Goal: Task Accomplishment & Management: Manage account settings

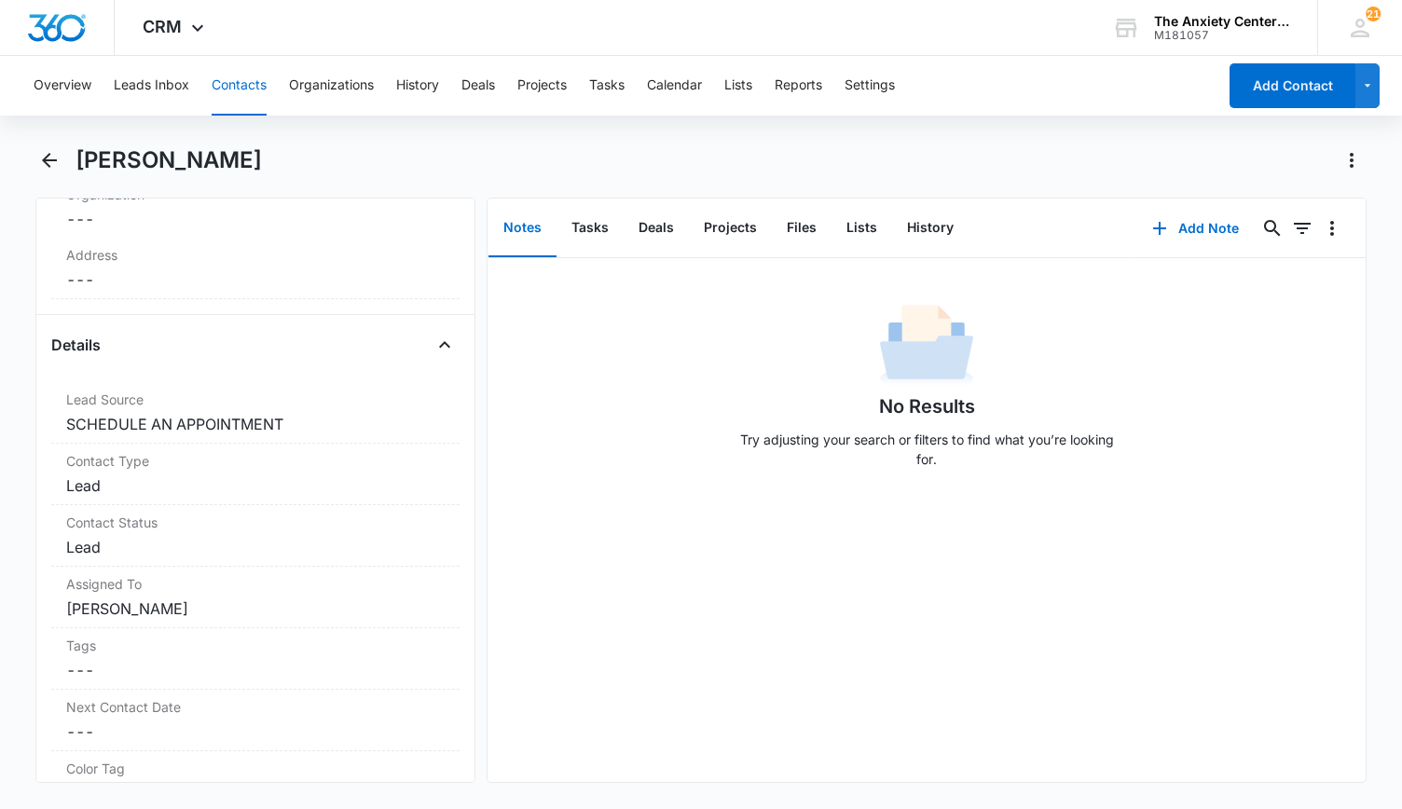
scroll to position [746, 0]
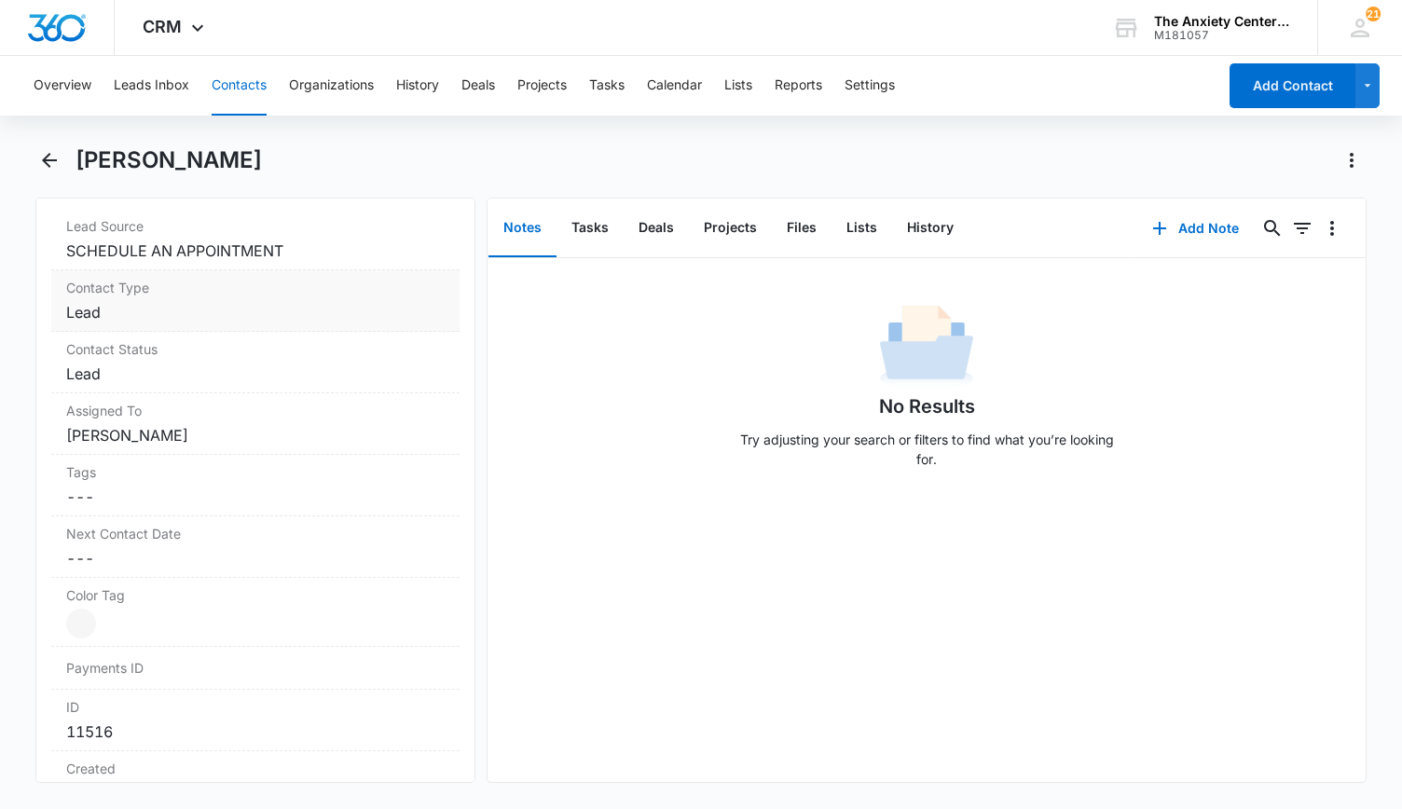
click at [306, 303] on dd "Cancel Save Changes Lead" at bounding box center [255, 312] width 378 height 22
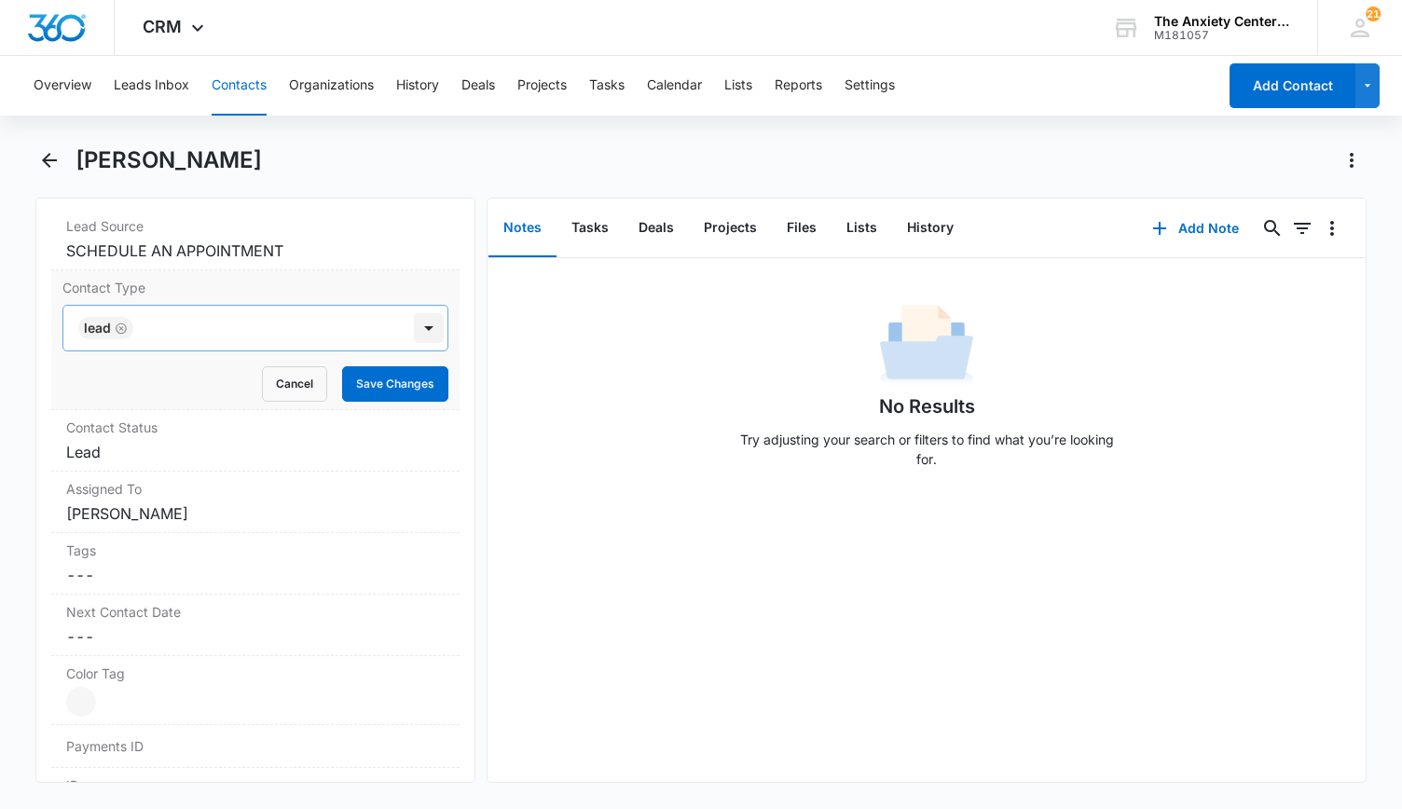
click at [418, 333] on div at bounding box center [429, 328] width 30 height 30
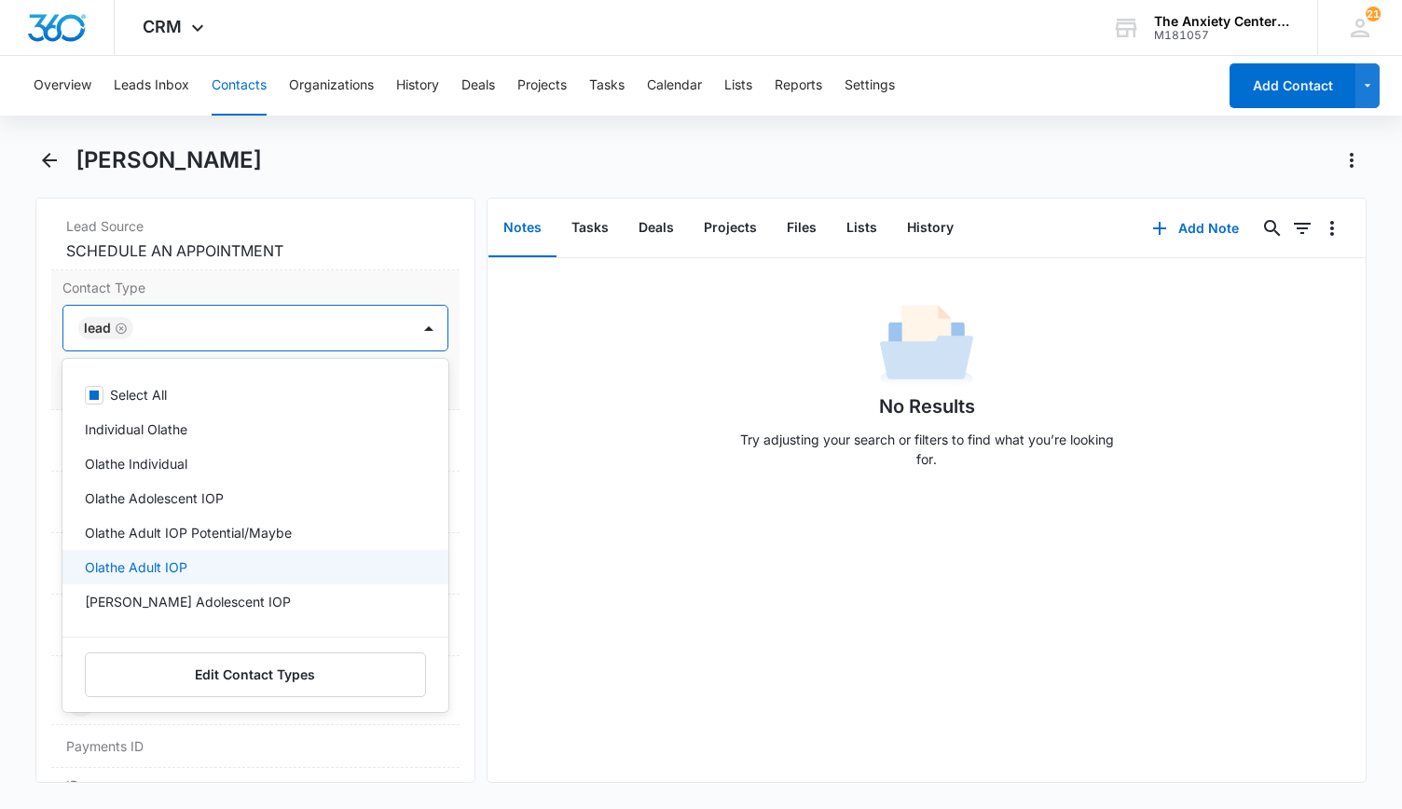
click at [233, 550] on div "Olathe Adult IOP" at bounding box center [255, 567] width 386 height 34
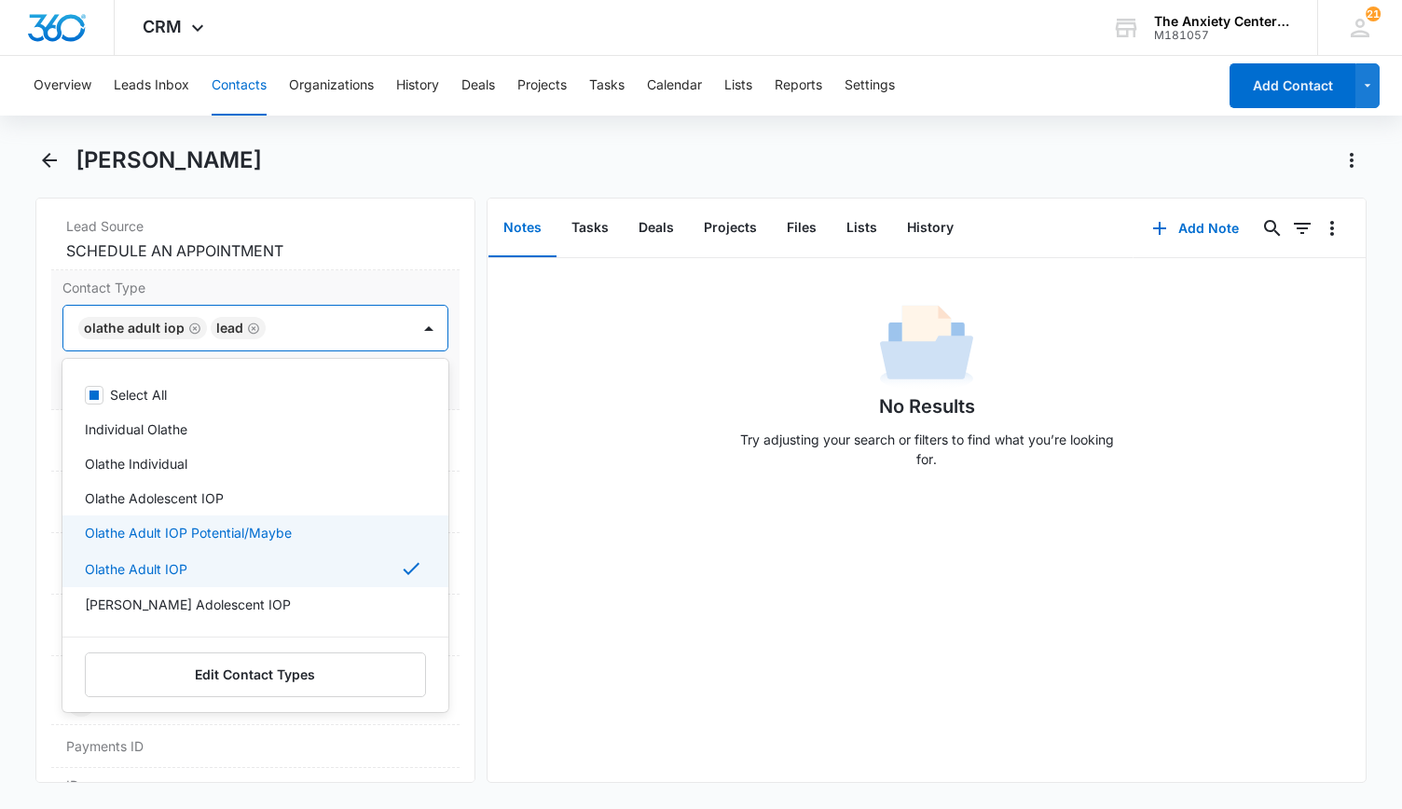
scroll to position [186, 0]
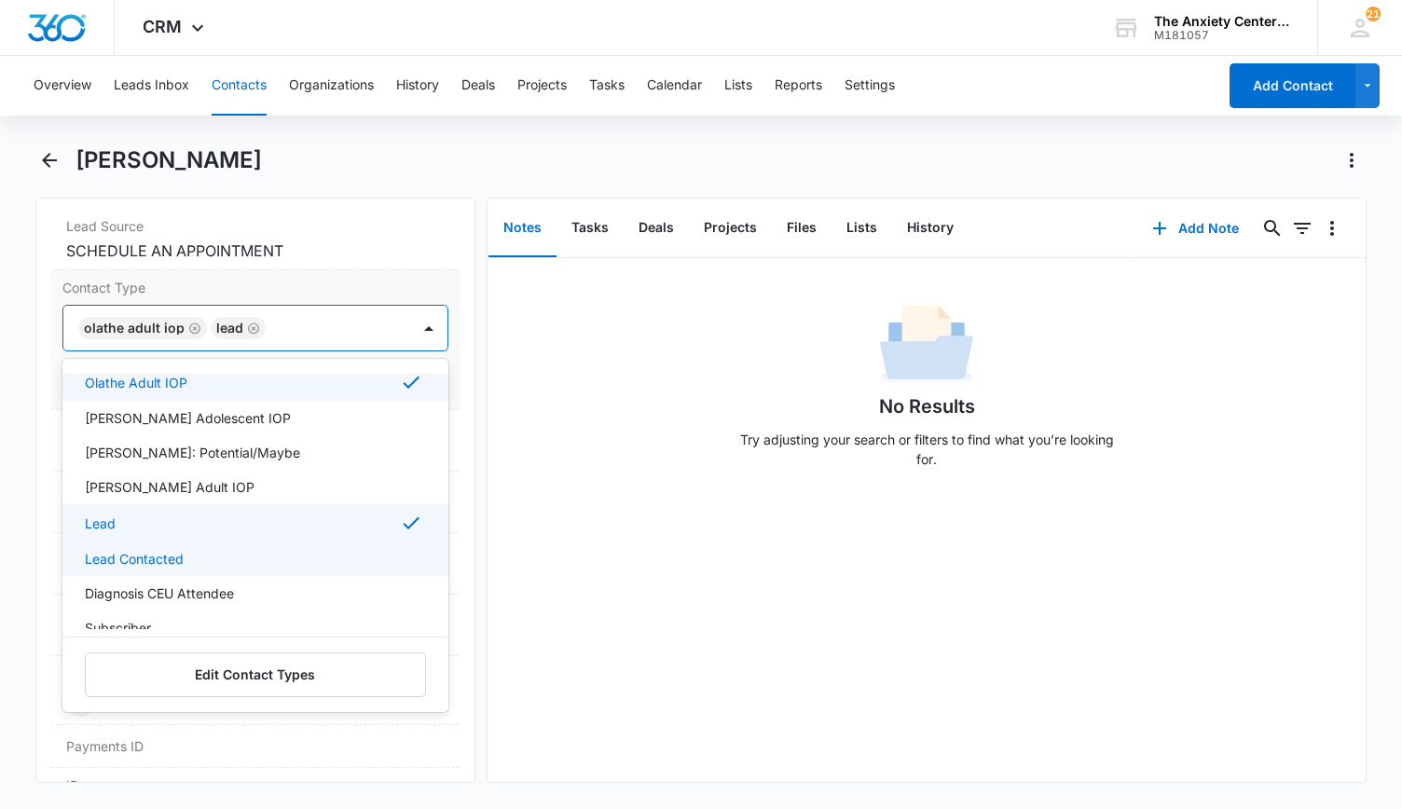
click at [230, 549] on div "Lead Contacted" at bounding box center [253, 559] width 337 height 20
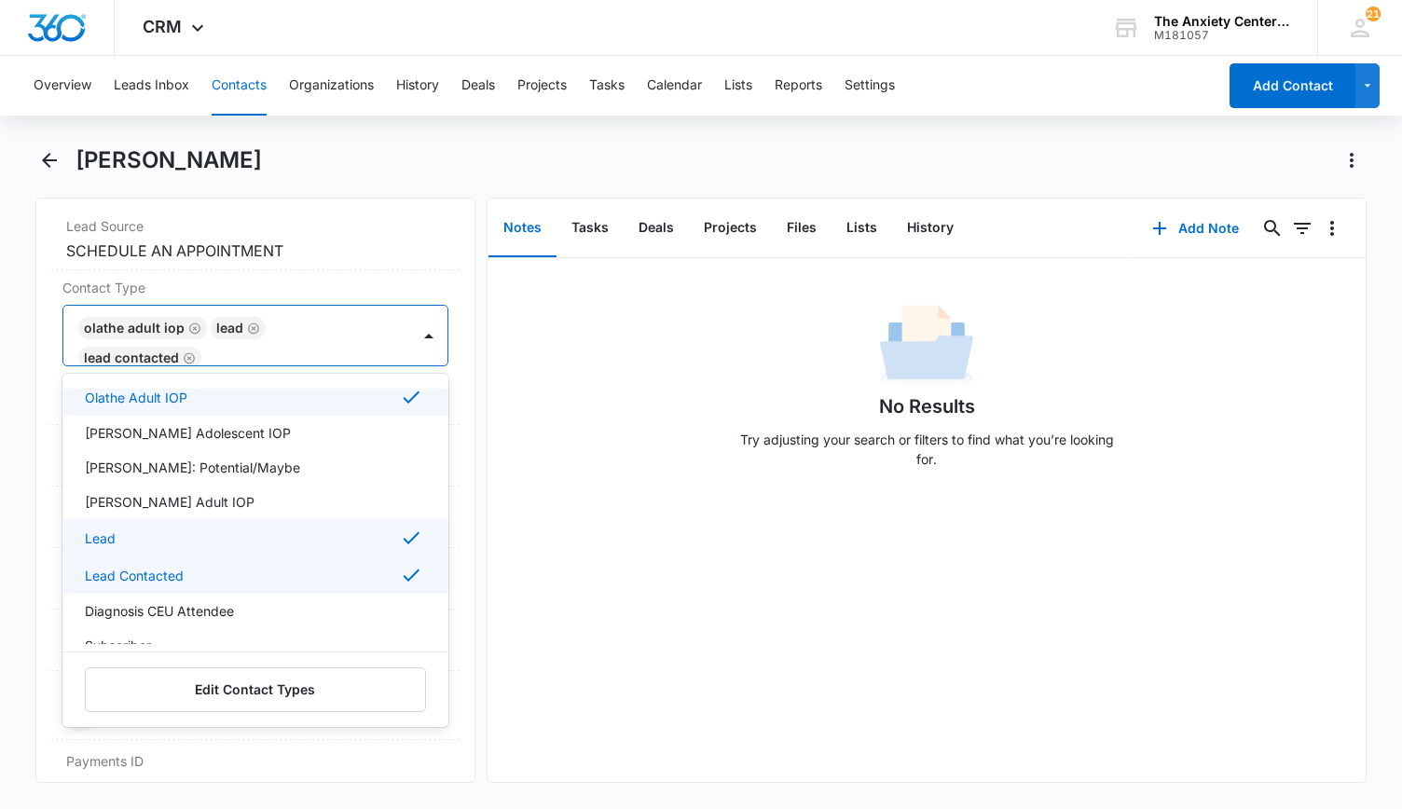
click at [519, 521] on div "No Results Try adjusting your search or filters to find what you’re looking for." at bounding box center [926, 520] width 879 height 524
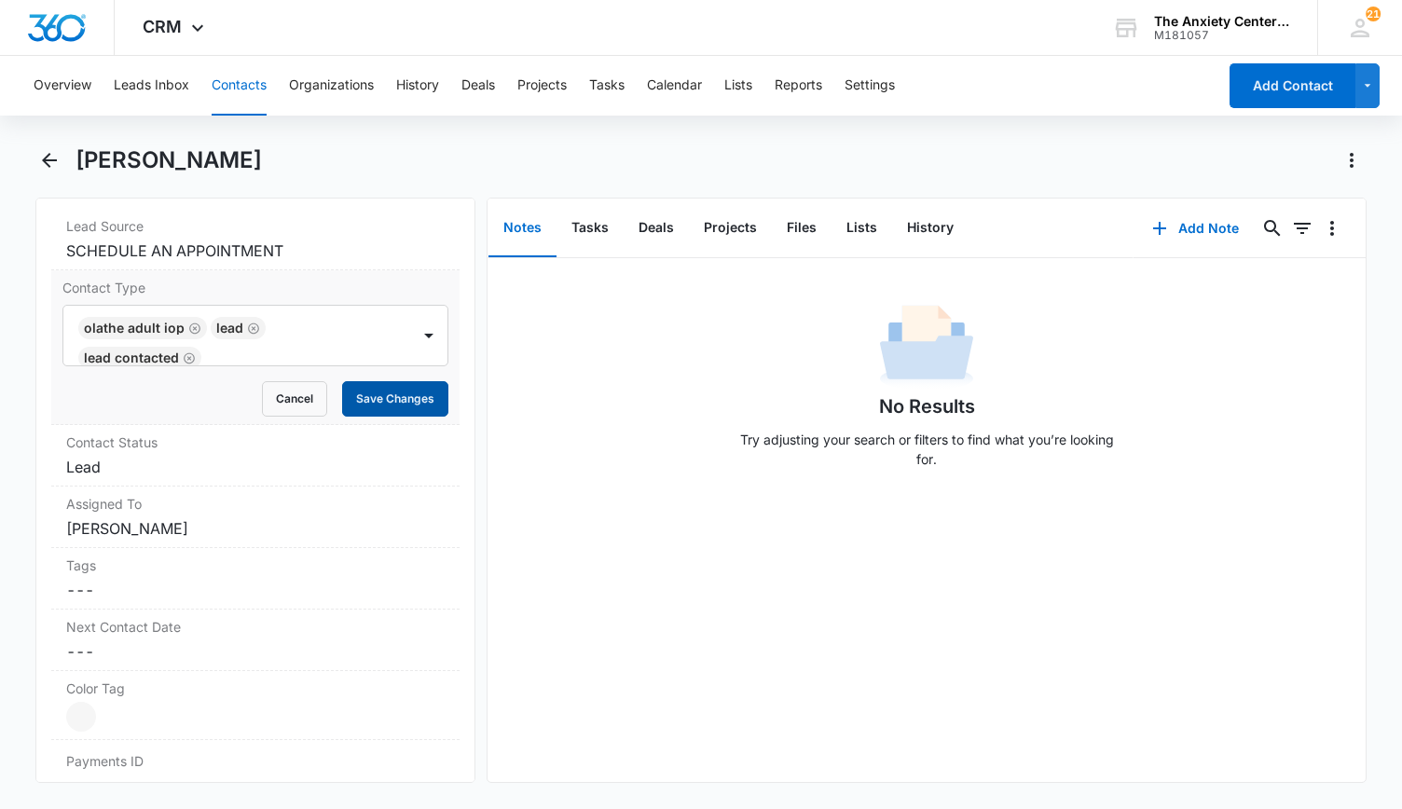
click at [374, 410] on button "Save Changes" at bounding box center [395, 398] width 106 height 35
click at [1187, 230] on button "Add Note" at bounding box center [1195, 228] width 124 height 45
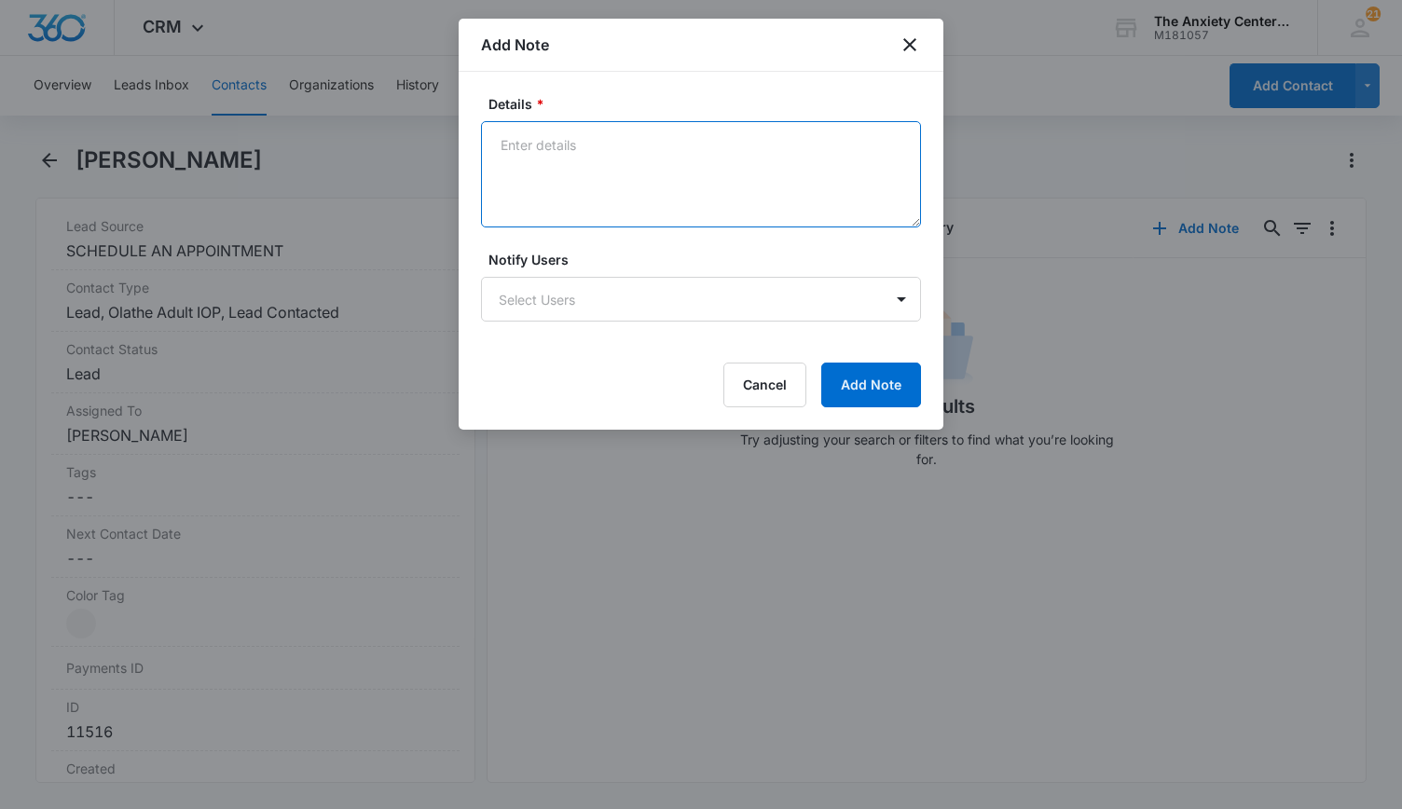
click at [578, 163] on textarea "Details *" at bounding box center [701, 174] width 440 height 106
type textarea "LM and sent intake packet"
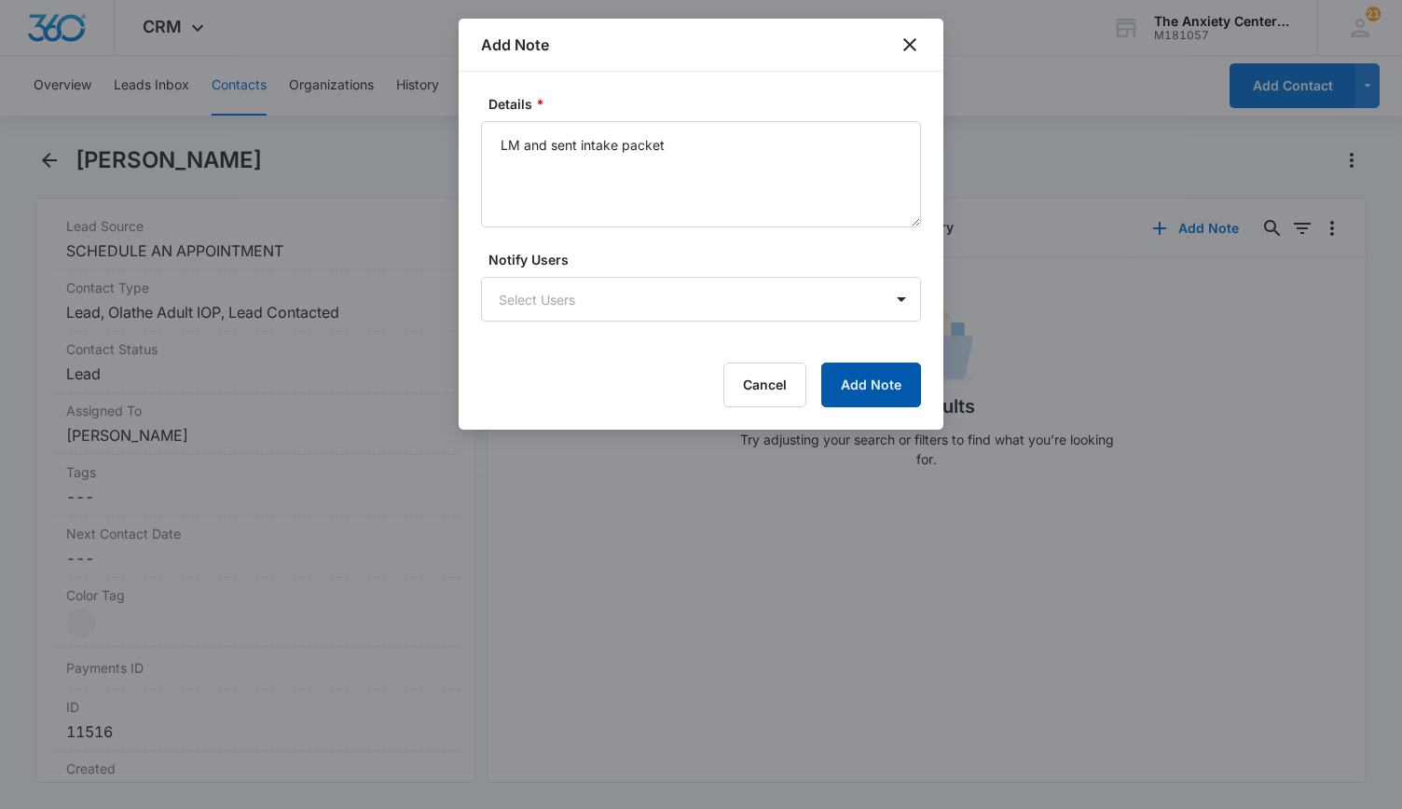
click at [860, 377] on button "Add Note" at bounding box center [871, 385] width 100 height 45
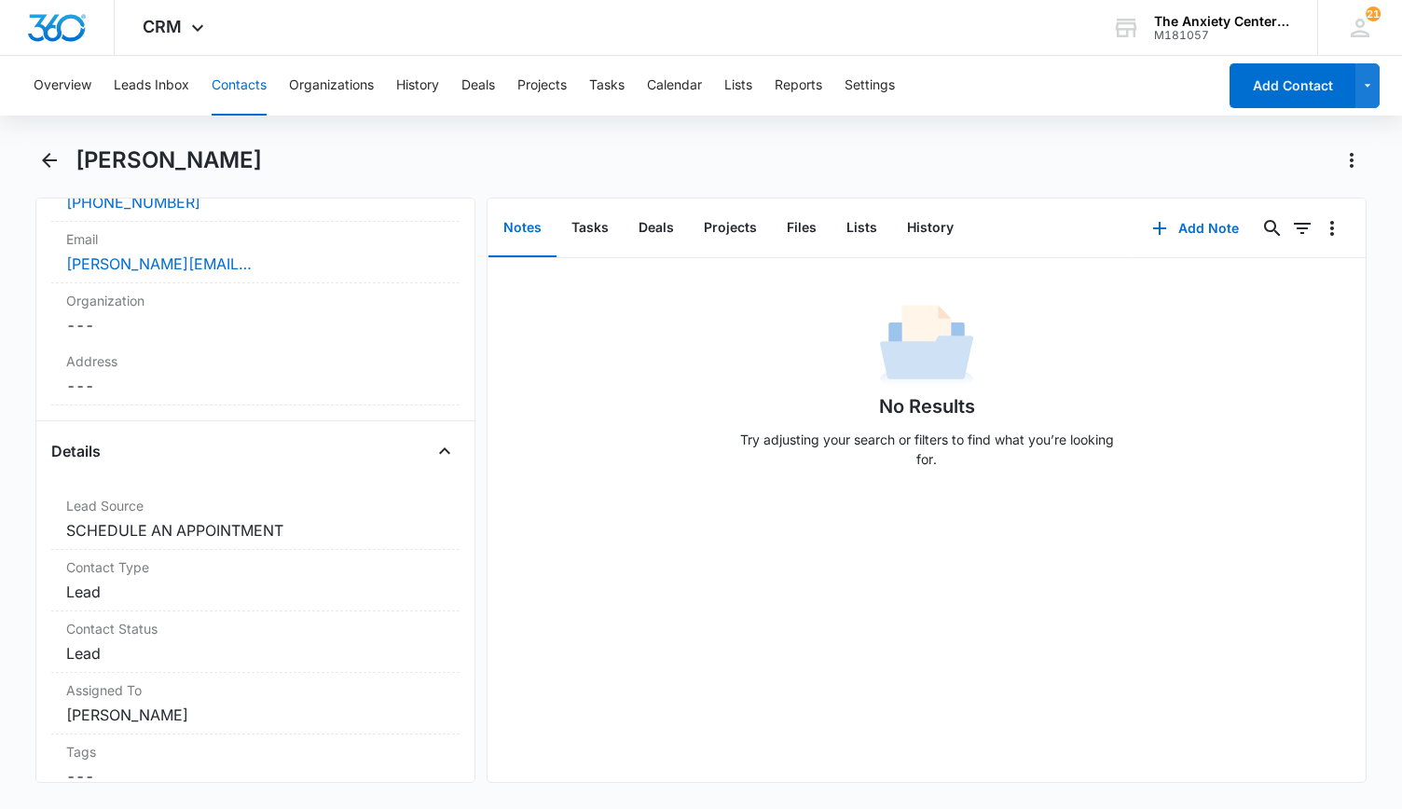
scroll to position [559, 0]
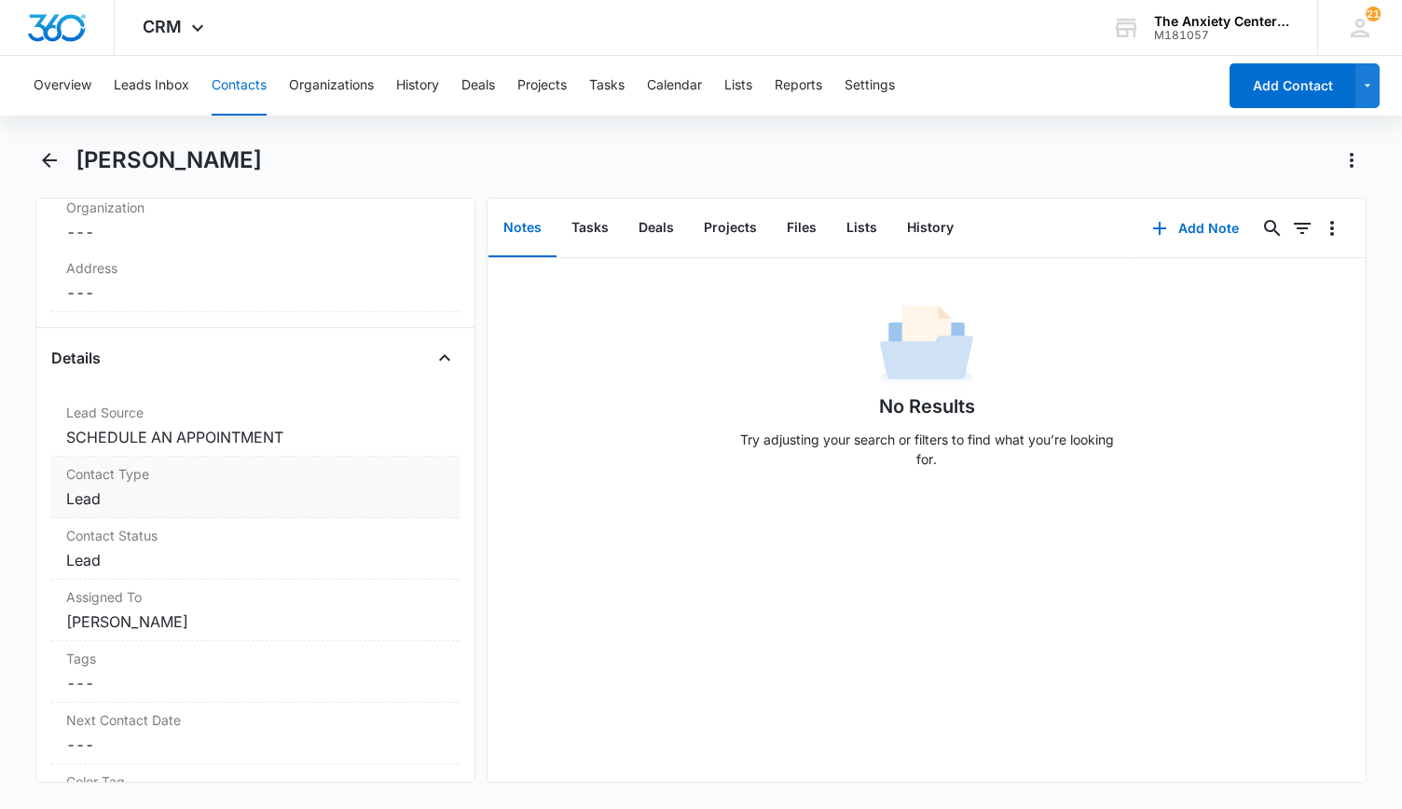
click at [240, 474] on label "Contact Type" at bounding box center [255, 474] width 378 height 20
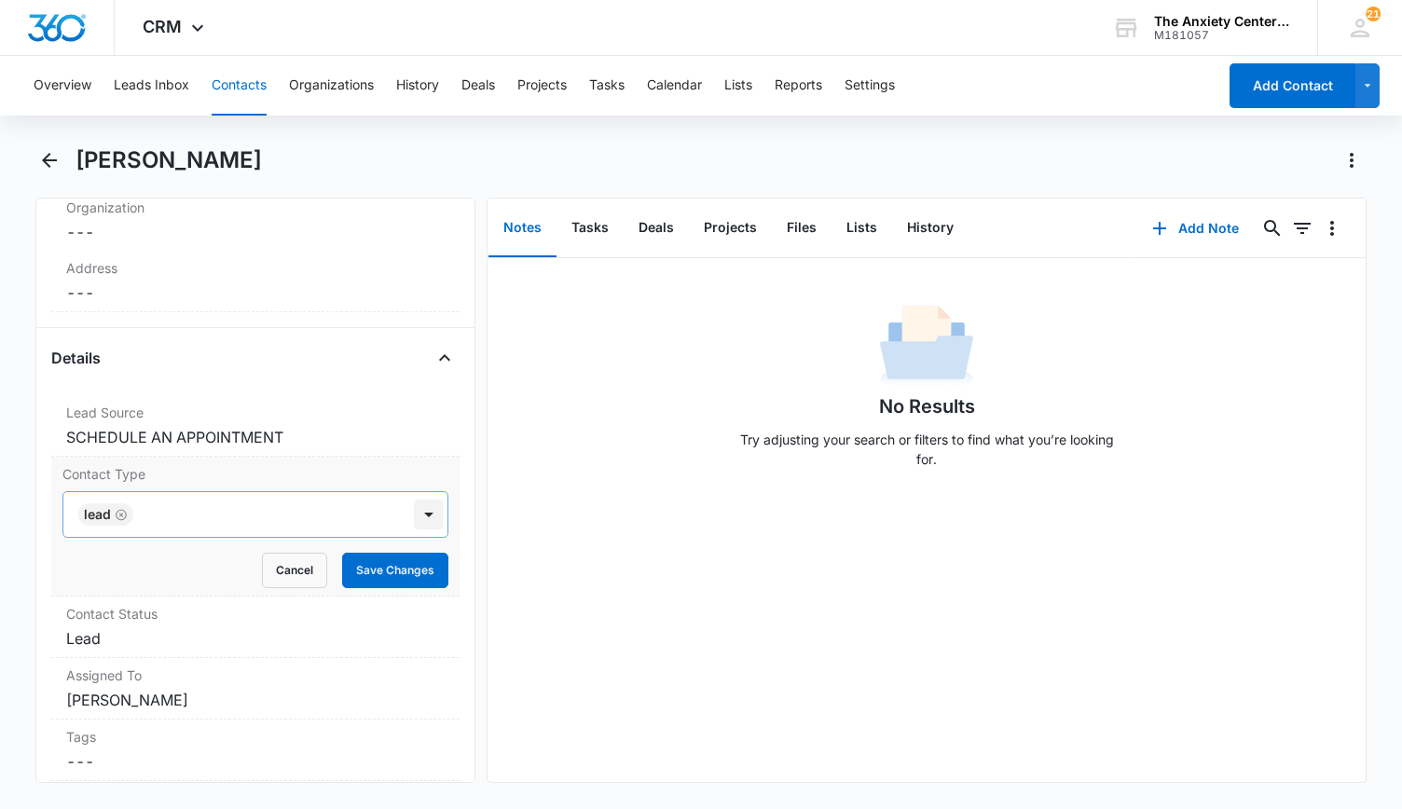
click at [419, 520] on div at bounding box center [429, 515] width 30 height 30
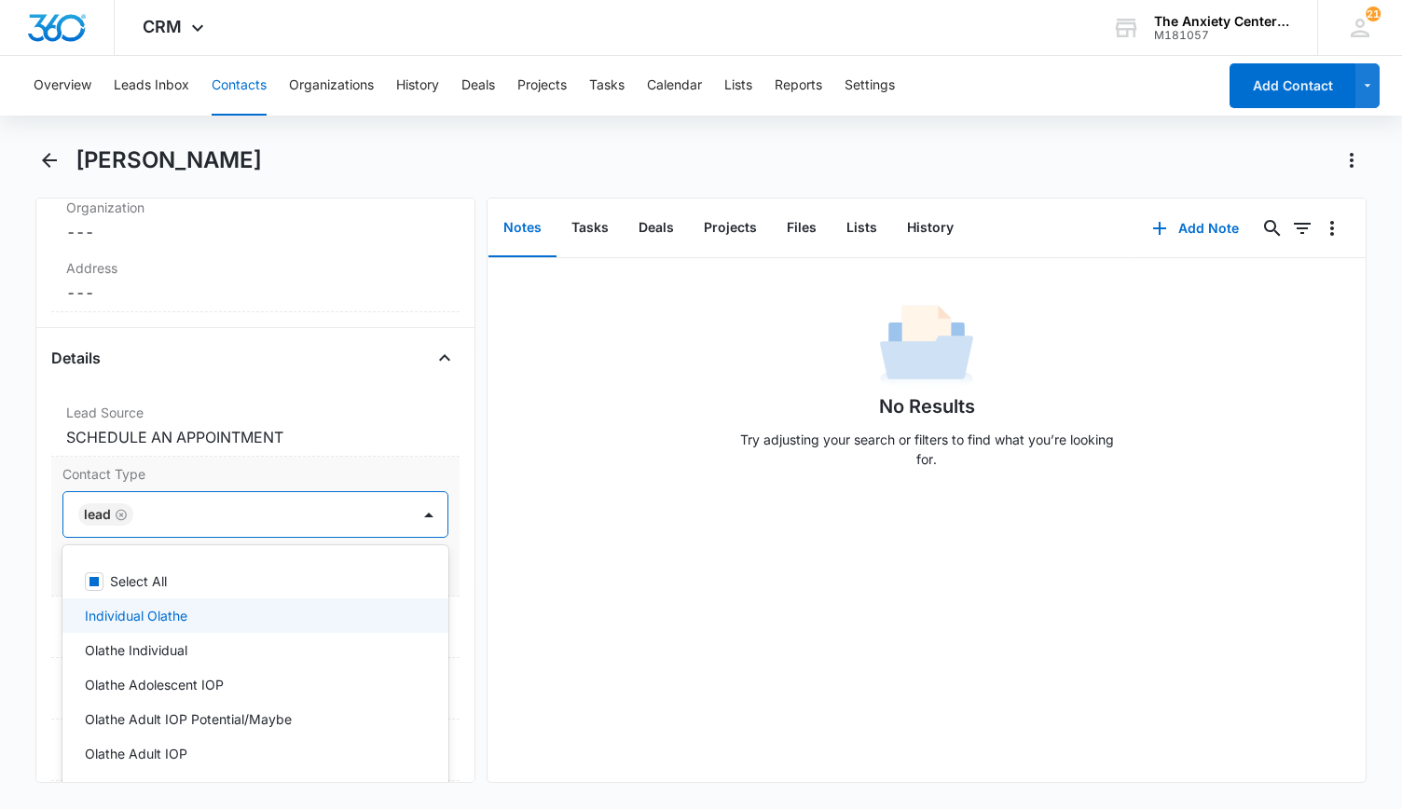
click at [241, 620] on div "Individual Olathe" at bounding box center [253, 616] width 337 height 20
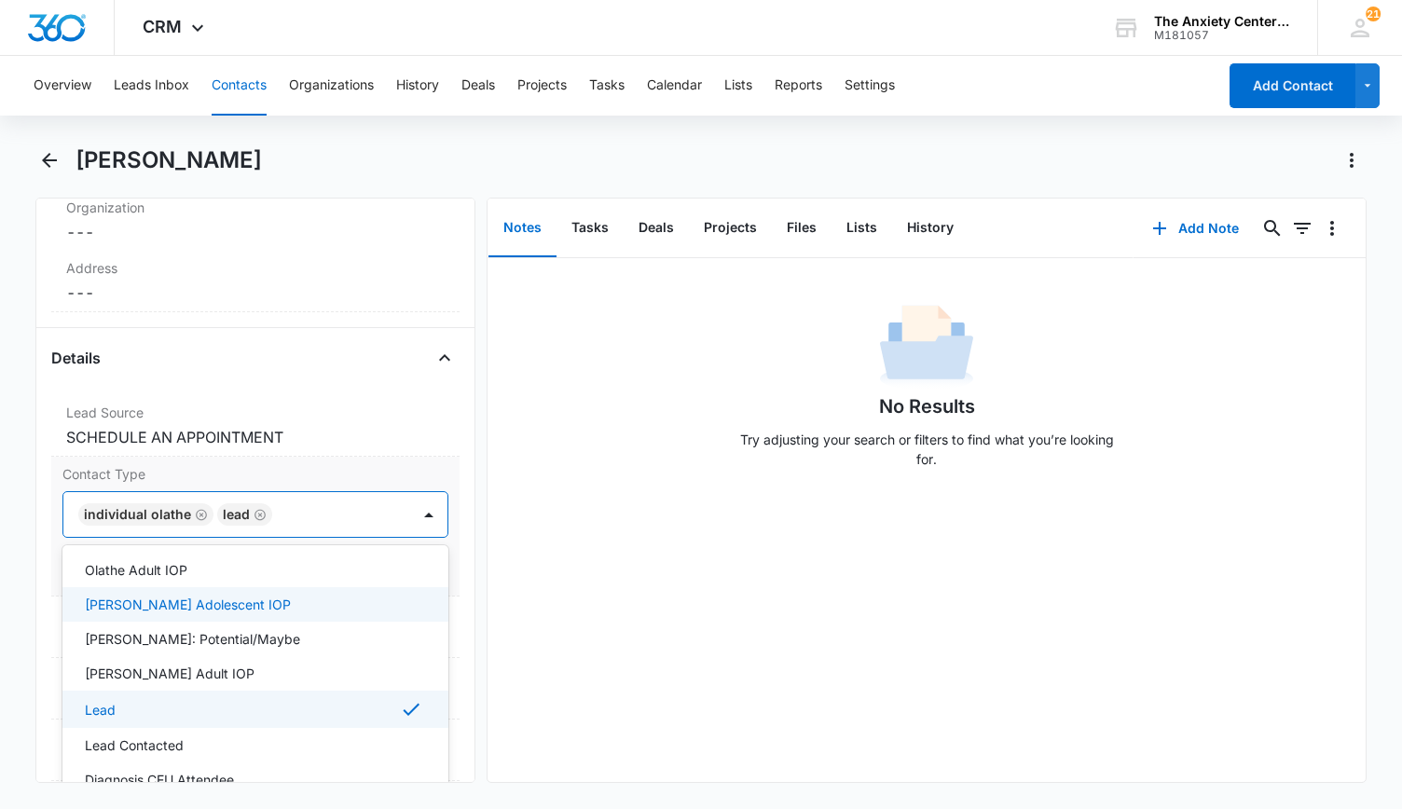
scroll to position [280, 0]
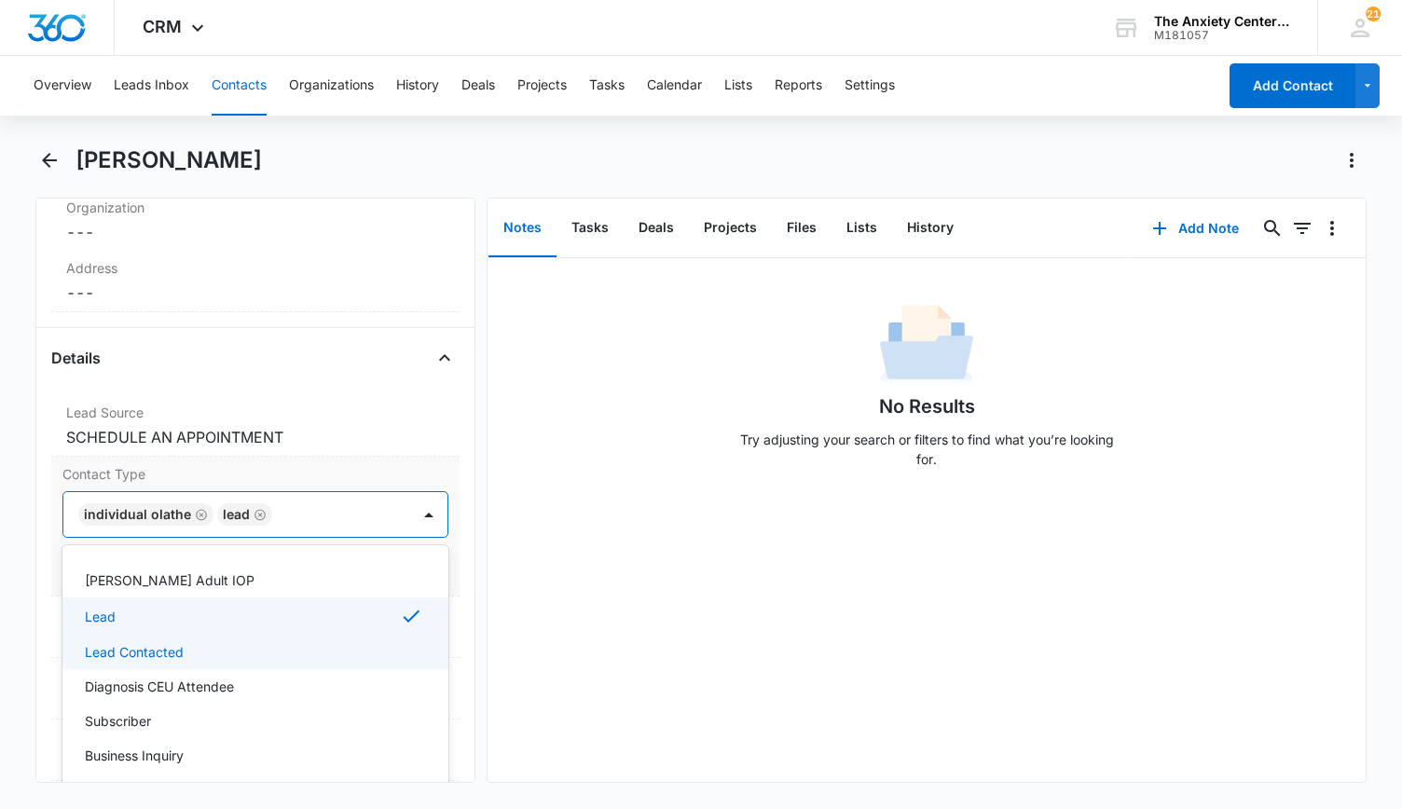
click at [209, 642] on div "Lead Contacted" at bounding box center [253, 652] width 337 height 20
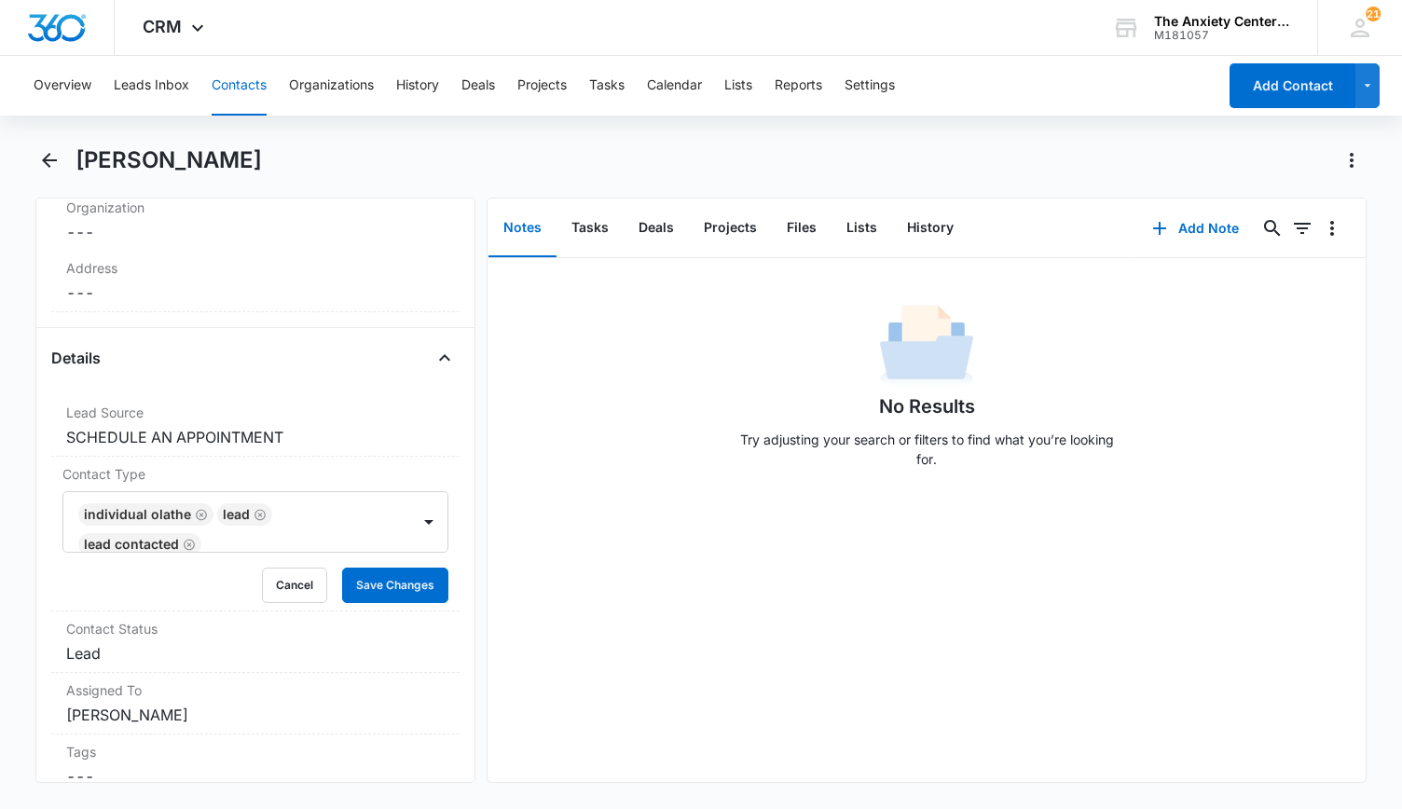
click at [477, 584] on div "Remove DH Dustin Hall Contact Info Name Cancel Save Changes Dustin Hall Phone C…" at bounding box center [701, 490] width 1332 height 585
click at [369, 582] on button "Save Changes" at bounding box center [395, 585] width 106 height 35
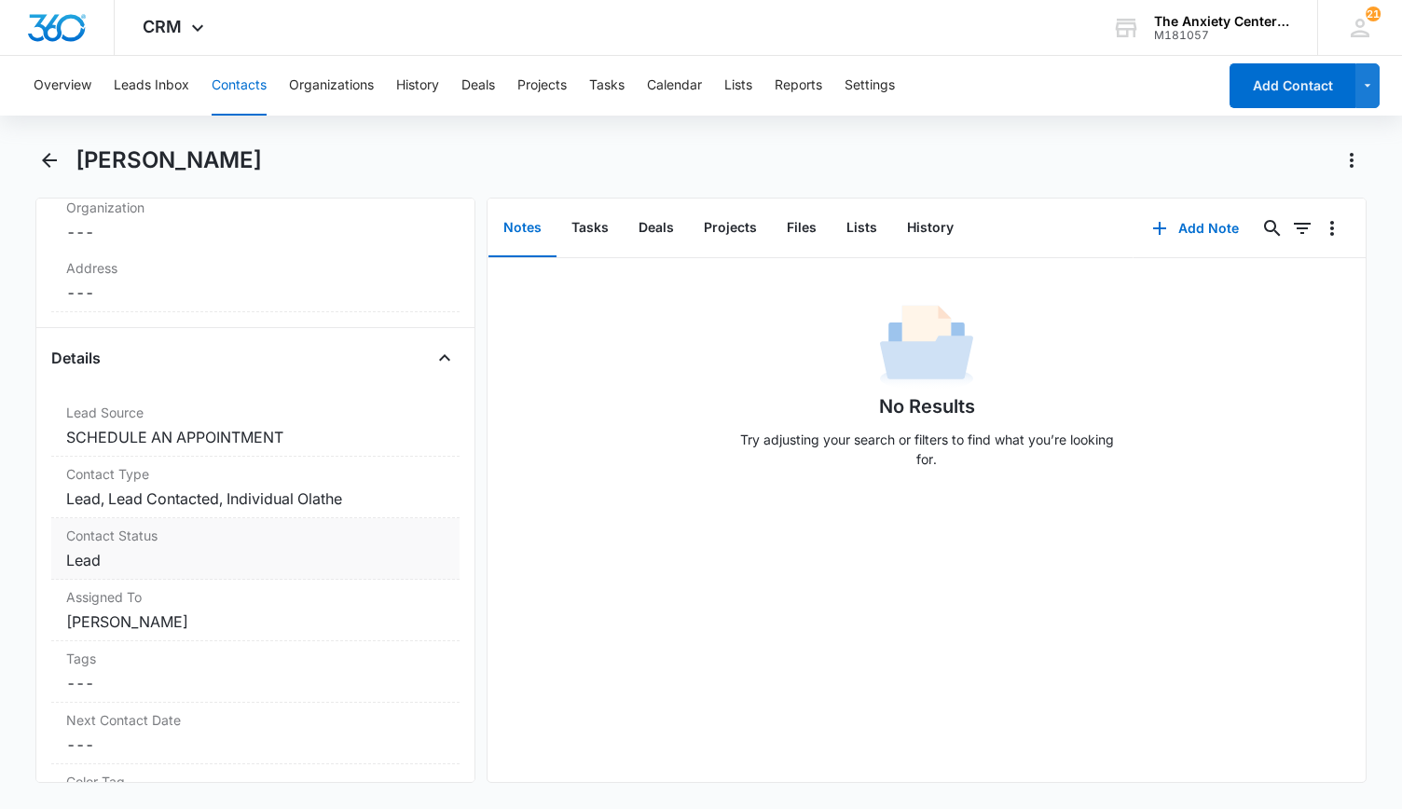
click at [334, 559] on dd "Cancel Save Changes Lead" at bounding box center [255, 560] width 378 height 22
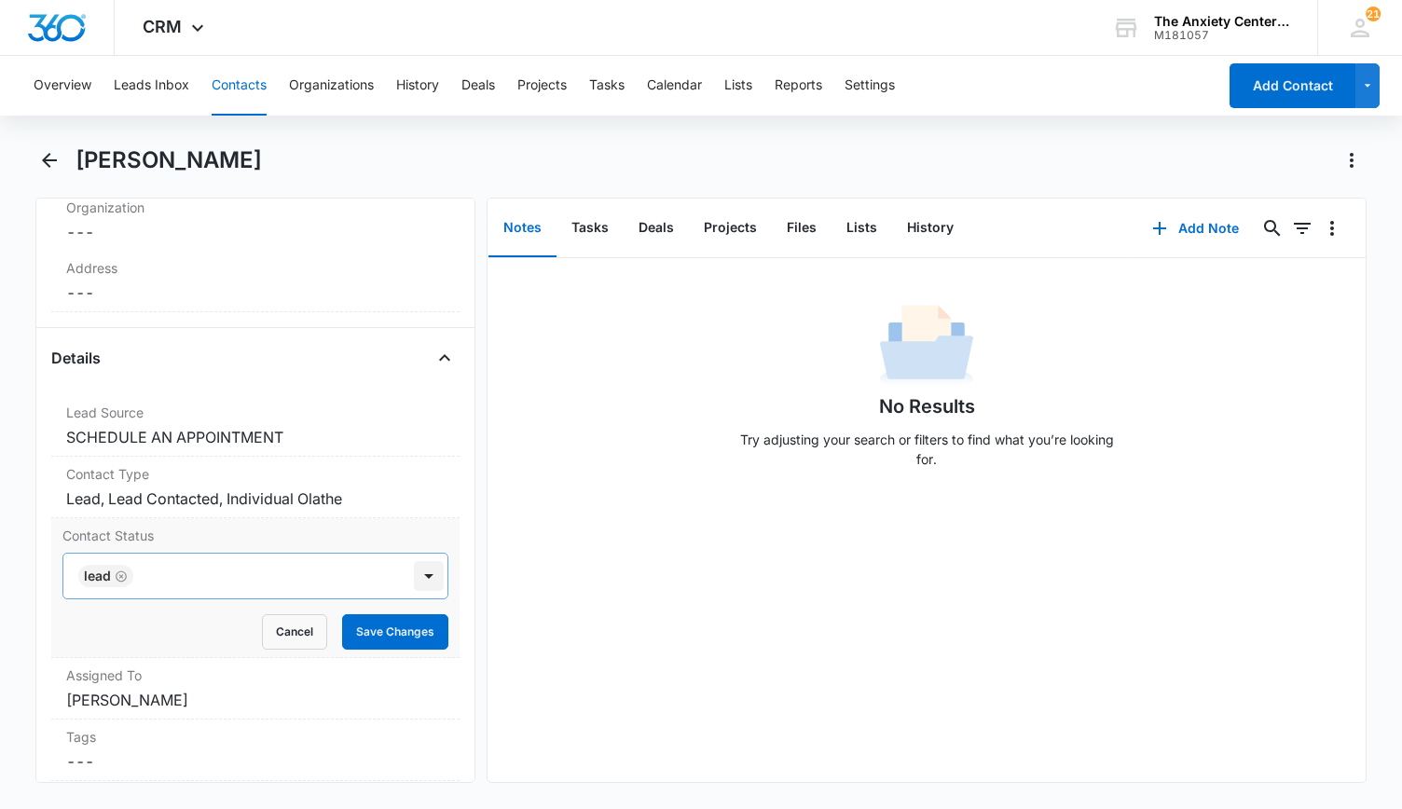
click at [416, 577] on div at bounding box center [429, 576] width 30 height 30
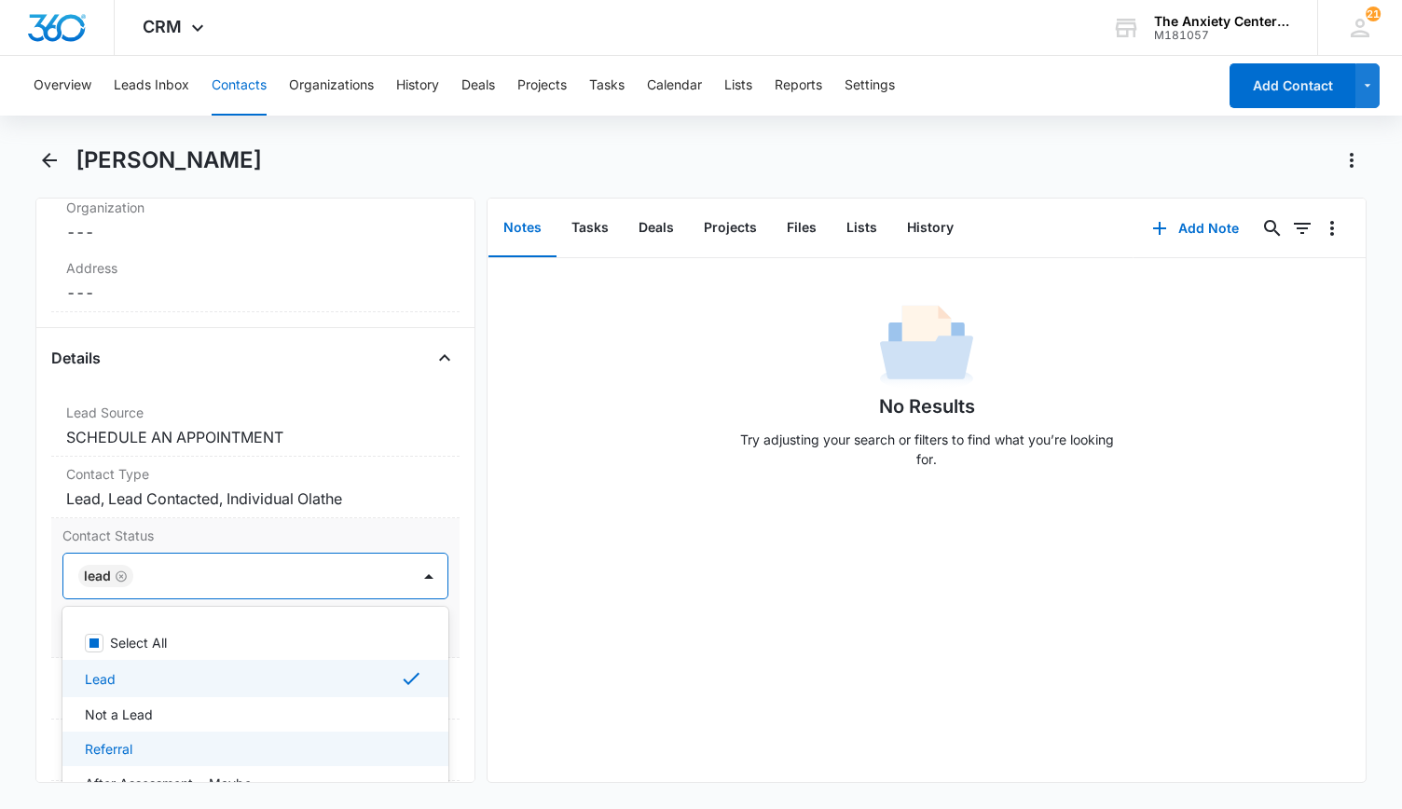
click at [234, 734] on div "Referral" at bounding box center [255, 749] width 386 height 34
click at [614, 614] on div "No Results Try adjusting your search or filters to find what you’re looking for." at bounding box center [926, 520] width 879 height 524
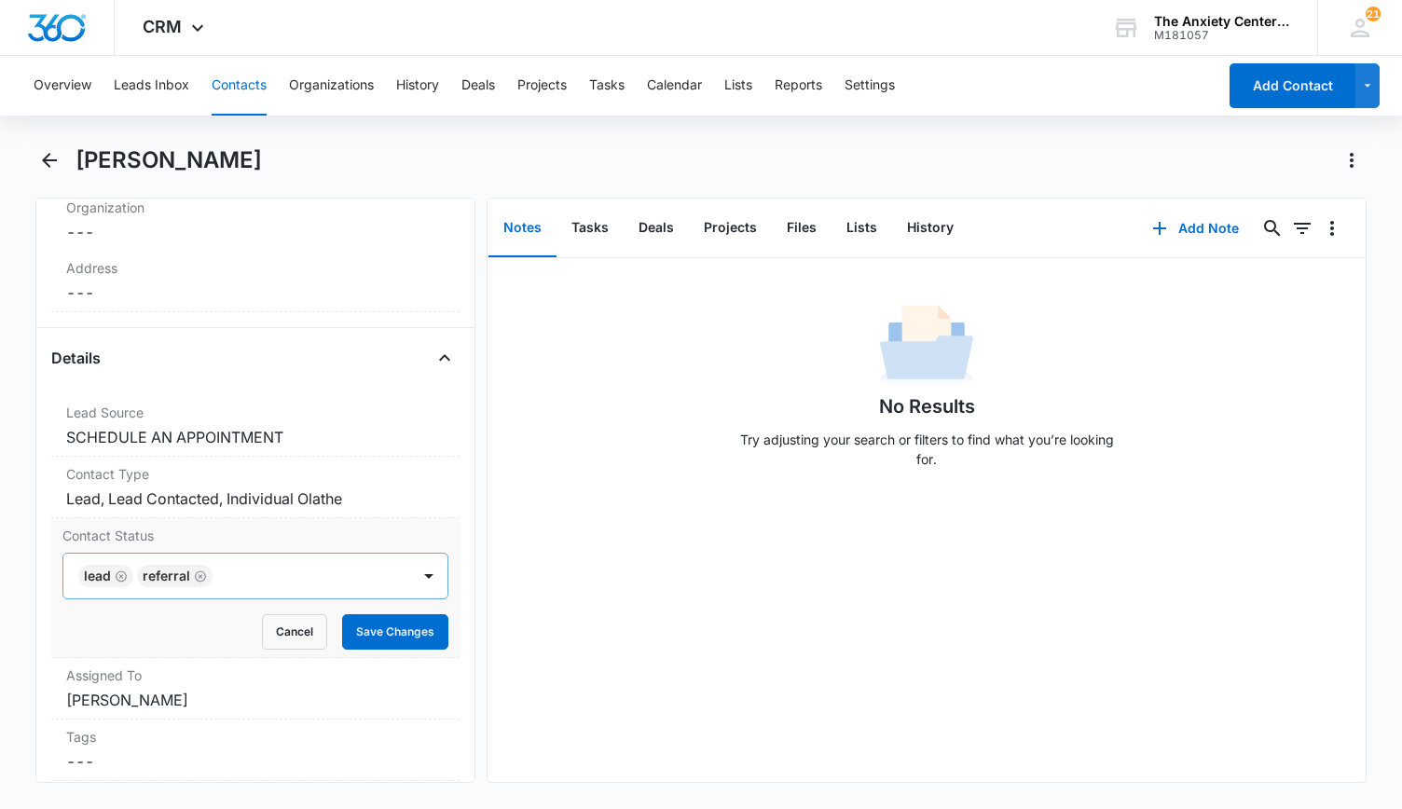
click at [121, 572] on icon "Remove Lead" at bounding box center [121, 577] width 13 height 14
click at [375, 633] on button "Save Changes" at bounding box center [395, 631] width 106 height 35
click at [1163, 220] on button "Add Note" at bounding box center [1195, 228] width 124 height 45
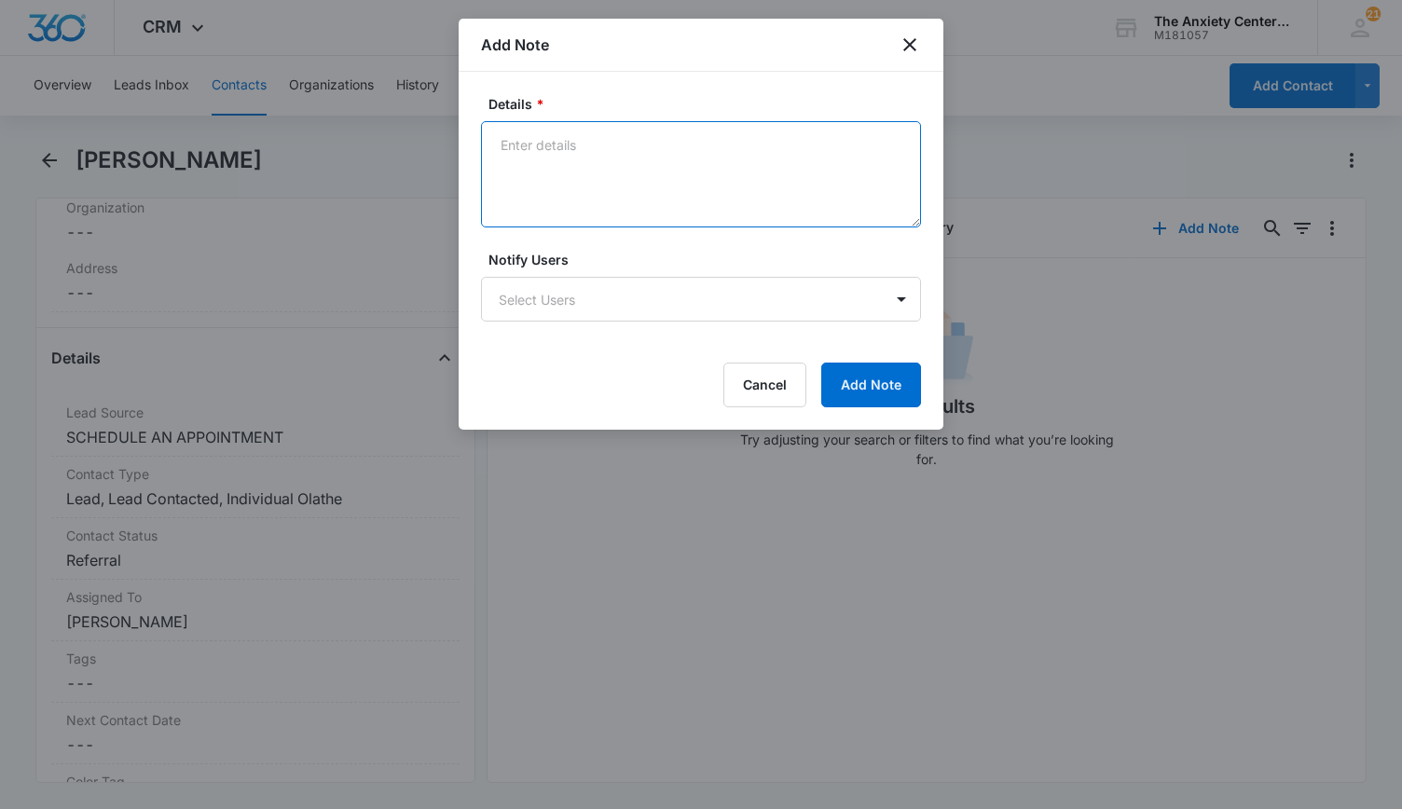
click at [611, 154] on textarea "Details *" at bounding box center [701, 174] width 440 height 106
type textarea "sent referrals for individual therapist"
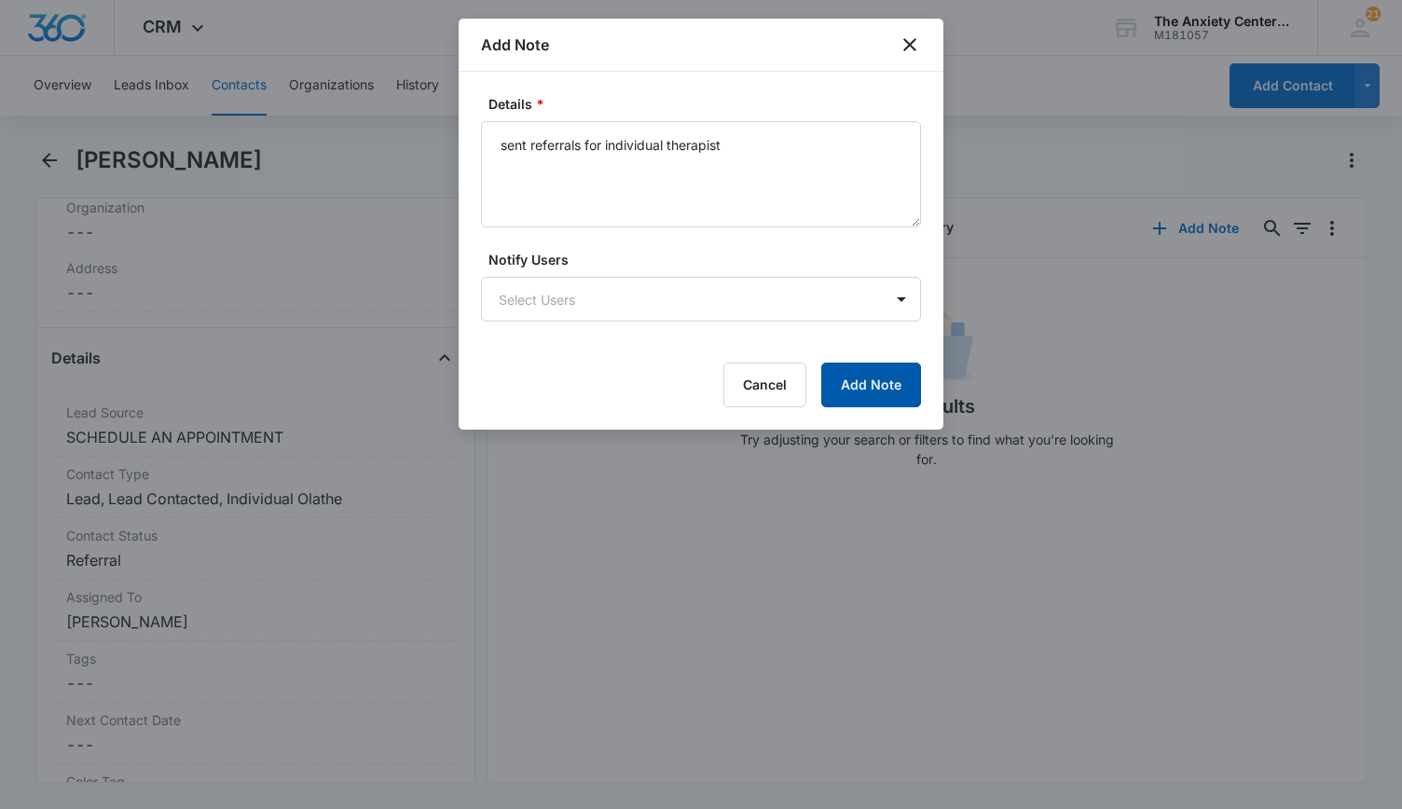
click at [846, 373] on button "Add Note" at bounding box center [871, 385] width 100 height 45
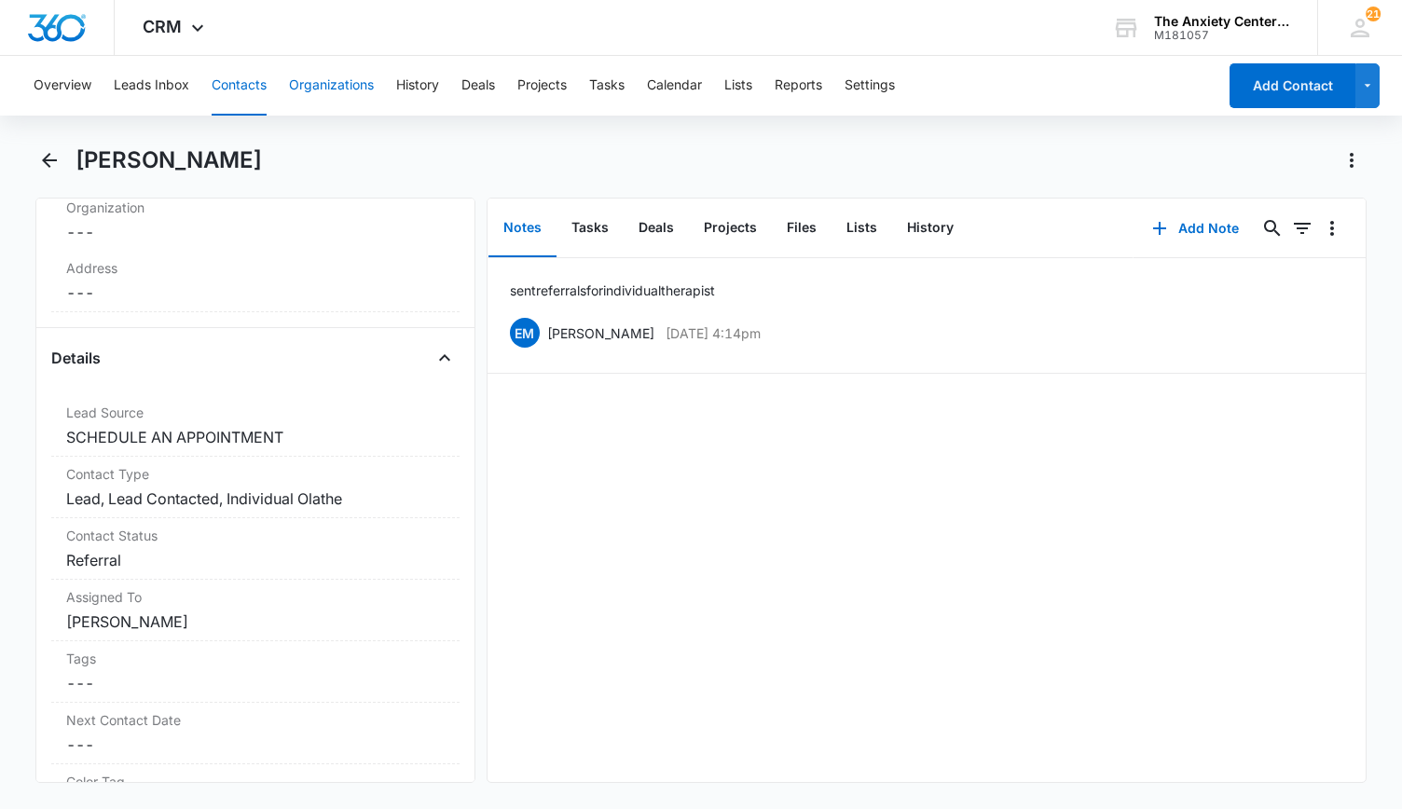
click at [337, 83] on button "Organizations" at bounding box center [331, 86] width 85 height 60
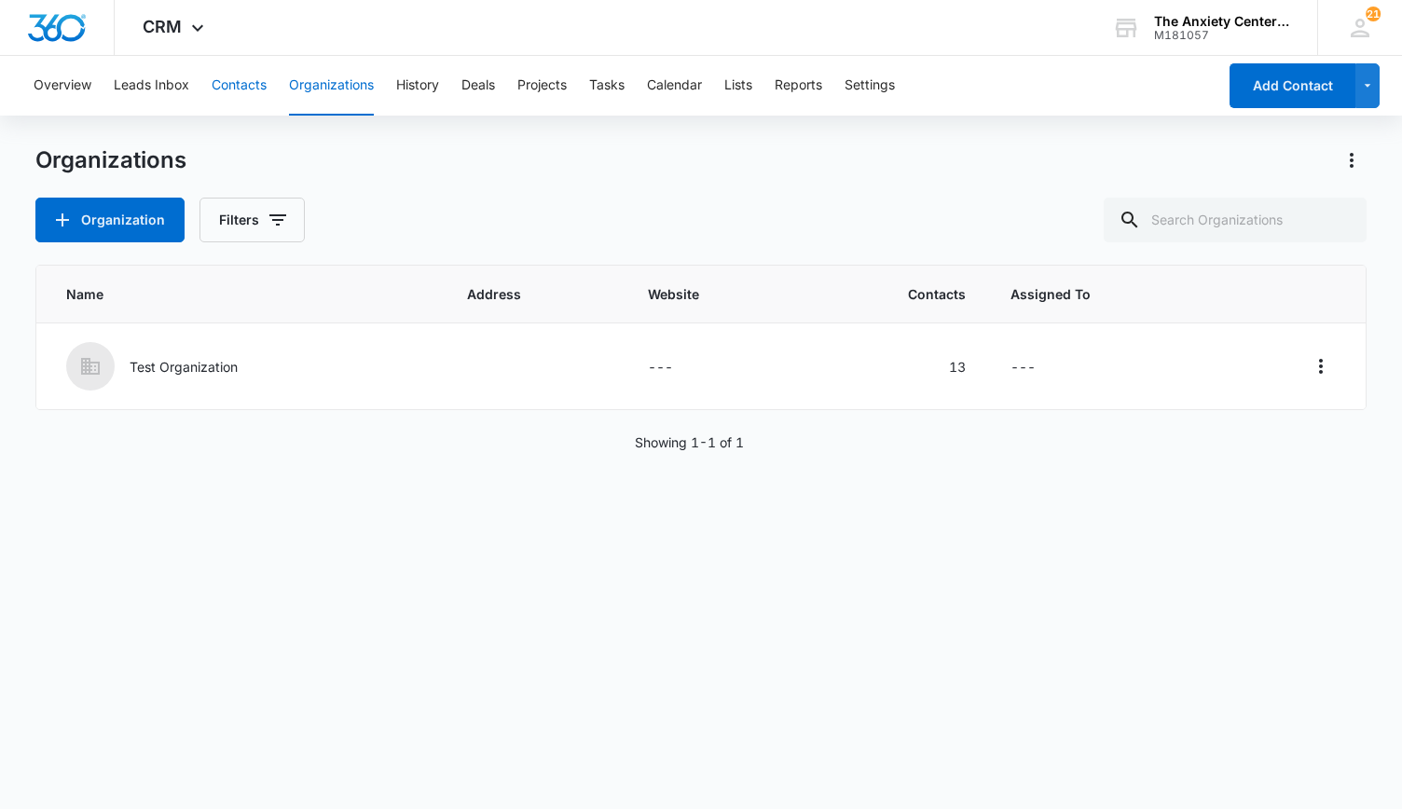
click at [257, 87] on button "Contacts" at bounding box center [239, 86] width 55 height 60
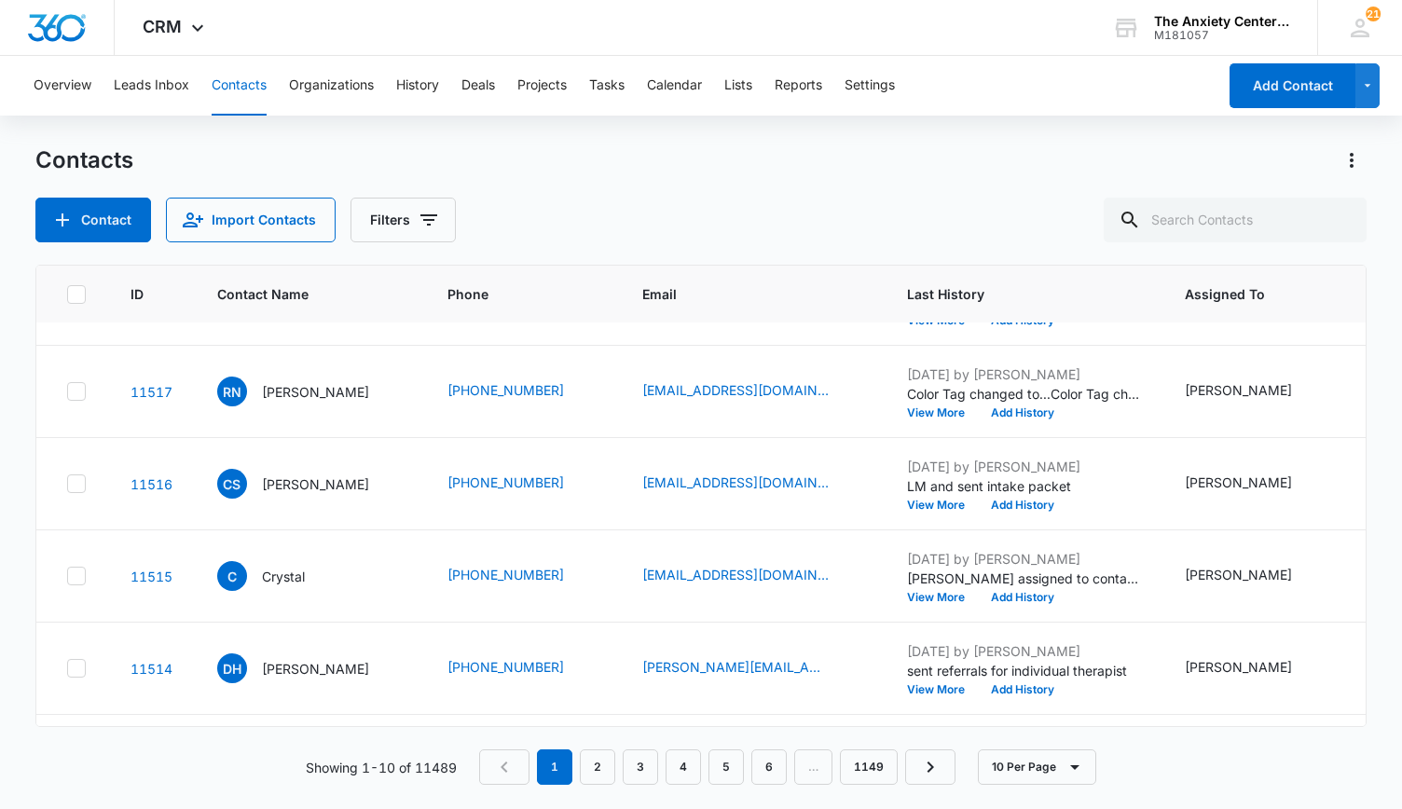
scroll to position [373, 0]
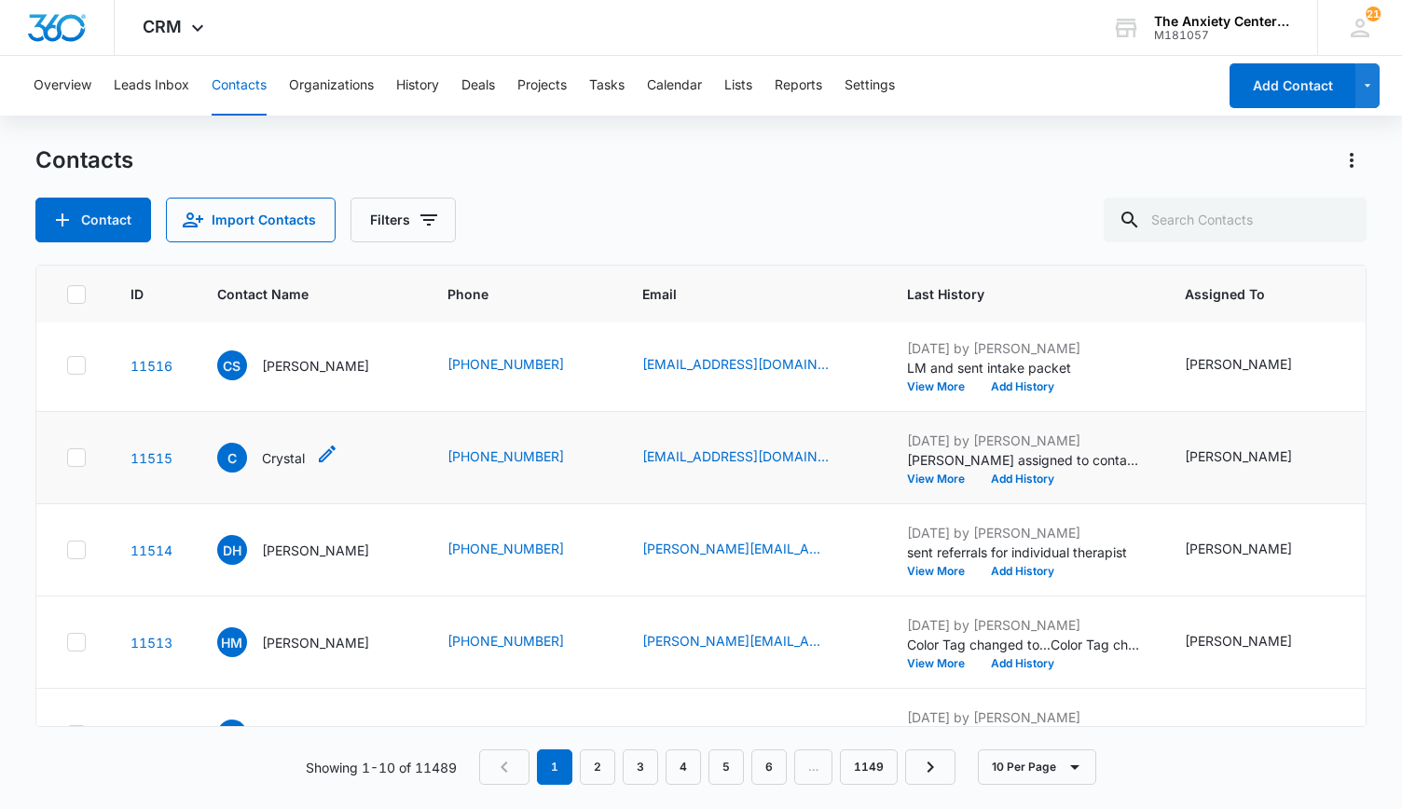
click at [272, 450] on p "Crystal" at bounding box center [283, 458] width 43 height 20
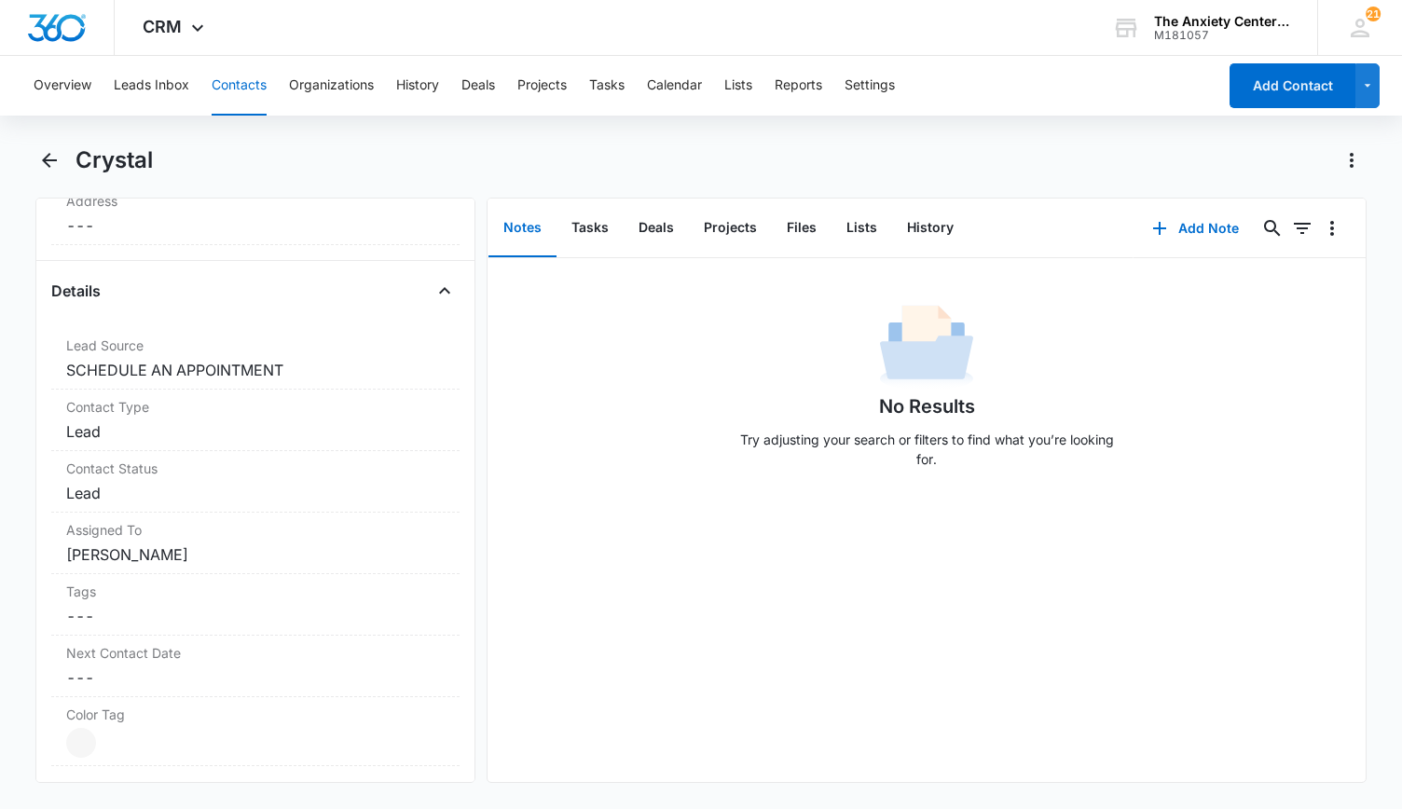
scroll to position [652, 0]
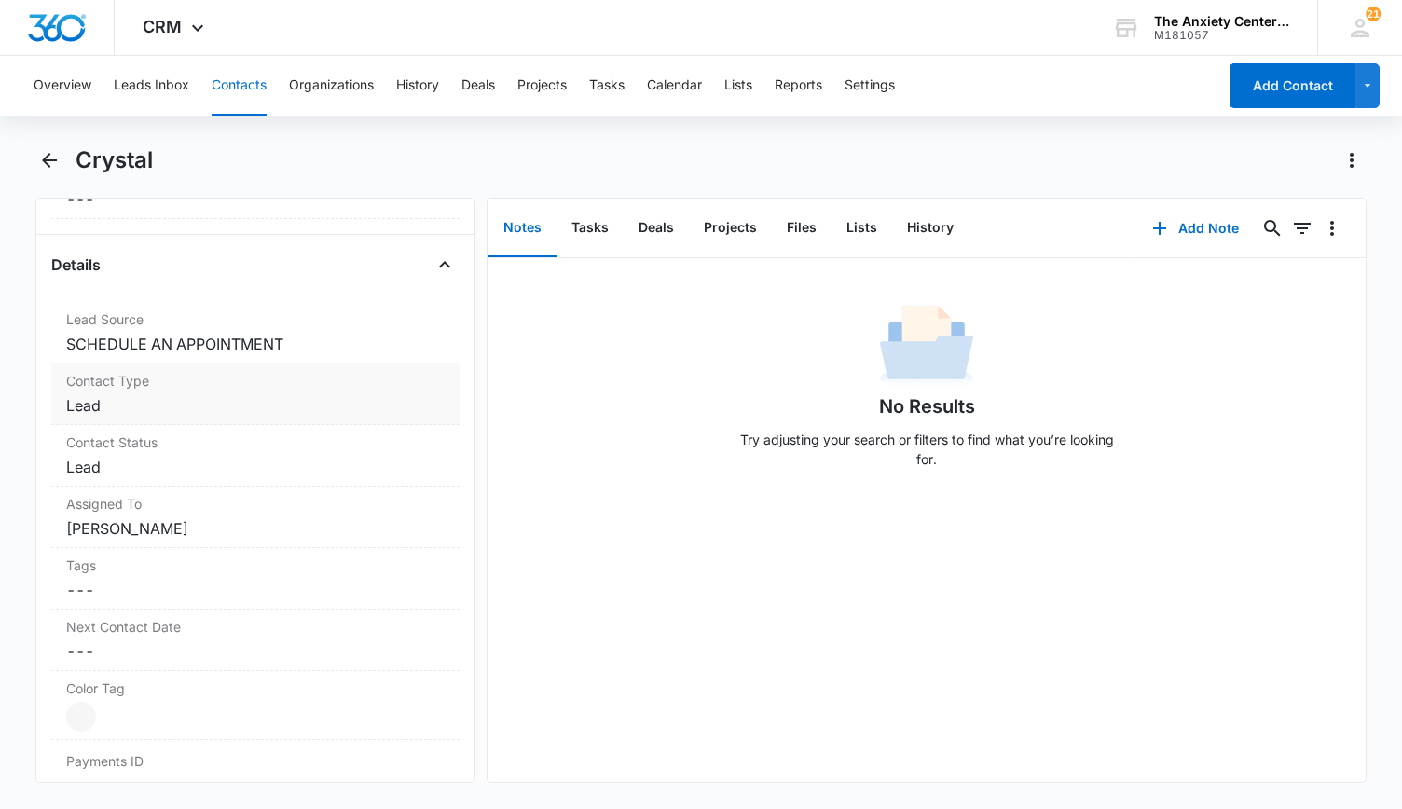
click at [279, 394] on dd "Cancel Save Changes Lead" at bounding box center [255, 405] width 378 height 22
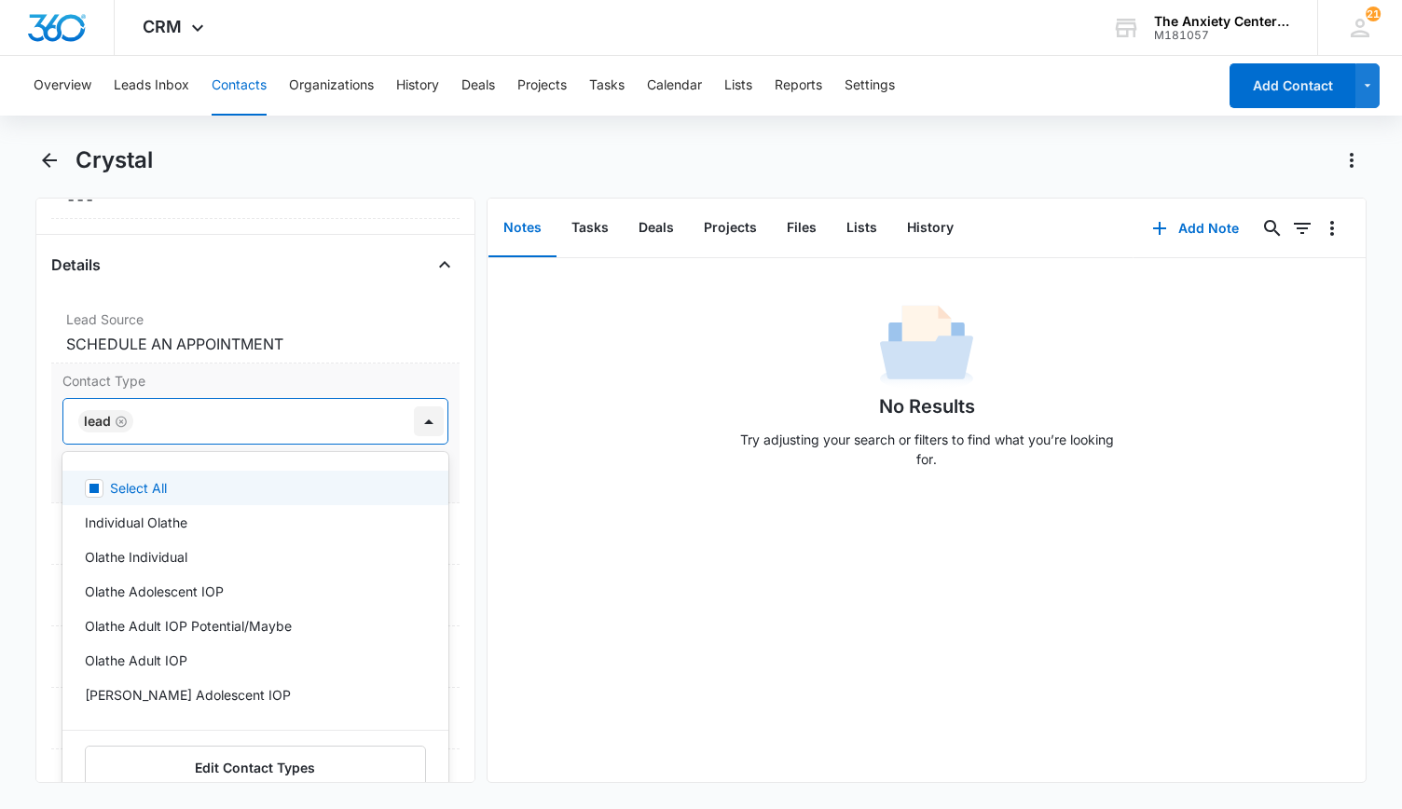
click at [415, 420] on div at bounding box center [429, 421] width 30 height 30
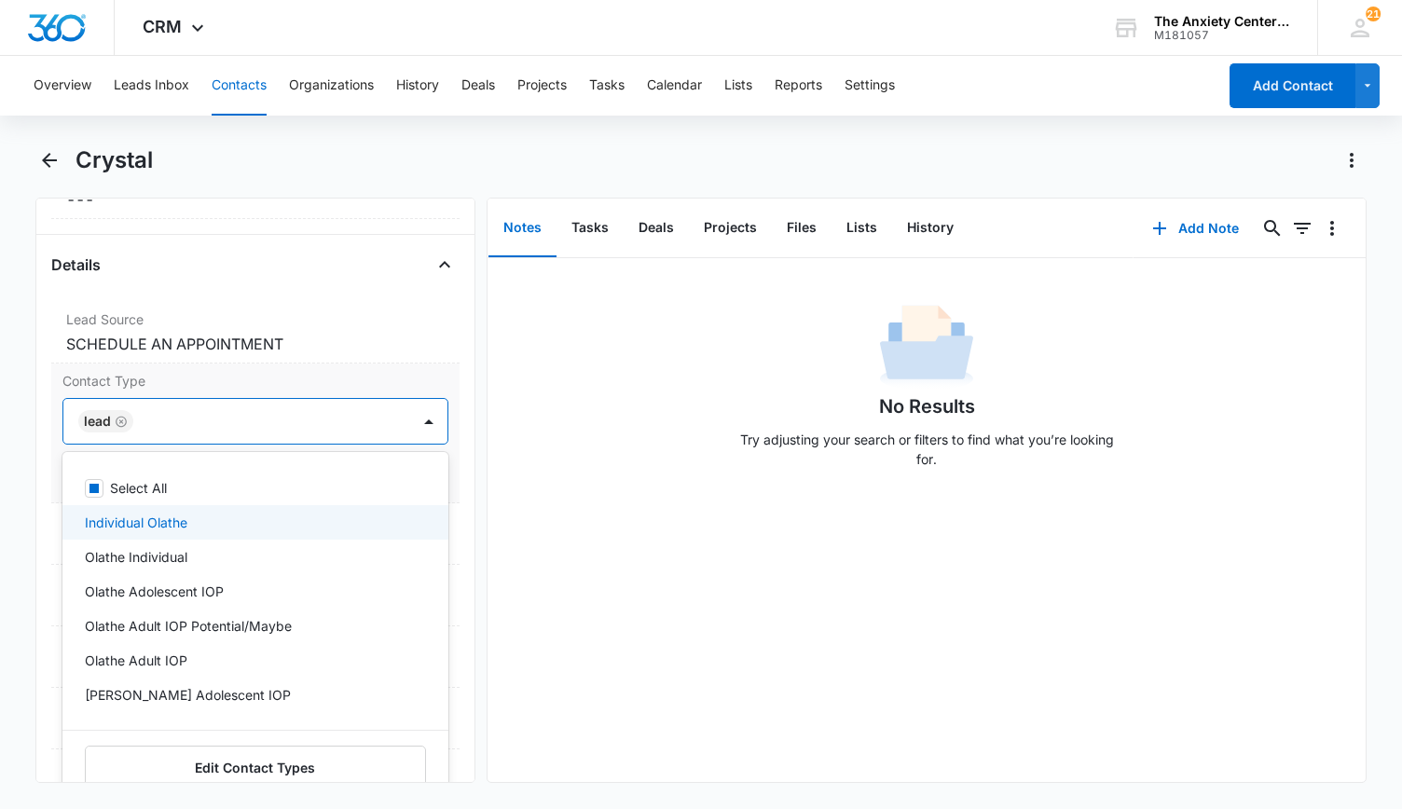
click at [223, 515] on div "Individual Olathe" at bounding box center [253, 523] width 337 height 20
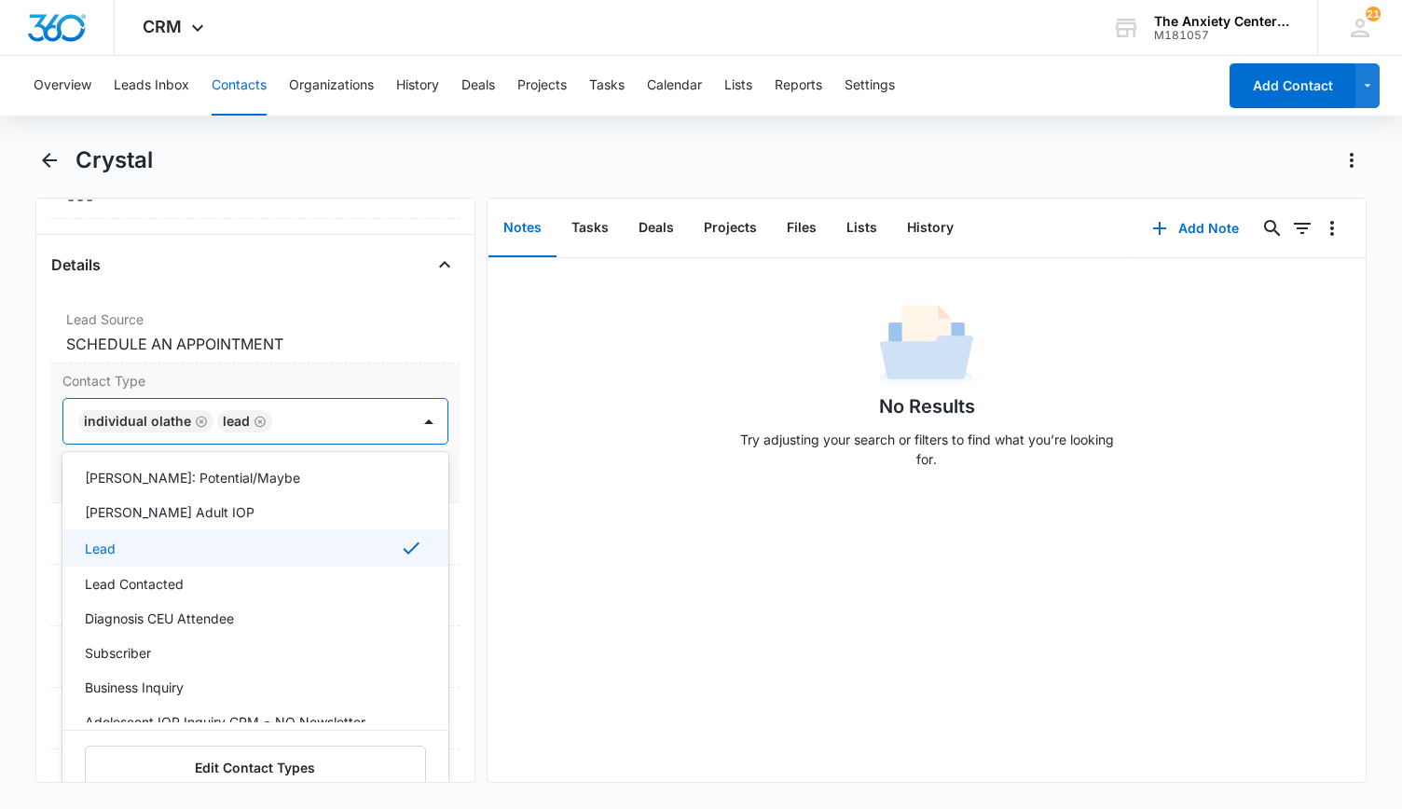
scroll to position [280, 0]
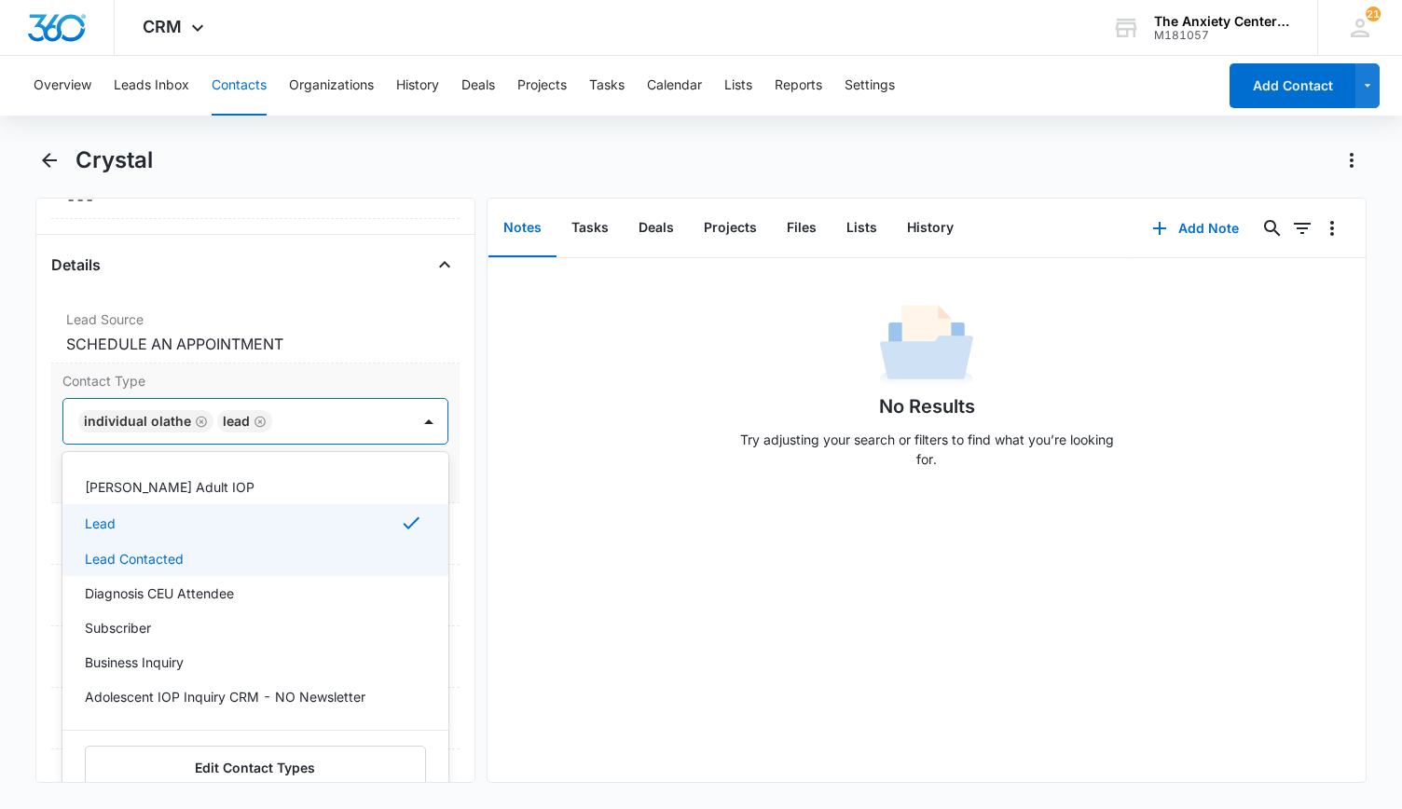
click at [198, 551] on div "Lead Contacted" at bounding box center [253, 559] width 337 height 20
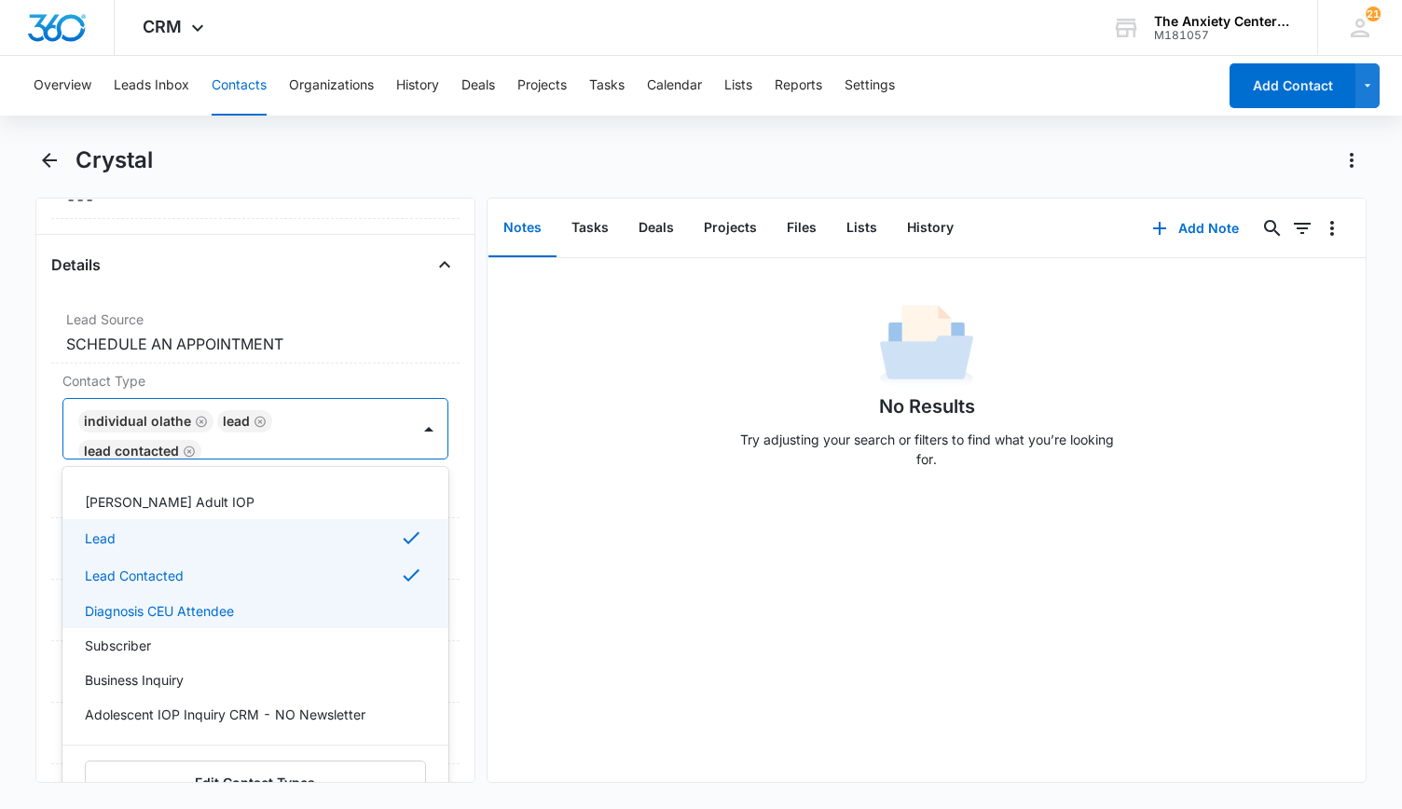
click at [603, 587] on div "No Results Try adjusting your search or filters to find what you’re looking for." at bounding box center [926, 520] width 879 height 524
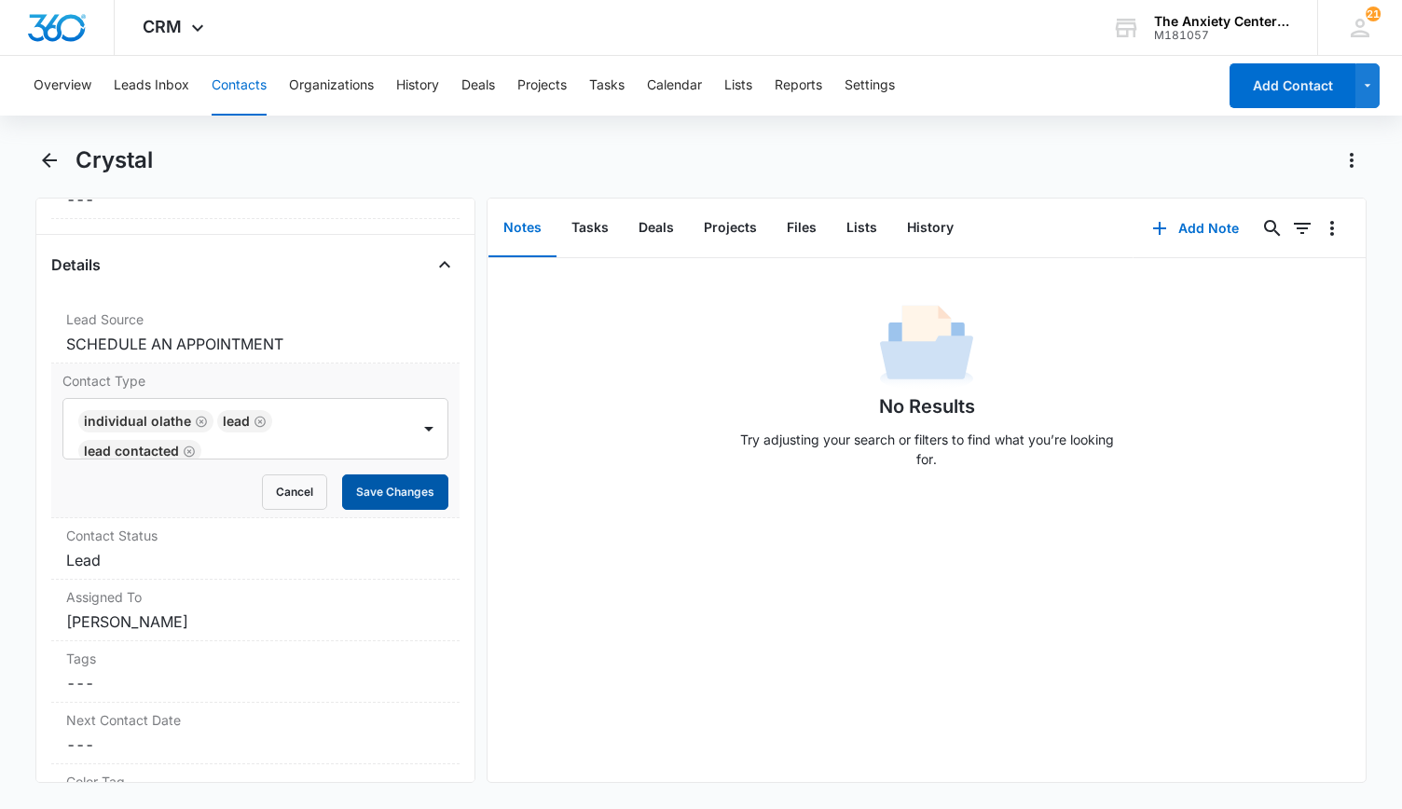
click at [419, 495] on button "Save Changes" at bounding box center [395, 491] width 106 height 35
click at [378, 549] on dd "Cancel Save Changes Lead" at bounding box center [255, 560] width 378 height 22
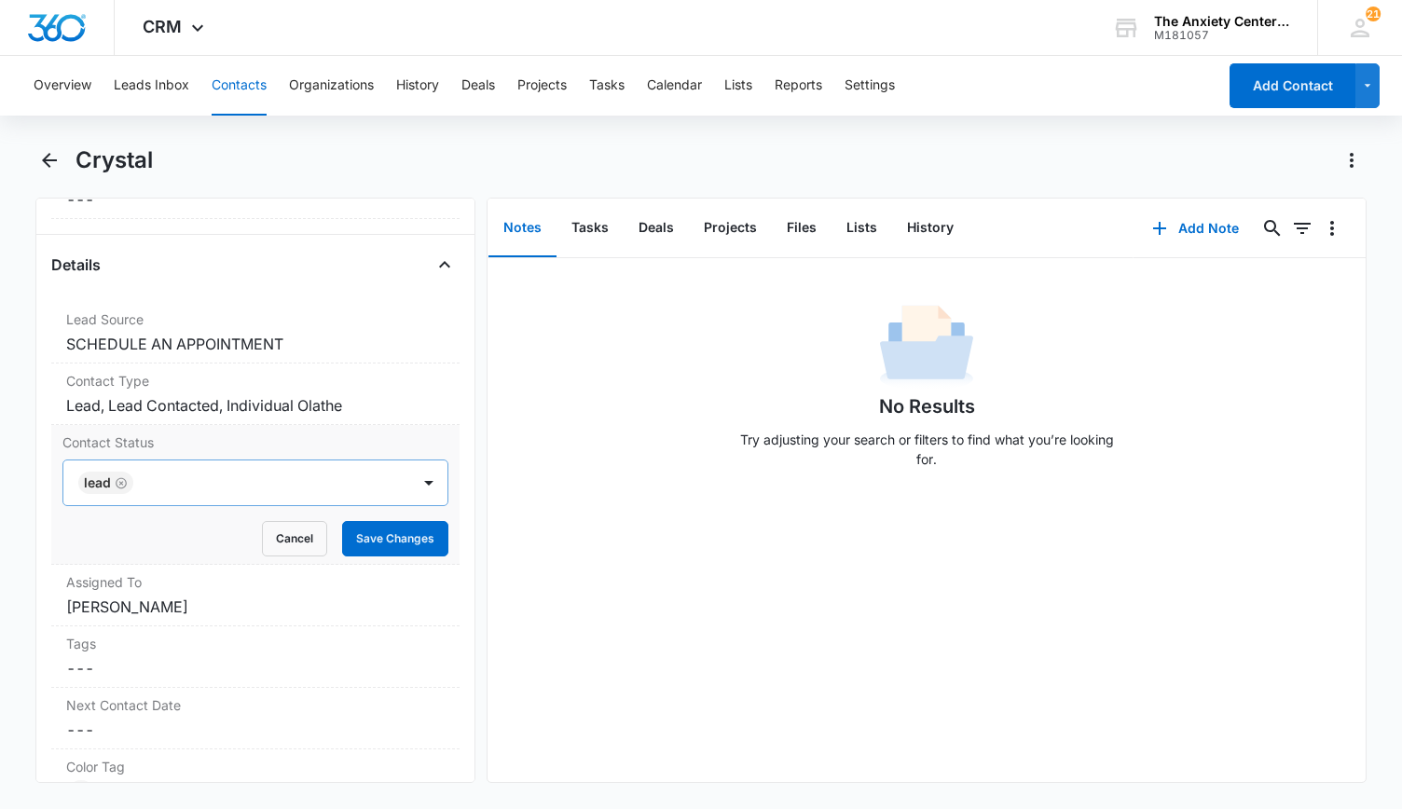
click at [124, 476] on icon "Remove Lead" at bounding box center [121, 483] width 13 height 14
click at [414, 480] on div at bounding box center [429, 483] width 30 height 30
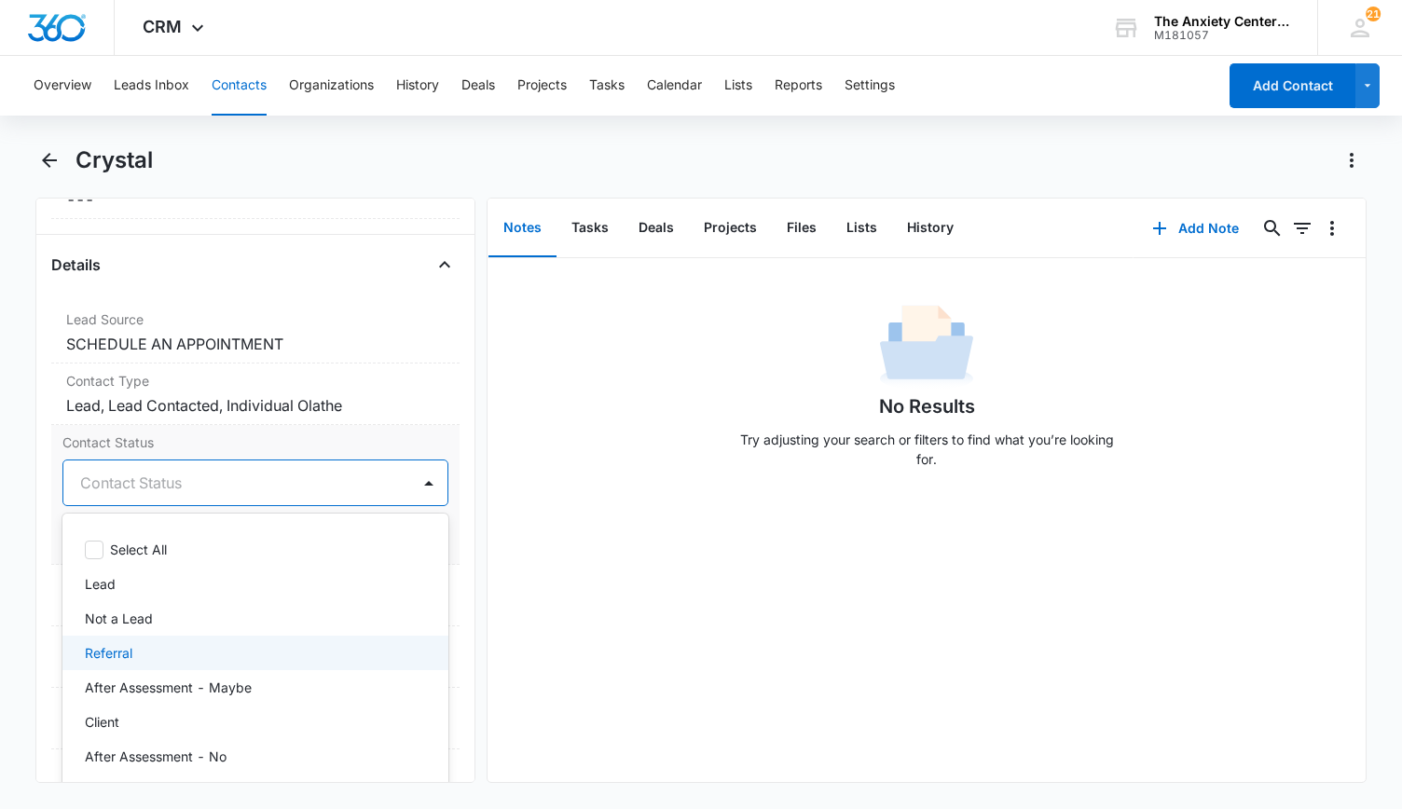
drag, startPoint x: 178, startPoint y: 640, endPoint x: 189, endPoint y: 632, distance: 14.0
click at [183, 636] on div "Referral" at bounding box center [255, 653] width 386 height 34
drag, startPoint x: 628, startPoint y: 629, endPoint x: 544, endPoint y: 607, distance: 86.8
click at [631, 621] on div "No Results Try adjusting your search or filters to find what you’re looking for." at bounding box center [926, 520] width 879 height 524
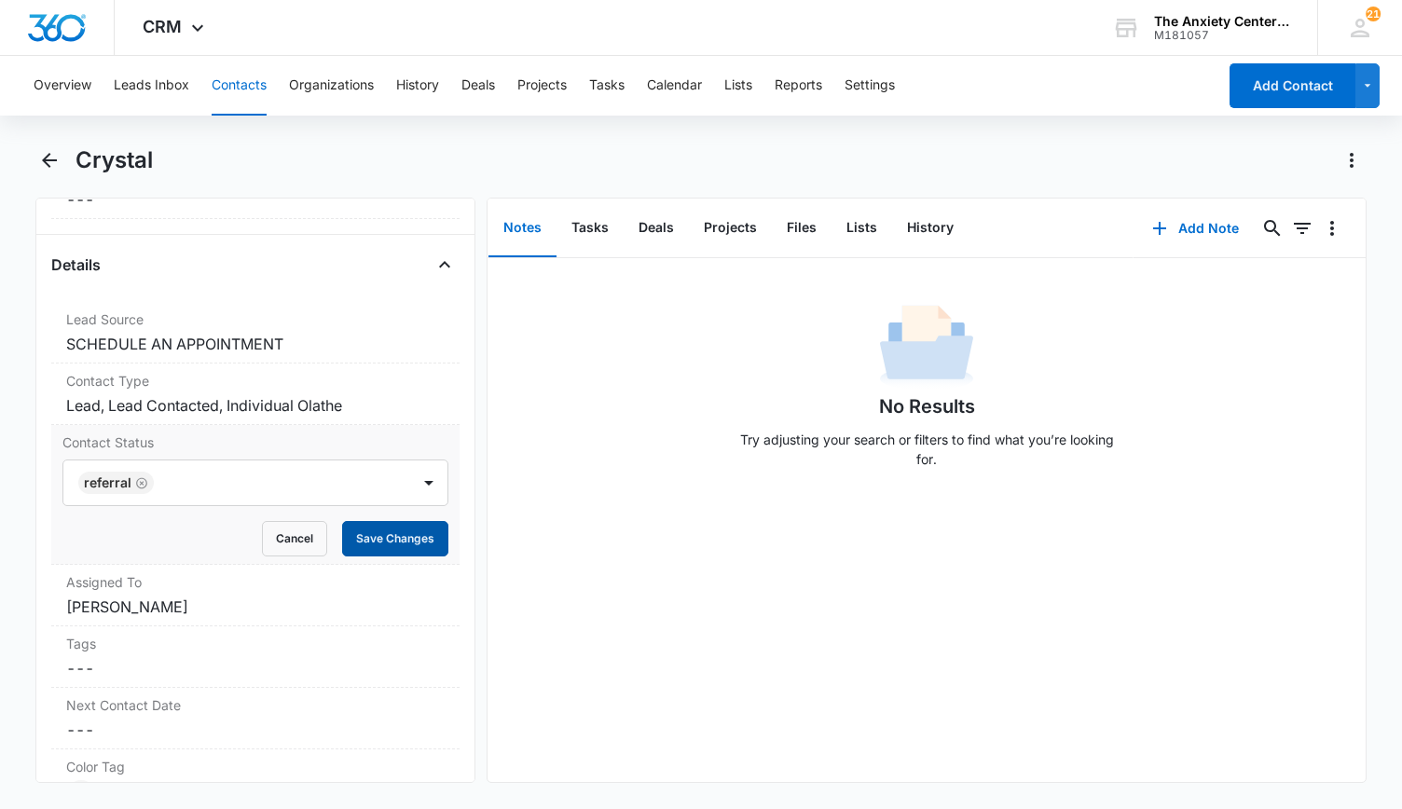
click at [377, 541] on button "Save Changes" at bounding box center [395, 538] width 106 height 35
click at [377, 603] on dd "Cancel Save Changes Melissa Umscheid" at bounding box center [255, 607] width 378 height 22
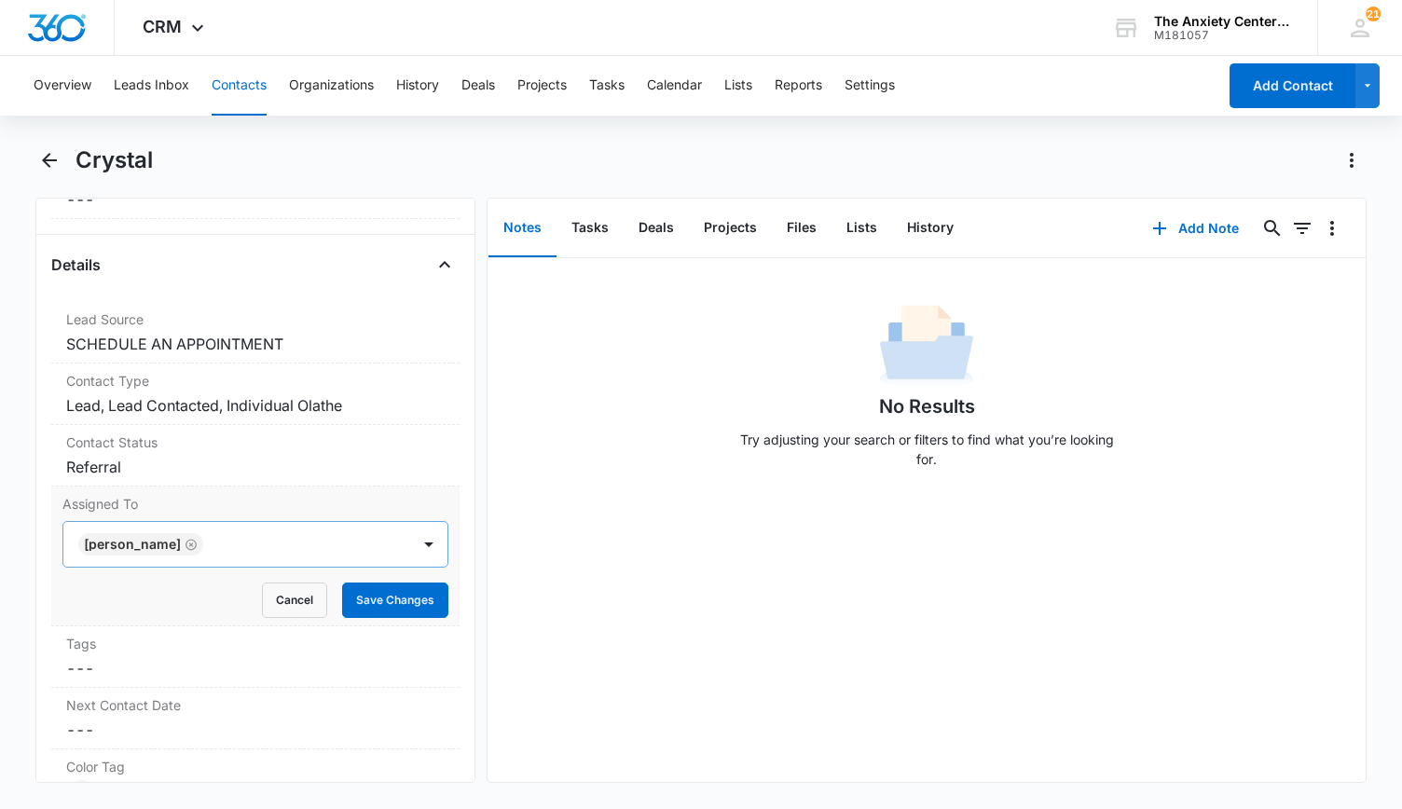
click at [419, 543] on div at bounding box center [429, 544] width 30 height 30
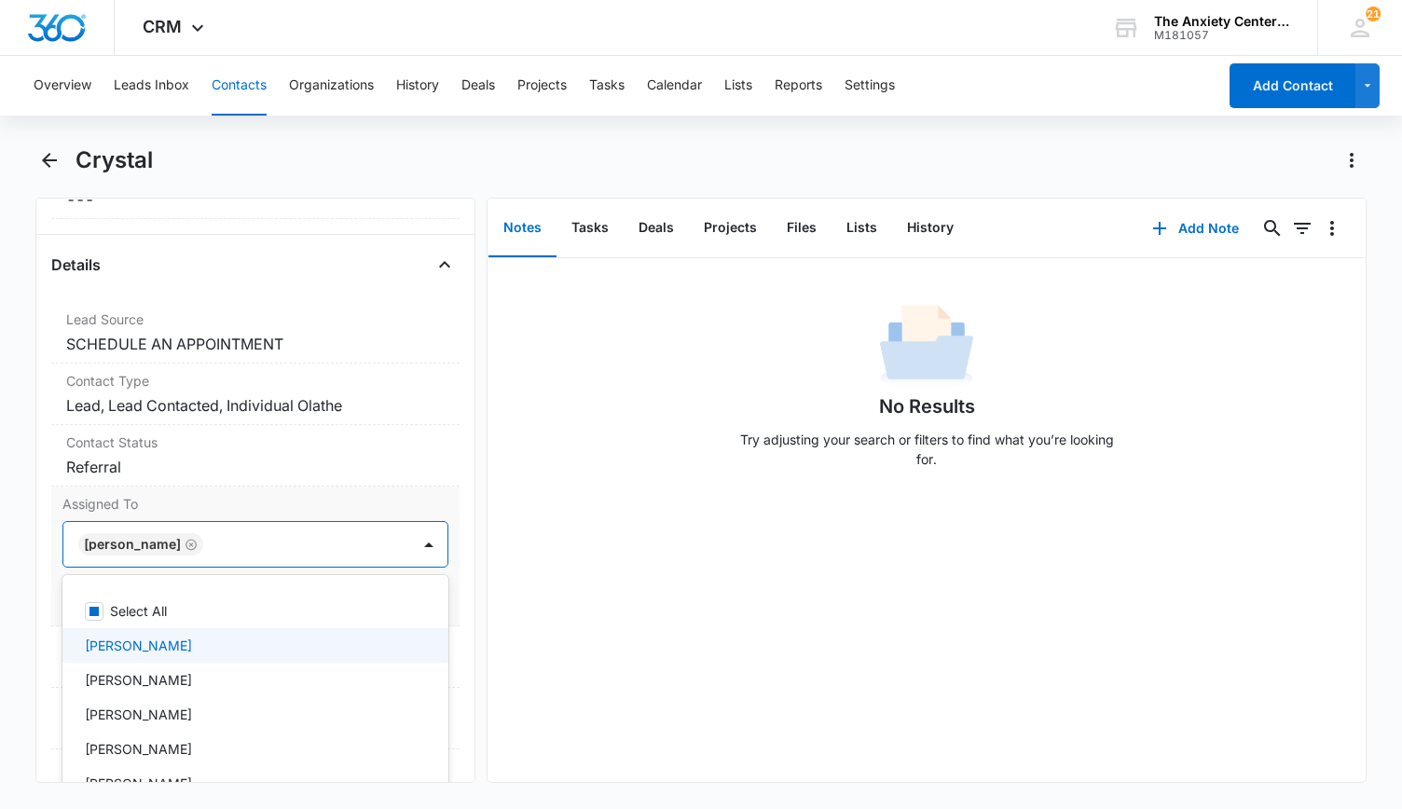
drag, startPoint x: 205, startPoint y: 644, endPoint x: 216, endPoint y: 644, distance: 11.2
click at [206, 642] on div "[PERSON_NAME]" at bounding box center [253, 646] width 337 height 20
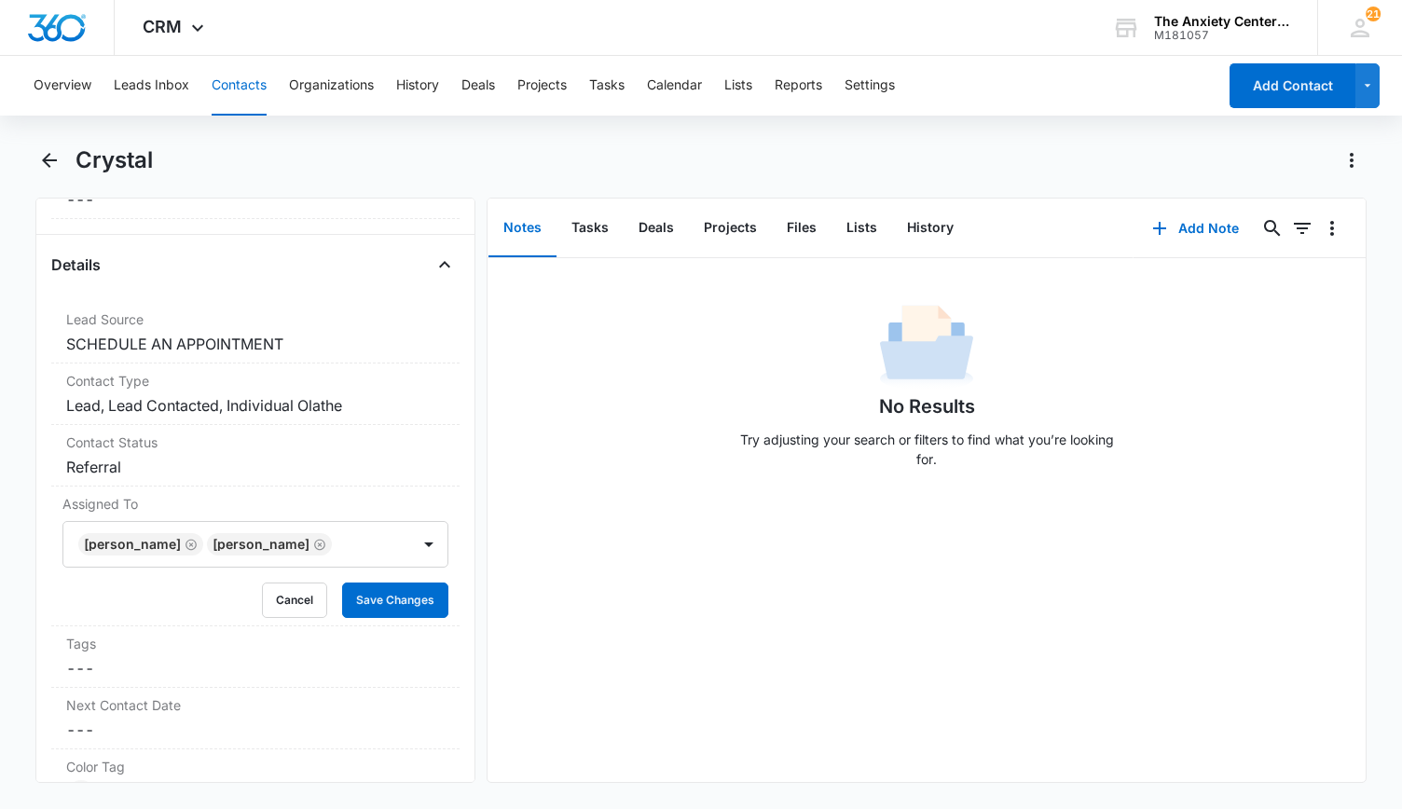
click at [710, 638] on div "No Results Try adjusting your search or filters to find what you’re looking for." at bounding box center [926, 520] width 879 height 524
click at [405, 596] on button "Save Changes" at bounding box center [395, 600] width 106 height 35
click at [1195, 217] on button "Add Note" at bounding box center [1195, 228] width 124 height 45
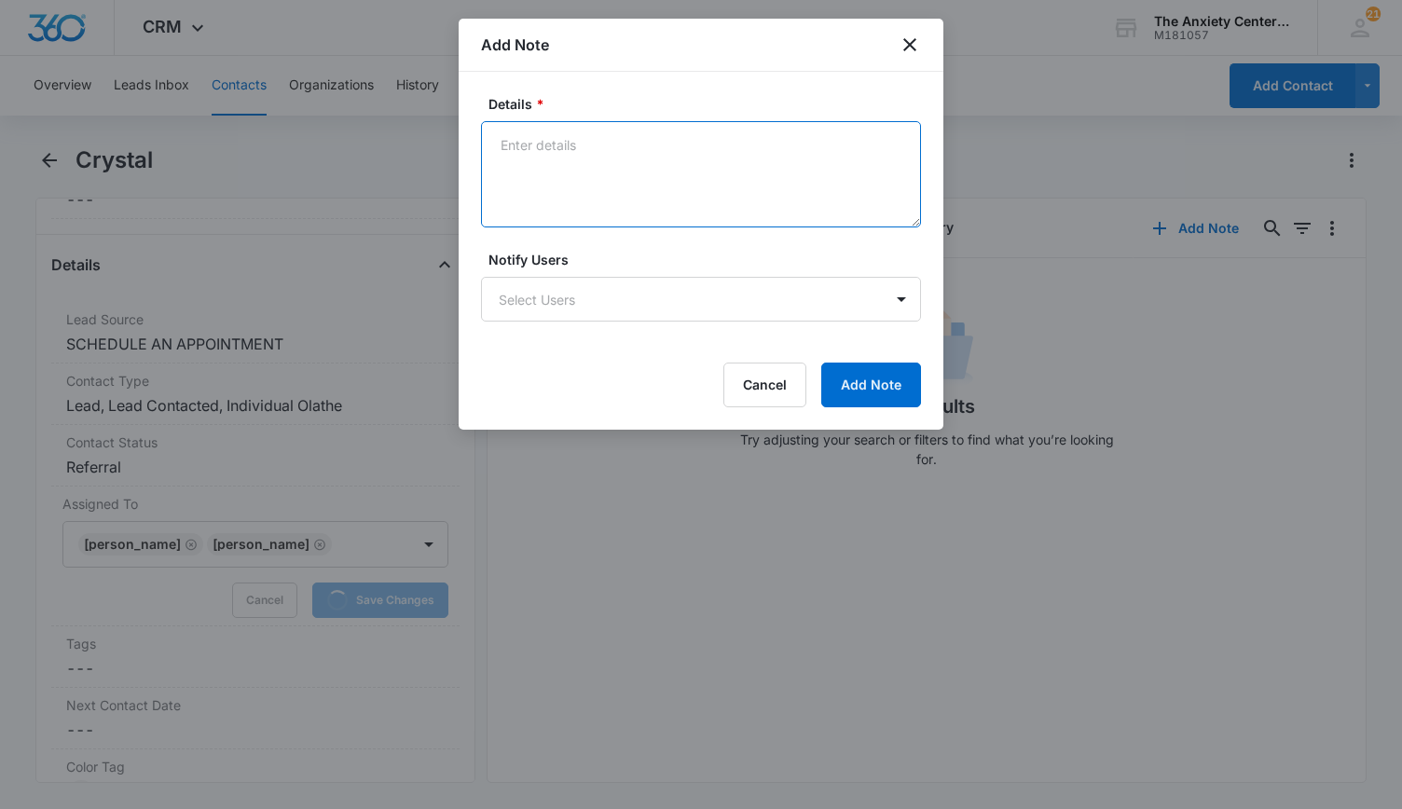
click at [531, 144] on textarea "Details *" at bounding box center [701, 174] width 440 height 106
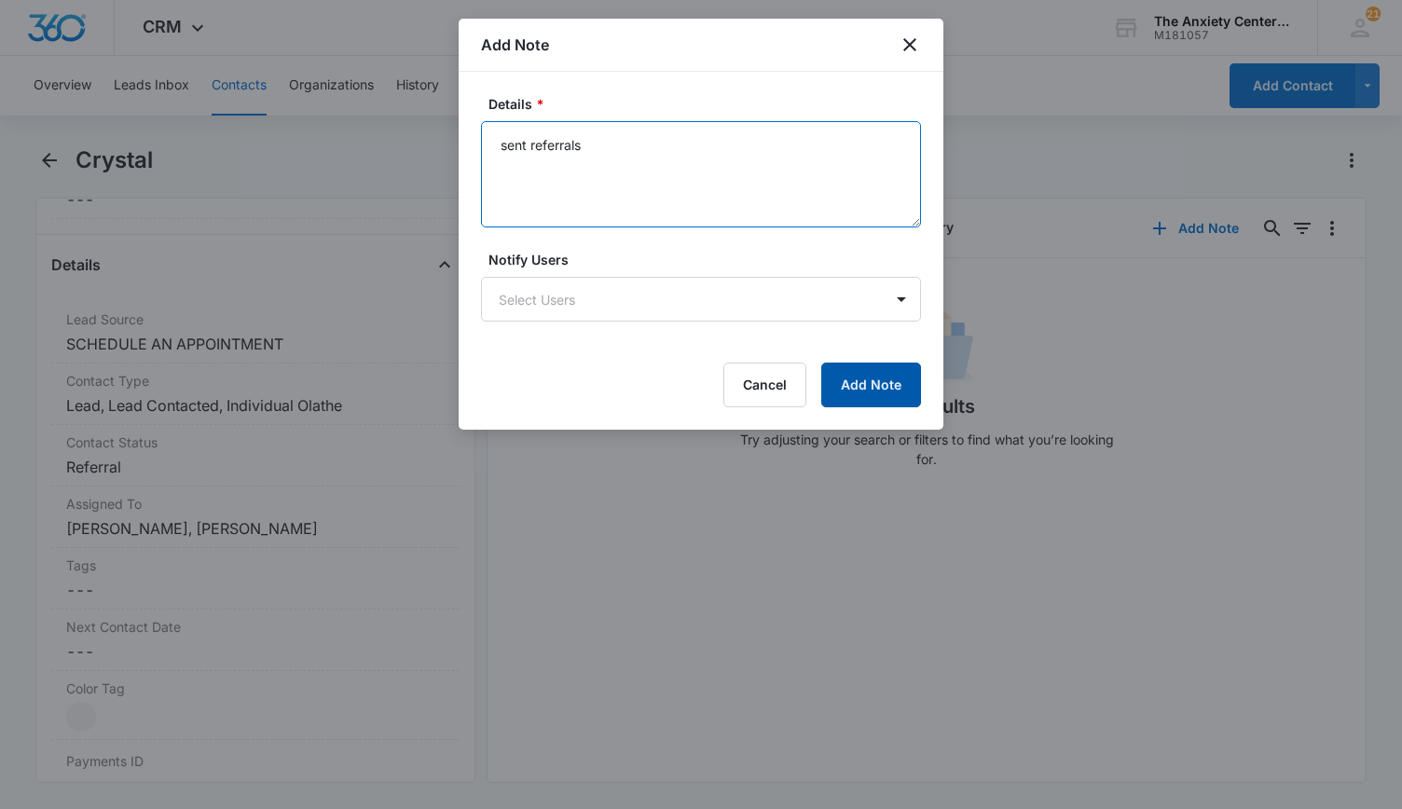
type textarea "sent referrals"
click at [877, 386] on button "Add Note" at bounding box center [871, 385] width 100 height 45
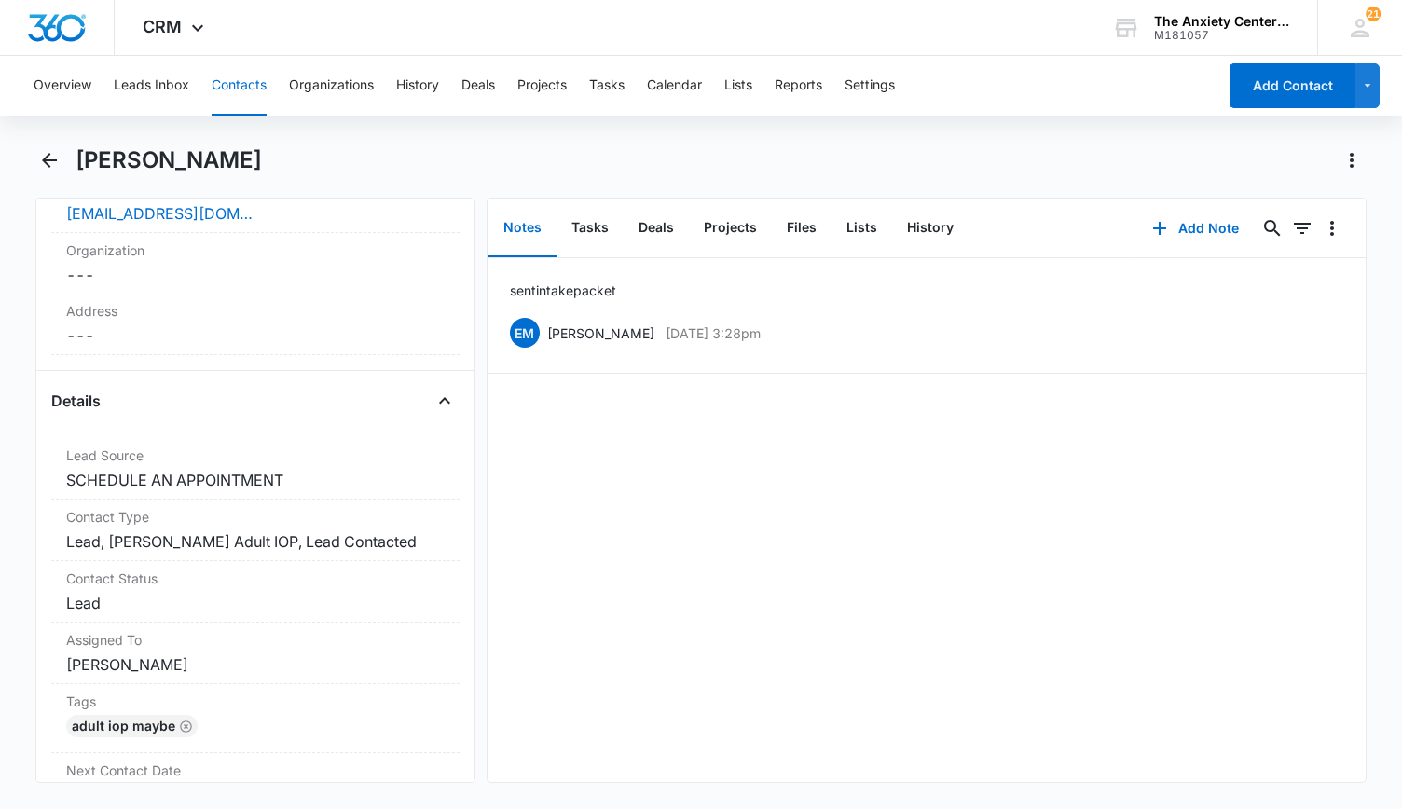
scroll to position [50, 0]
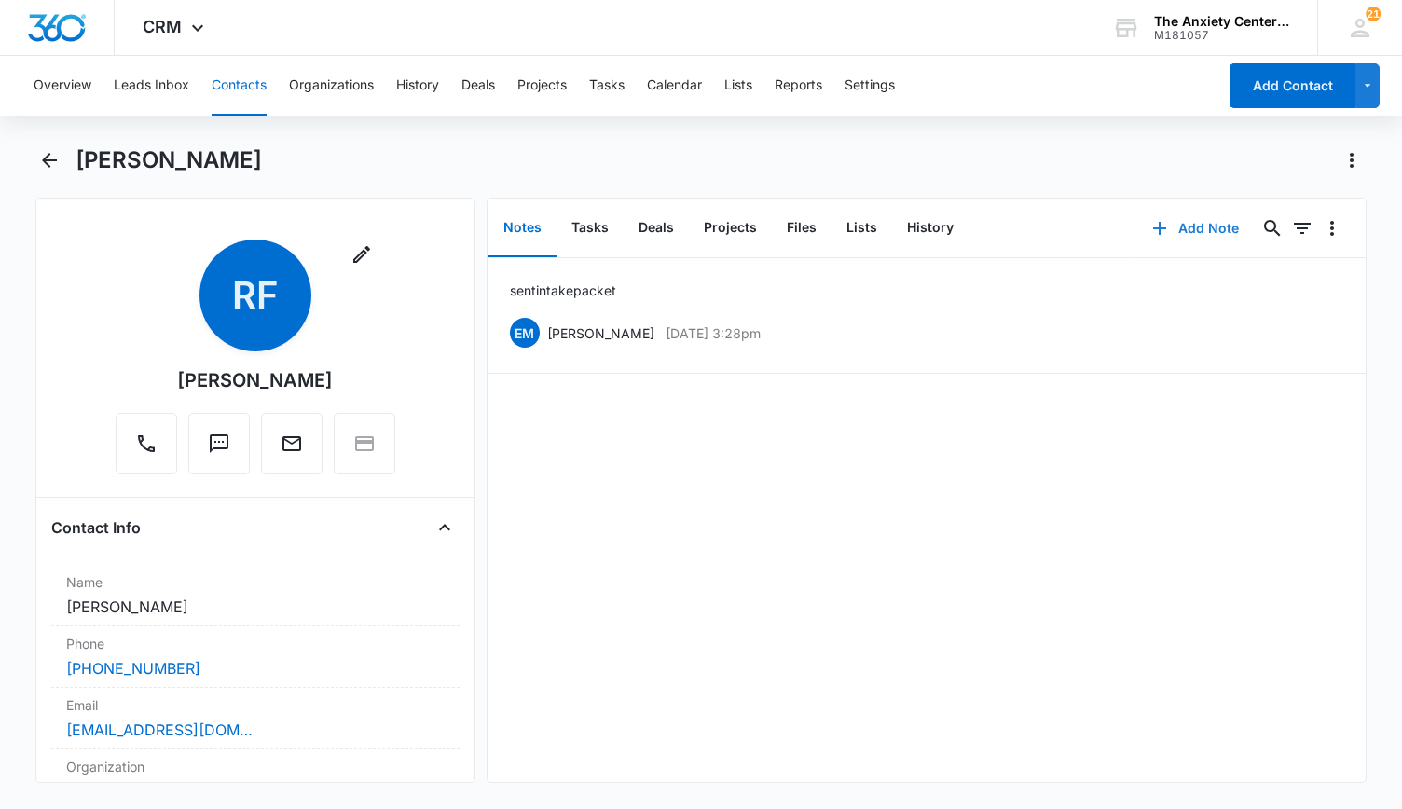
click at [1208, 221] on button "Add Note" at bounding box center [1195, 228] width 124 height 45
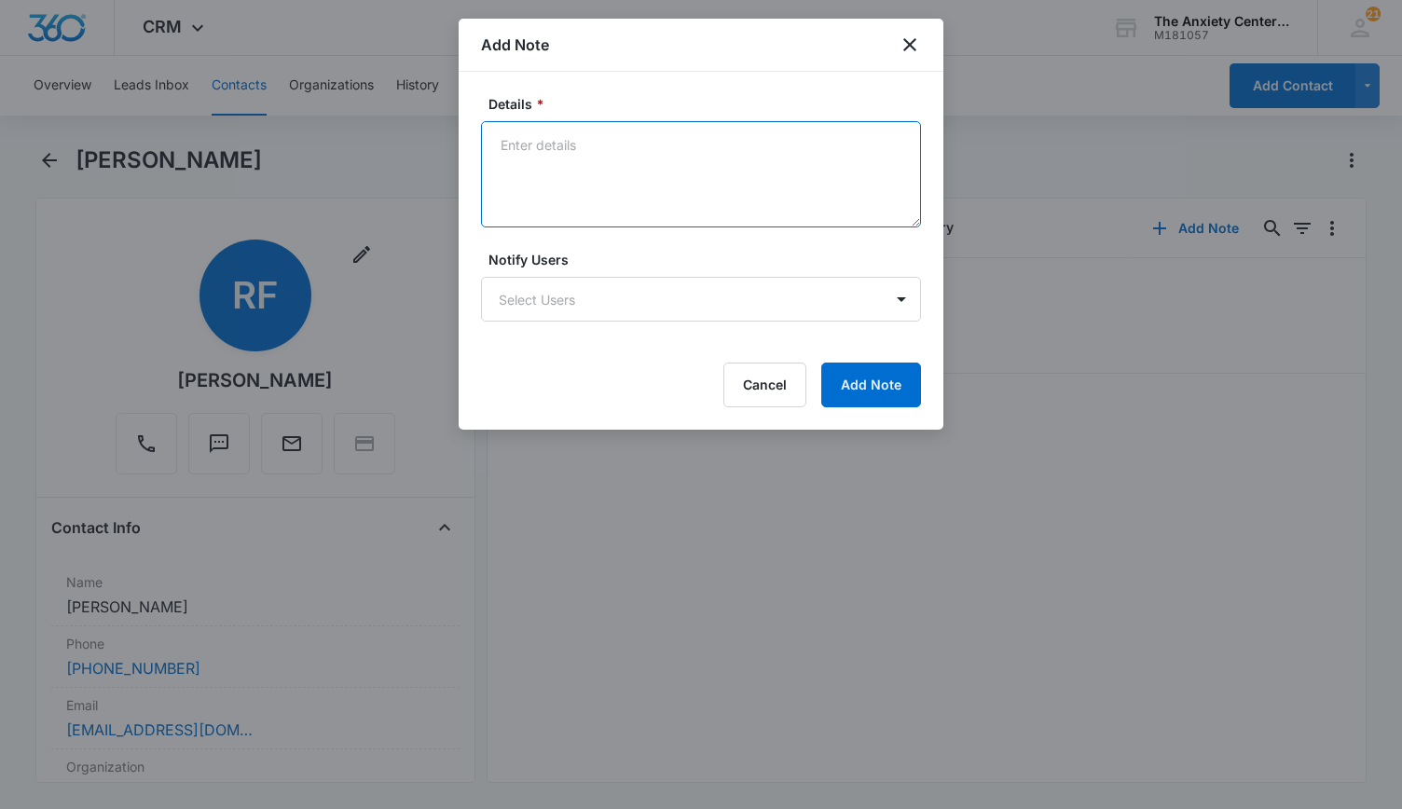
click at [575, 176] on textarea "Details *" at bounding box center [701, 174] width 440 height 106
type textarea "LM"
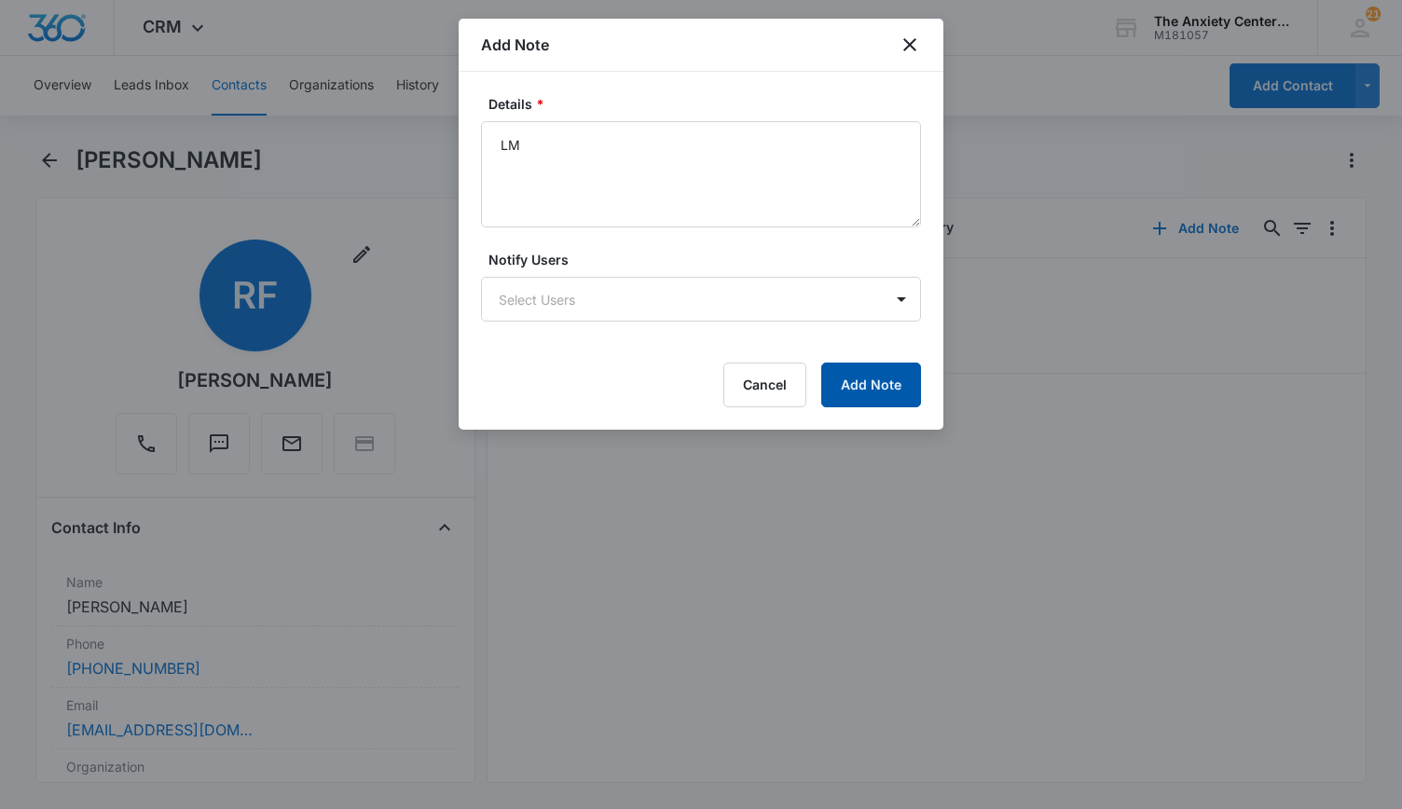
click at [862, 387] on button "Add Note" at bounding box center [871, 385] width 100 height 45
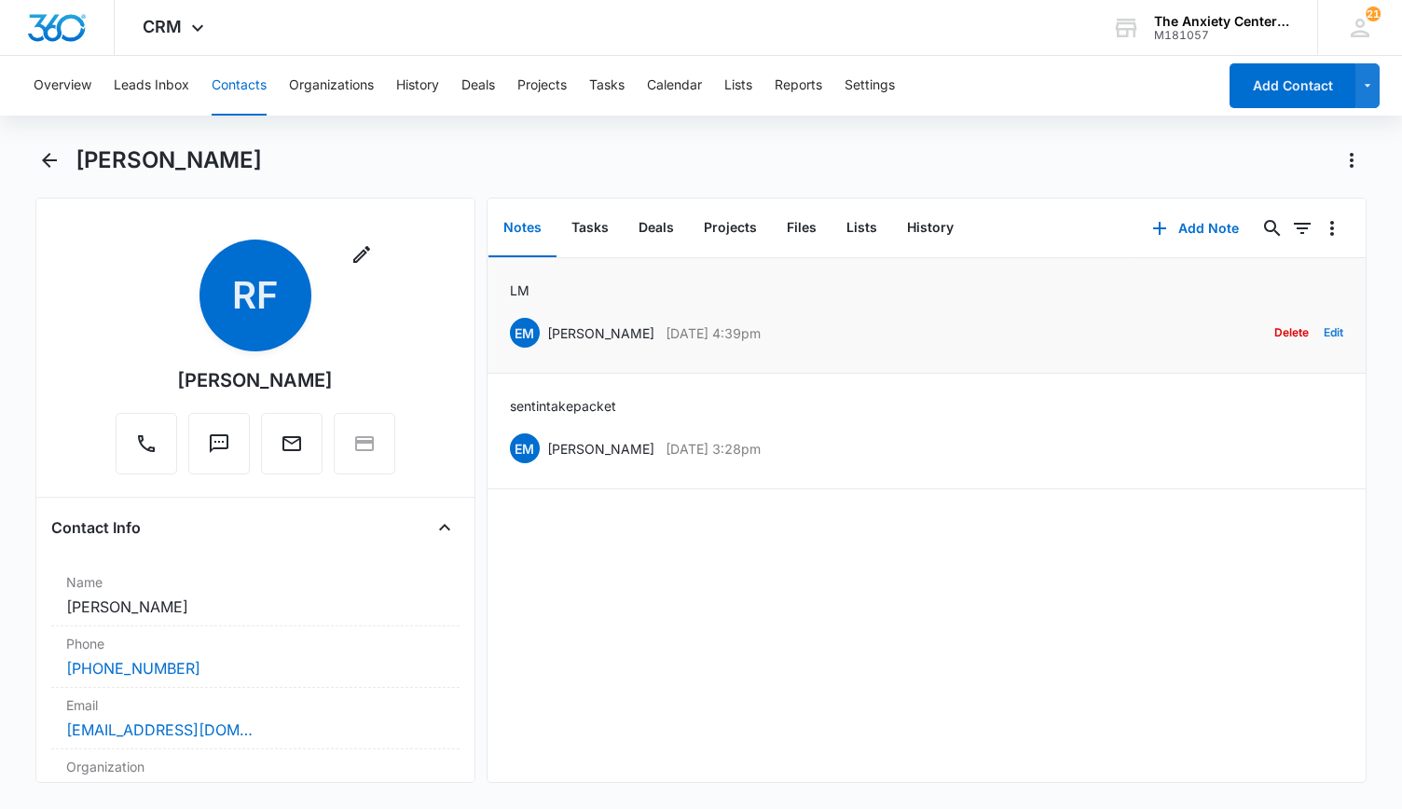
click at [1324, 330] on button "Edit" at bounding box center [1334, 332] width 20 height 35
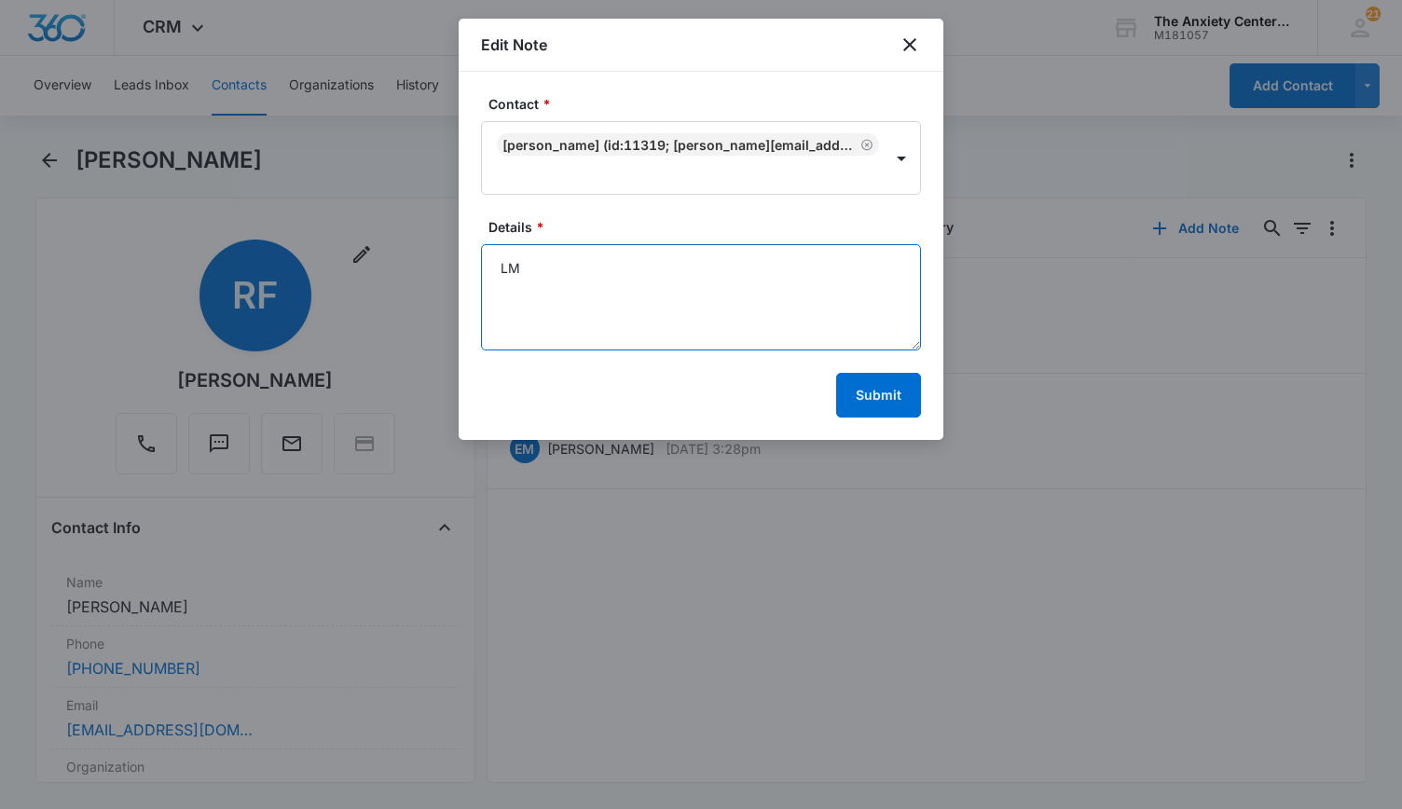
click at [528, 269] on textarea "LM" at bounding box center [701, 297] width 440 height 106
type textarea "Left message"
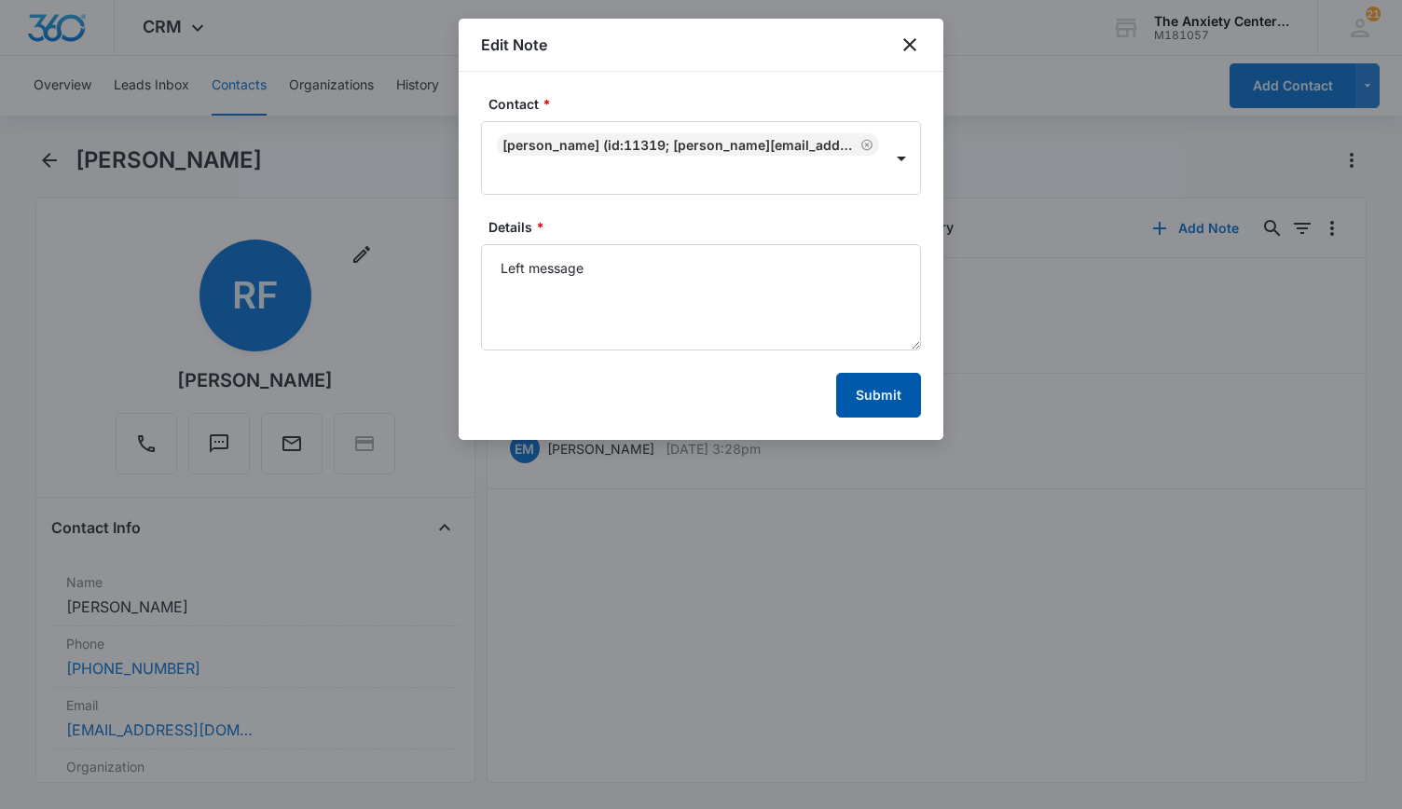
drag, startPoint x: 855, startPoint y: 399, endPoint x: 861, endPoint y: 387, distance: 13.8
click at [857, 396] on button "Submit" at bounding box center [878, 395] width 85 height 45
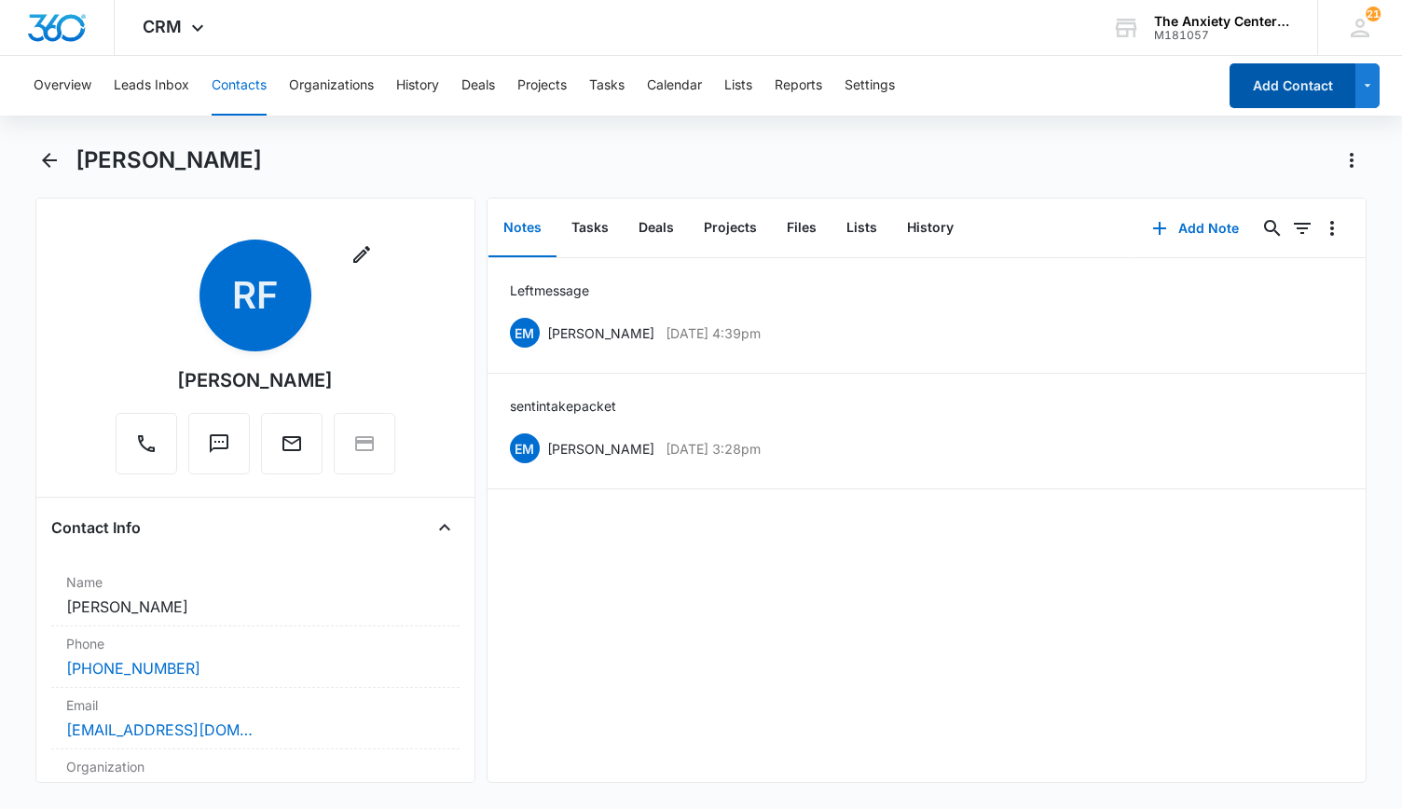
click at [1258, 94] on button "Add Contact" at bounding box center [1292, 85] width 126 height 45
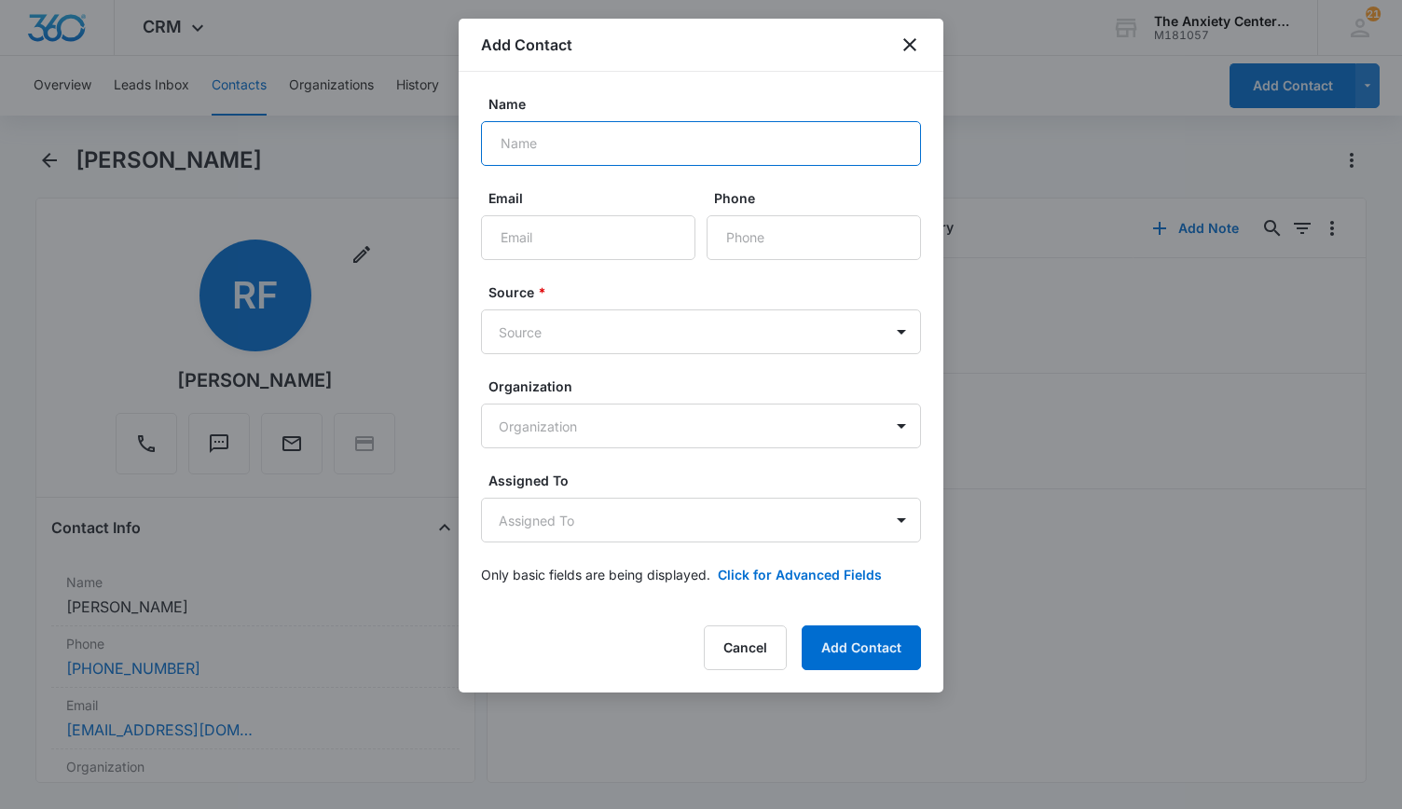
click at [537, 151] on input "Name" at bounding box center [701, 143] width 440 height 45
type input "[PERSON_NAME]"
click at [914, 41] on icon "close" at bounding box center [910, 45] width 22 height 22
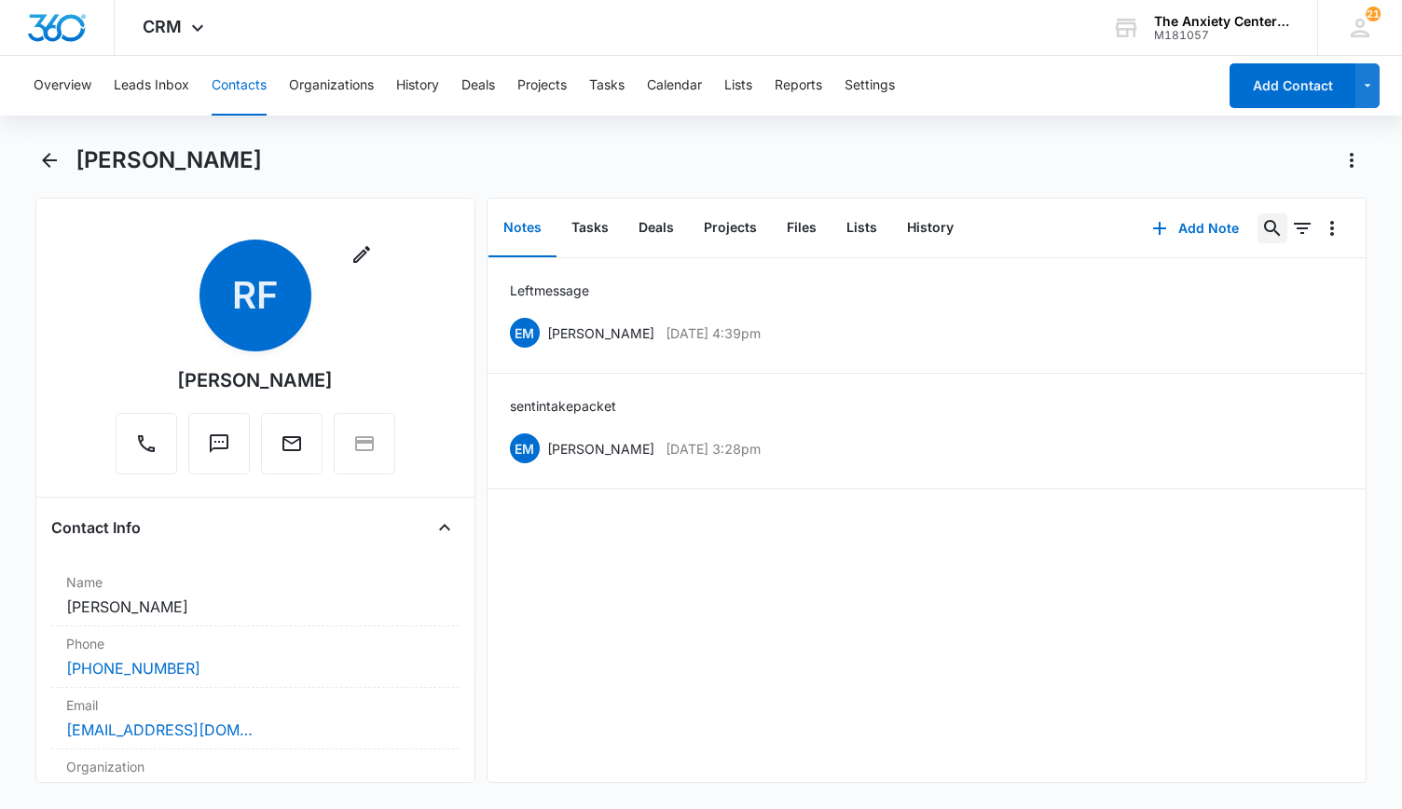
click at [1264, 228] on icon "Search..." at bounding box center [1272, 228] width 16 height 16
click at [1119, 286] on input "text" at bounding box center [1132, 289] width 263 height 45
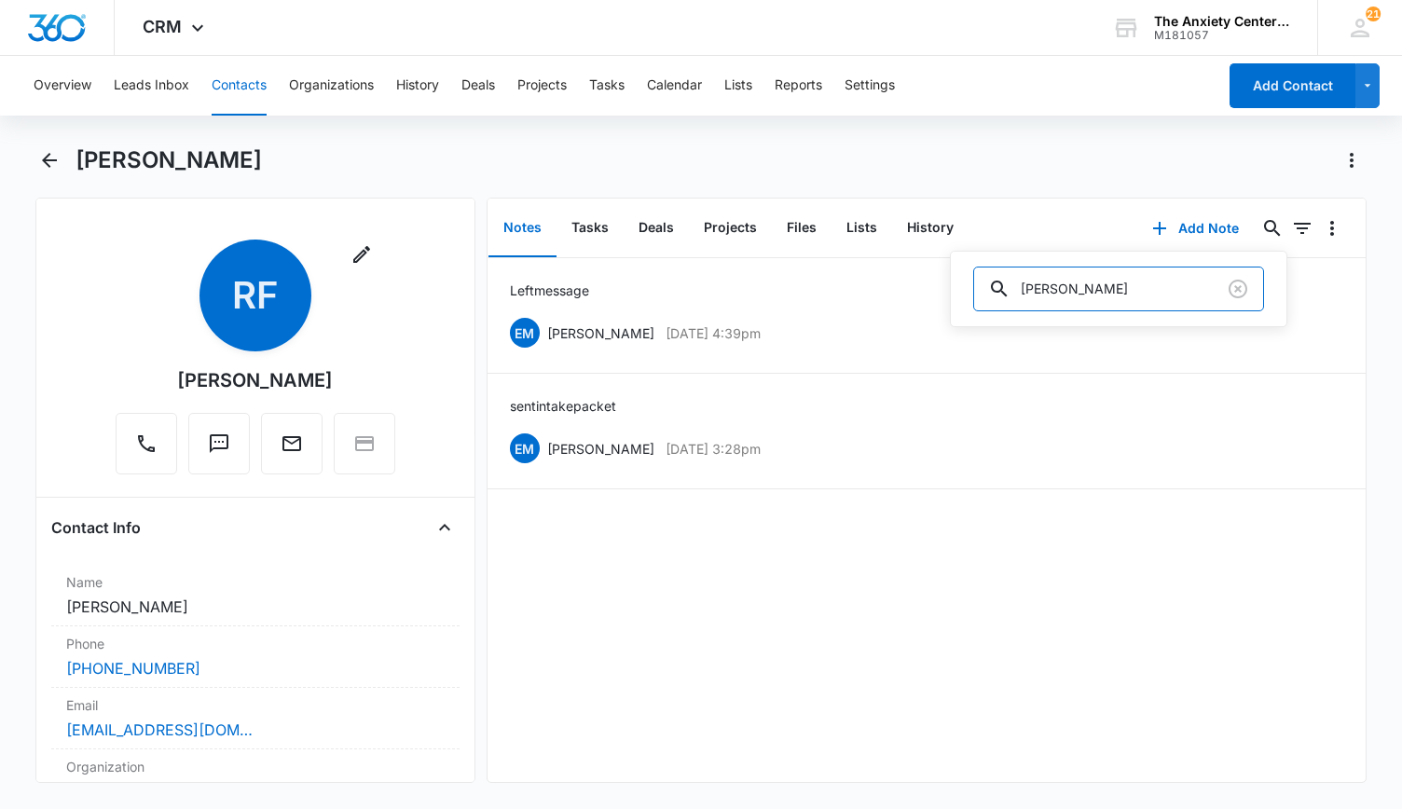
type input "[PERSON_NAME]"
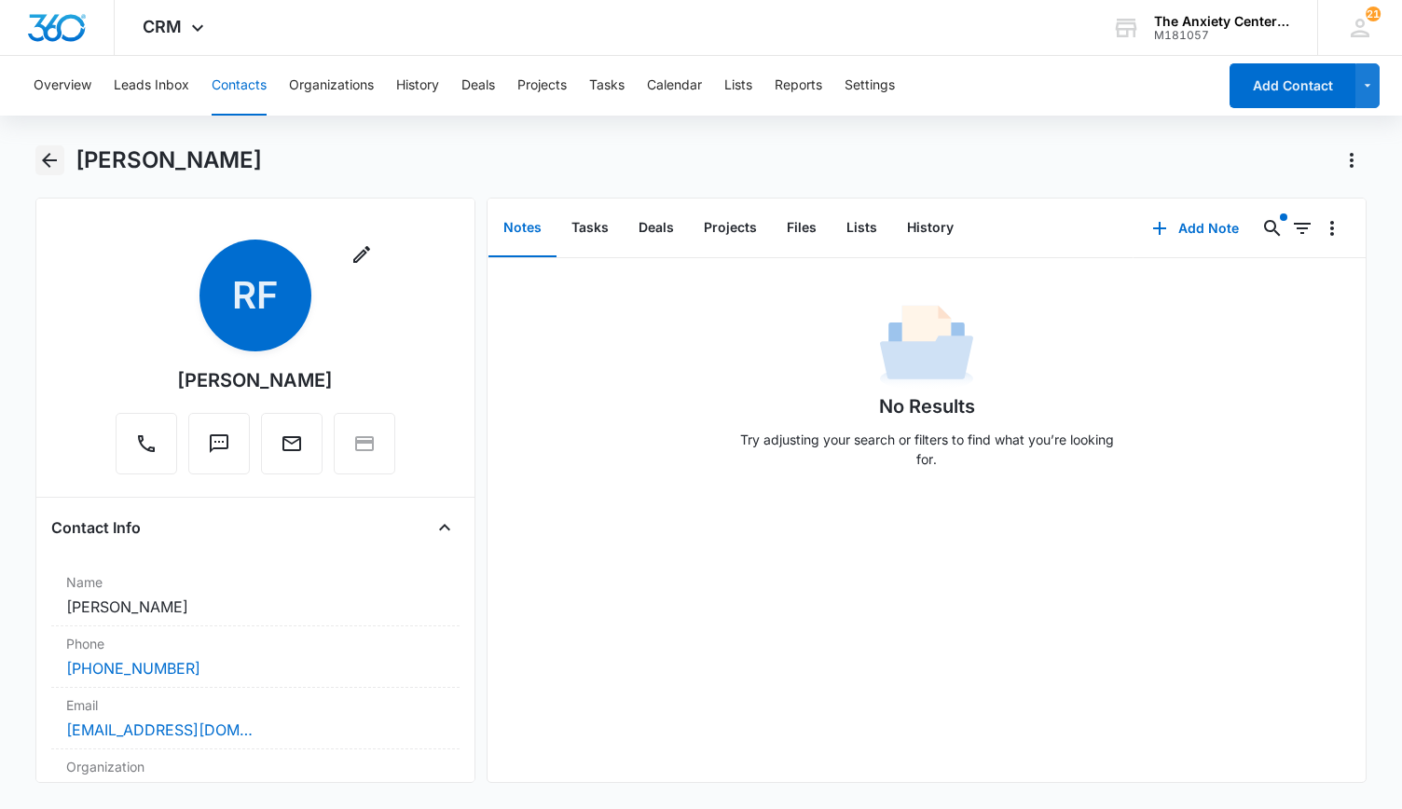
click at [45, 157] on icon "Back" at bounding box center [49, 160] width 22 height 22
click at [319, 81] on button "Organizations" at bounding box center [331, 86] width 85 height 60
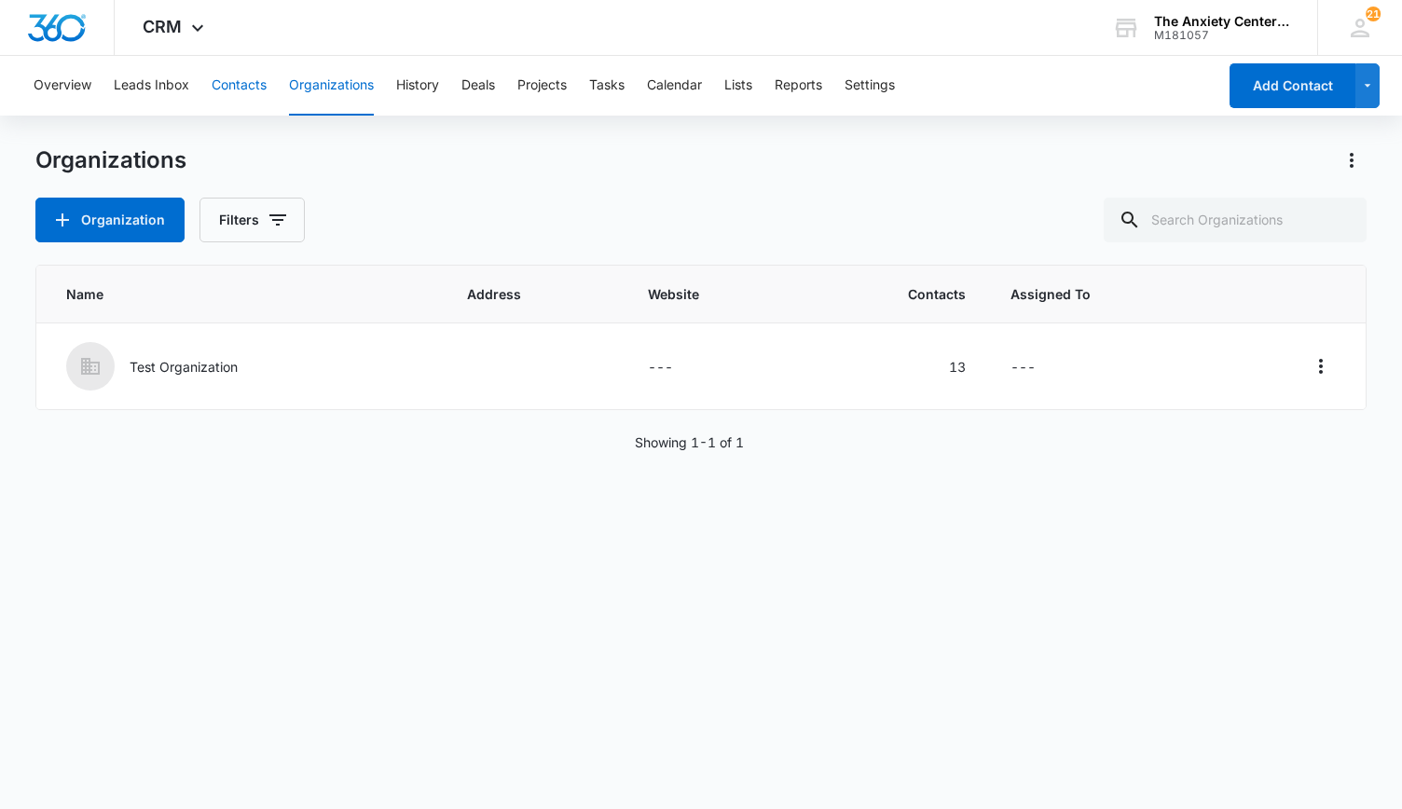
click at [244, 81] on button "Contacts" at bounding box center [239, 86] width 55 height 60
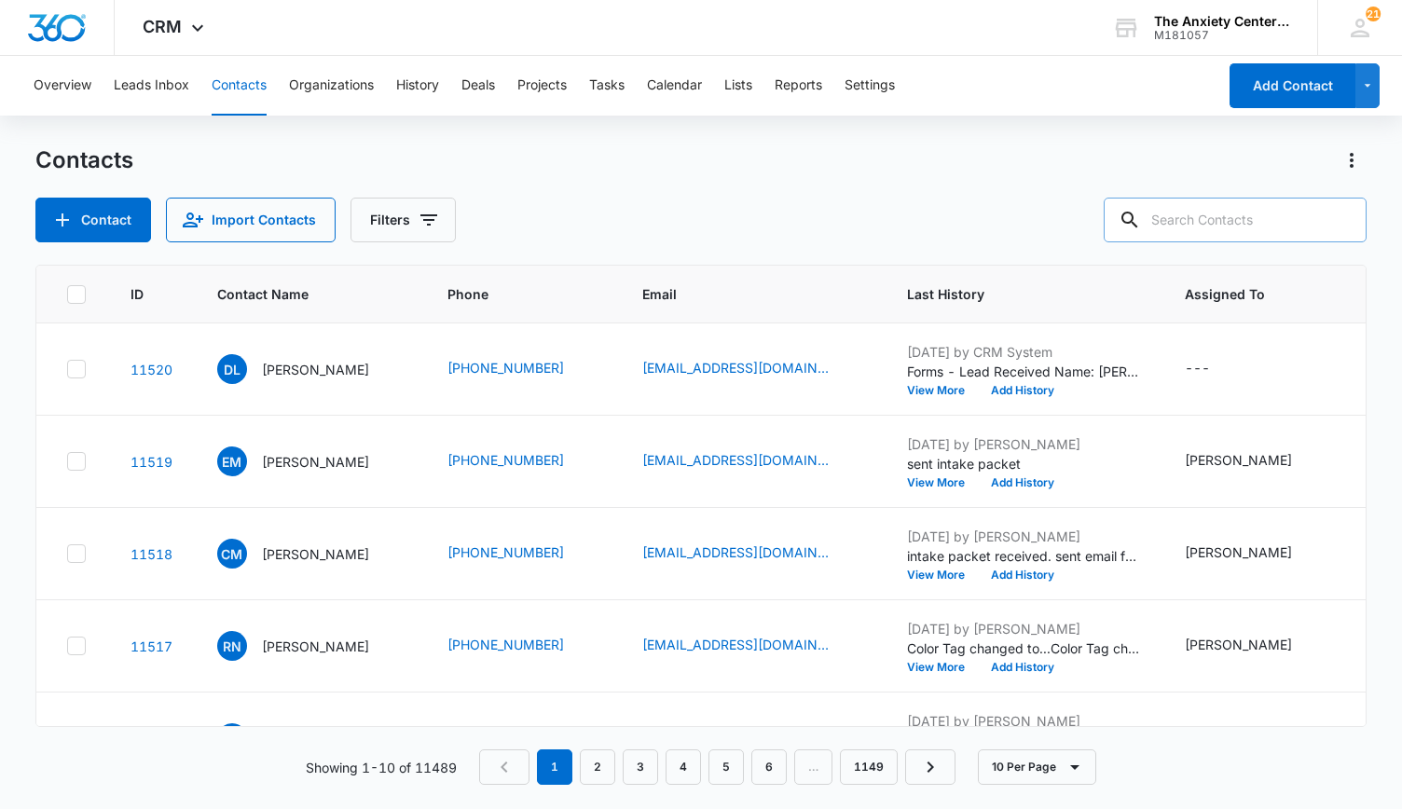
click at [1205, 225] on input "text" at bounding box center [1235, 220] width 263 height 45
type input "[PERSON_NAME]"
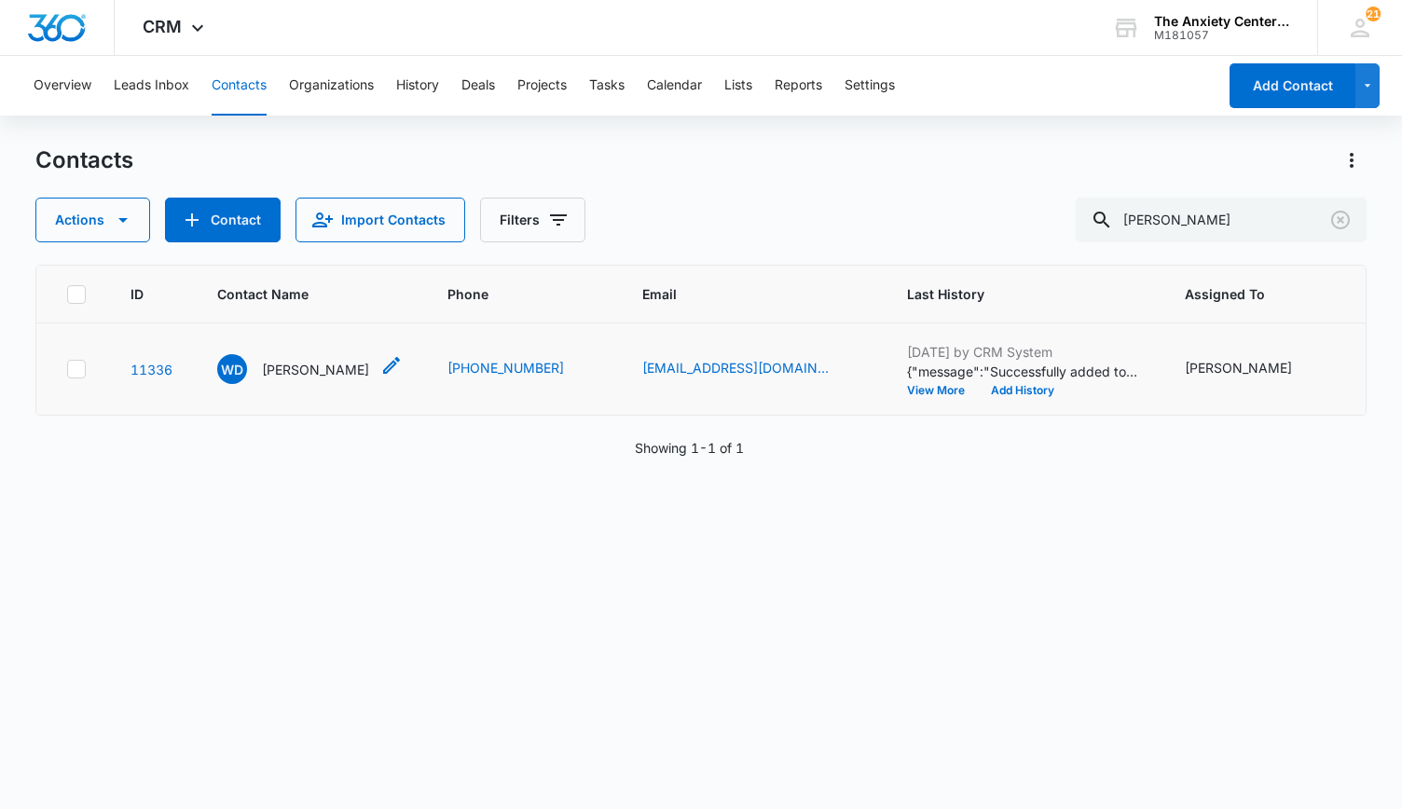
click at [291, 357] on div "WD [PERSON_NAME]" at bounding box center [293, 369] width 152 height 30
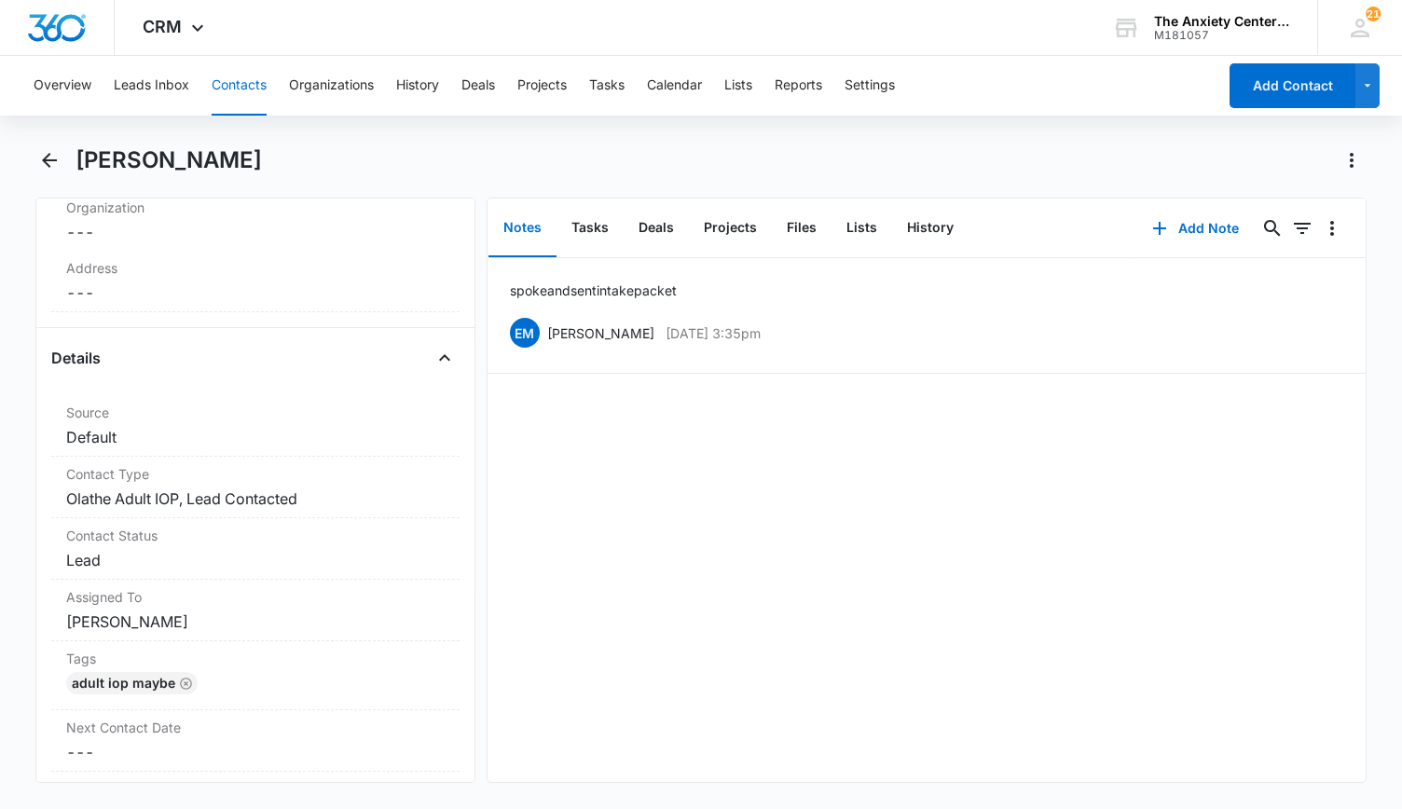
scroll to position [652, 0]
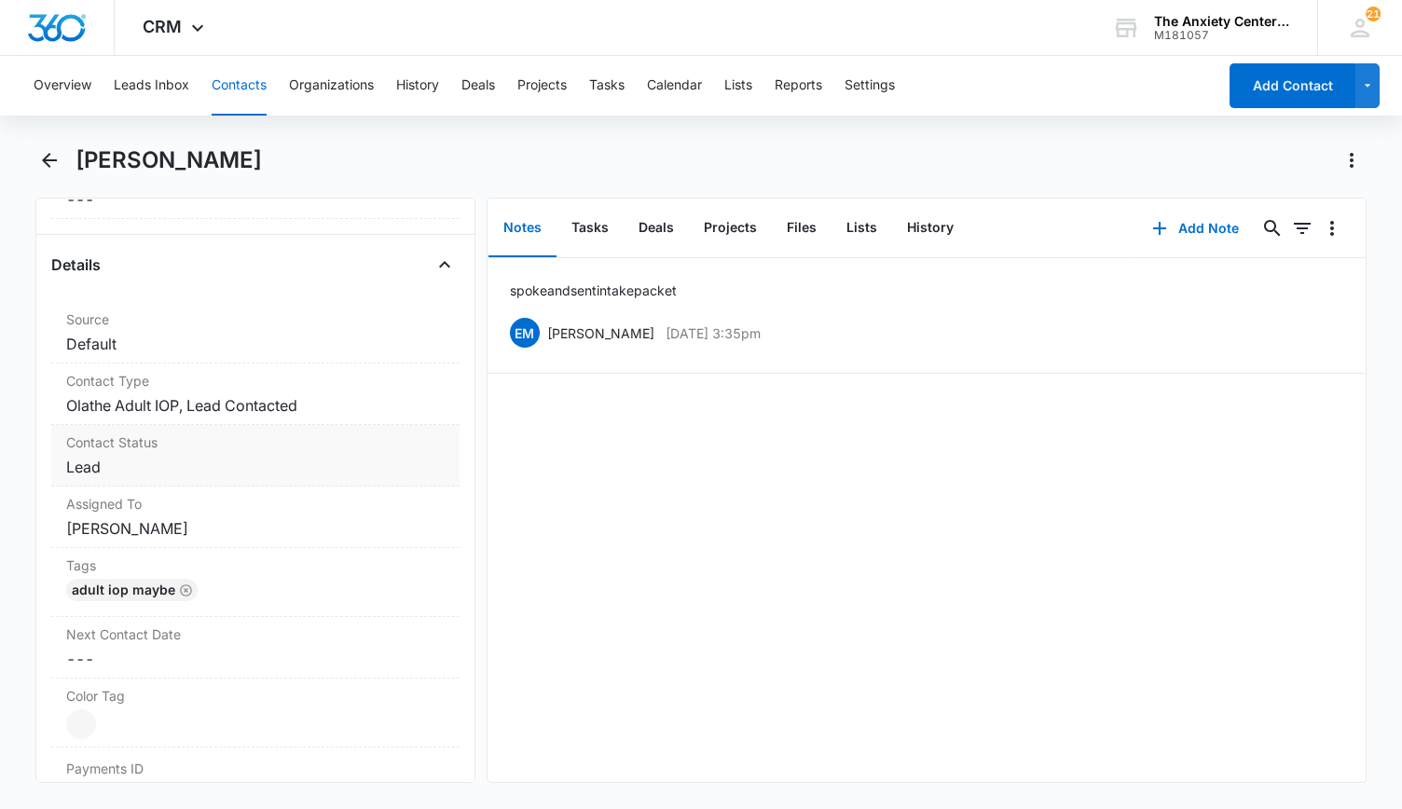
click at [302, 443] on label "Contact Status" at bounding box center [255, 442] width 378 height 20
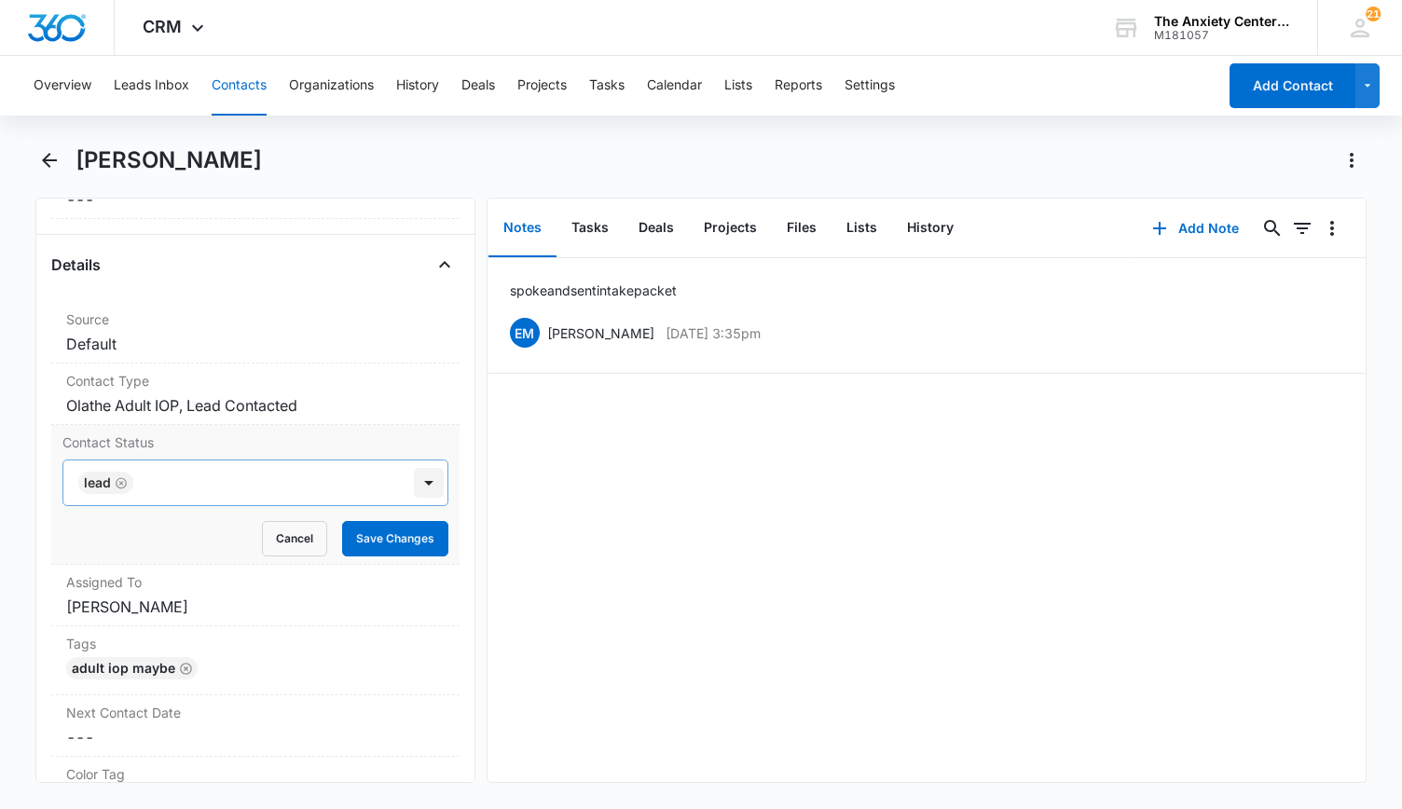
click at [419, 476] on div at bounding box center [429, 483] width 30 height 30
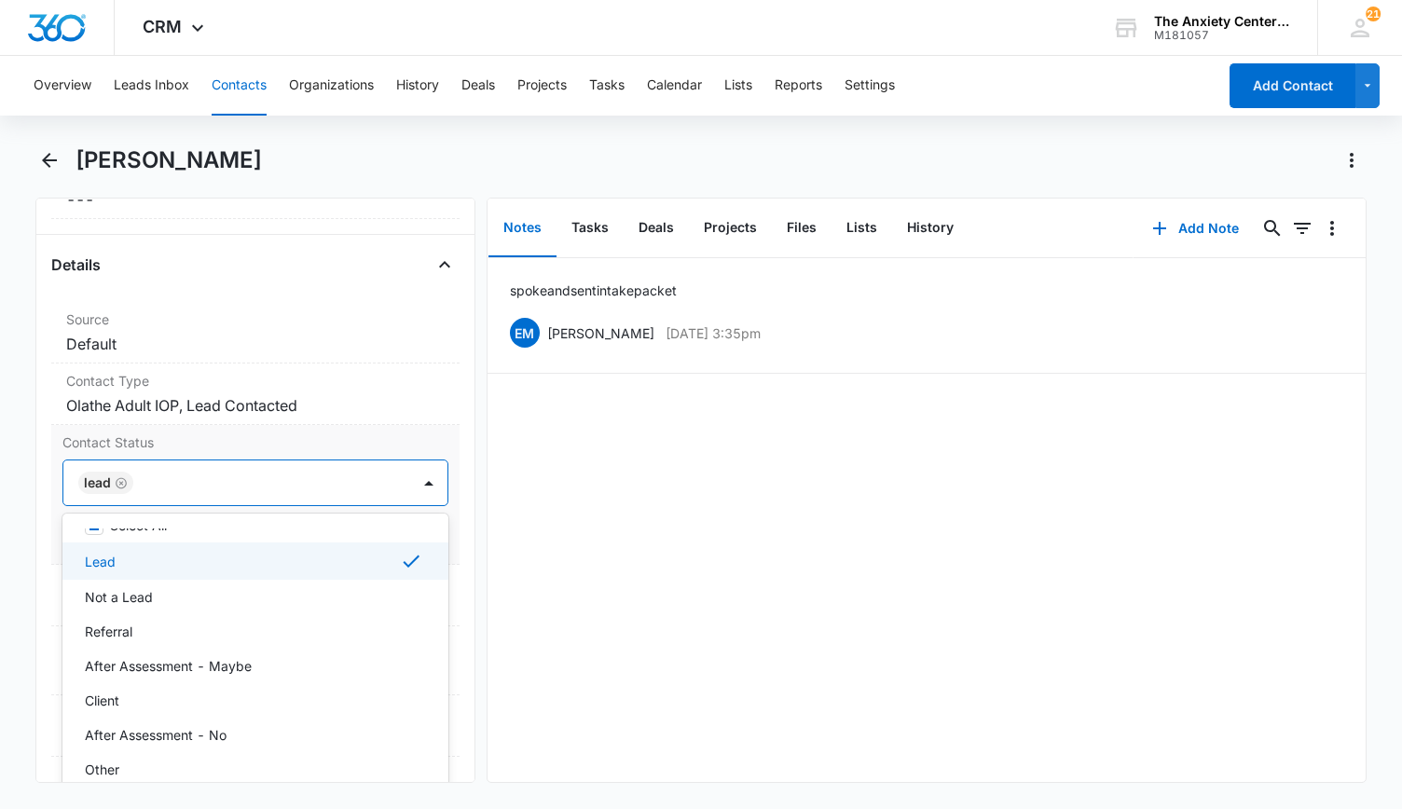
scroll to position [0, 0]
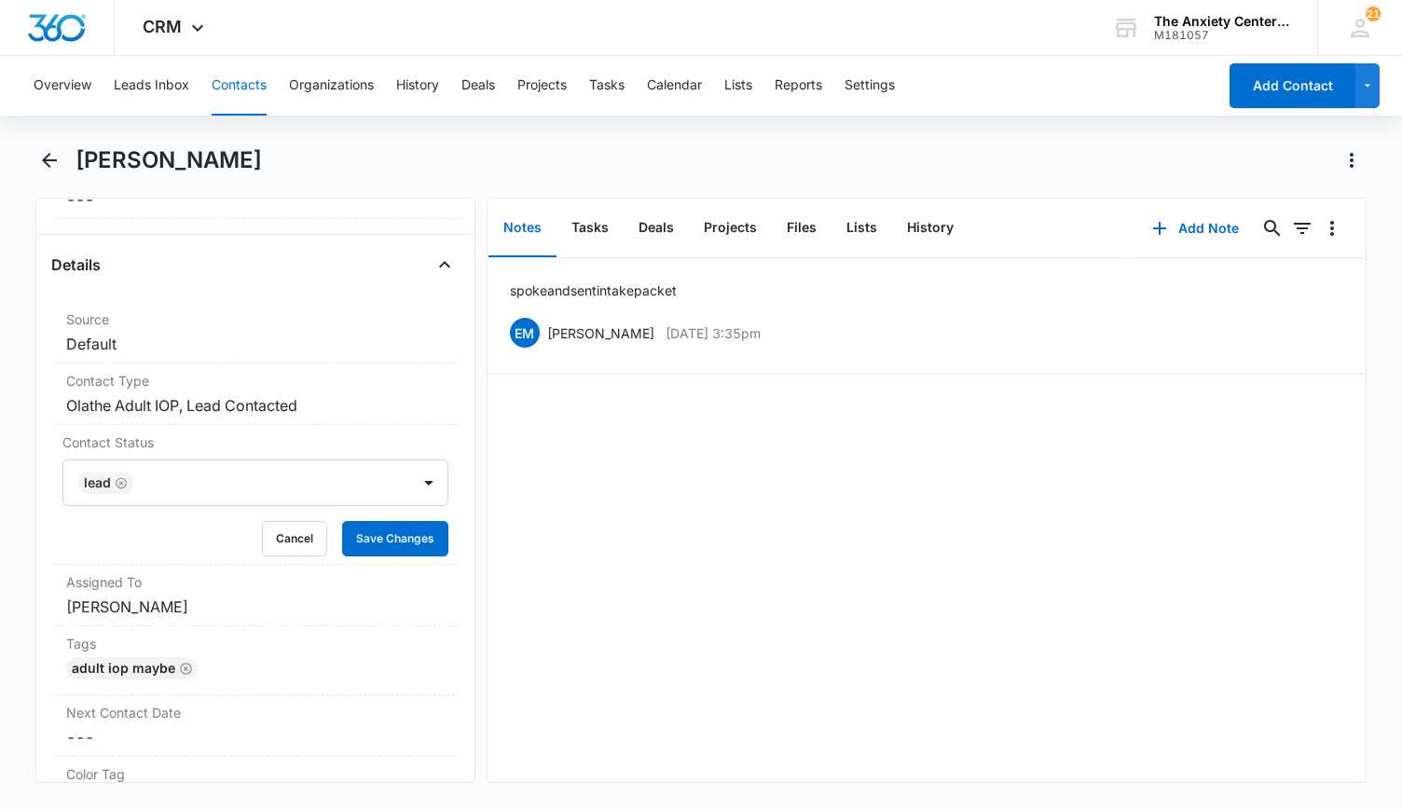
drag, startPoint x: 585, startPoint y: 562, endPoint x: 600, endPoint y: 547, distance: 21.1
click at [585, 562] on div "spoke and sent intake packet EM [PERSON_NAME] [DATE] 3:35pm Delete Edit" at bounding box center [926, 520] width 879 height 524
click at [1036, 463] on div "spoke and sent intake packet EM [PERSON_NAME] [DATE] 3:35pm Delete Edit" at bounding box center [926, 520] width 879 height 524
click at [1186, 223] on button "Add Note" at bounding box center [1195, 228] width 124 height 45
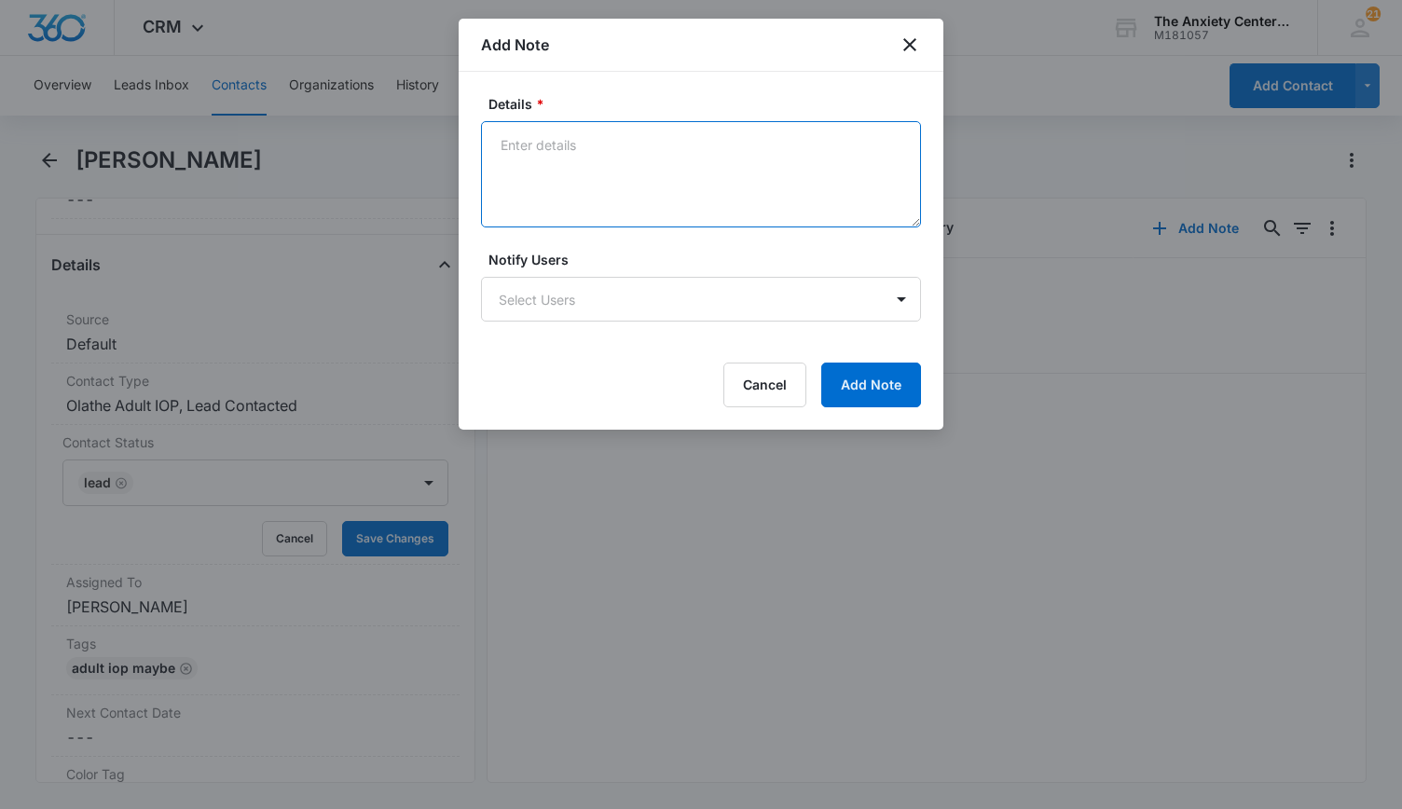
click at [559, 176] on textarea "Details *" at bounding box center [701, 174] width 440 height 106
type textarea "Left message and sent intake packet"
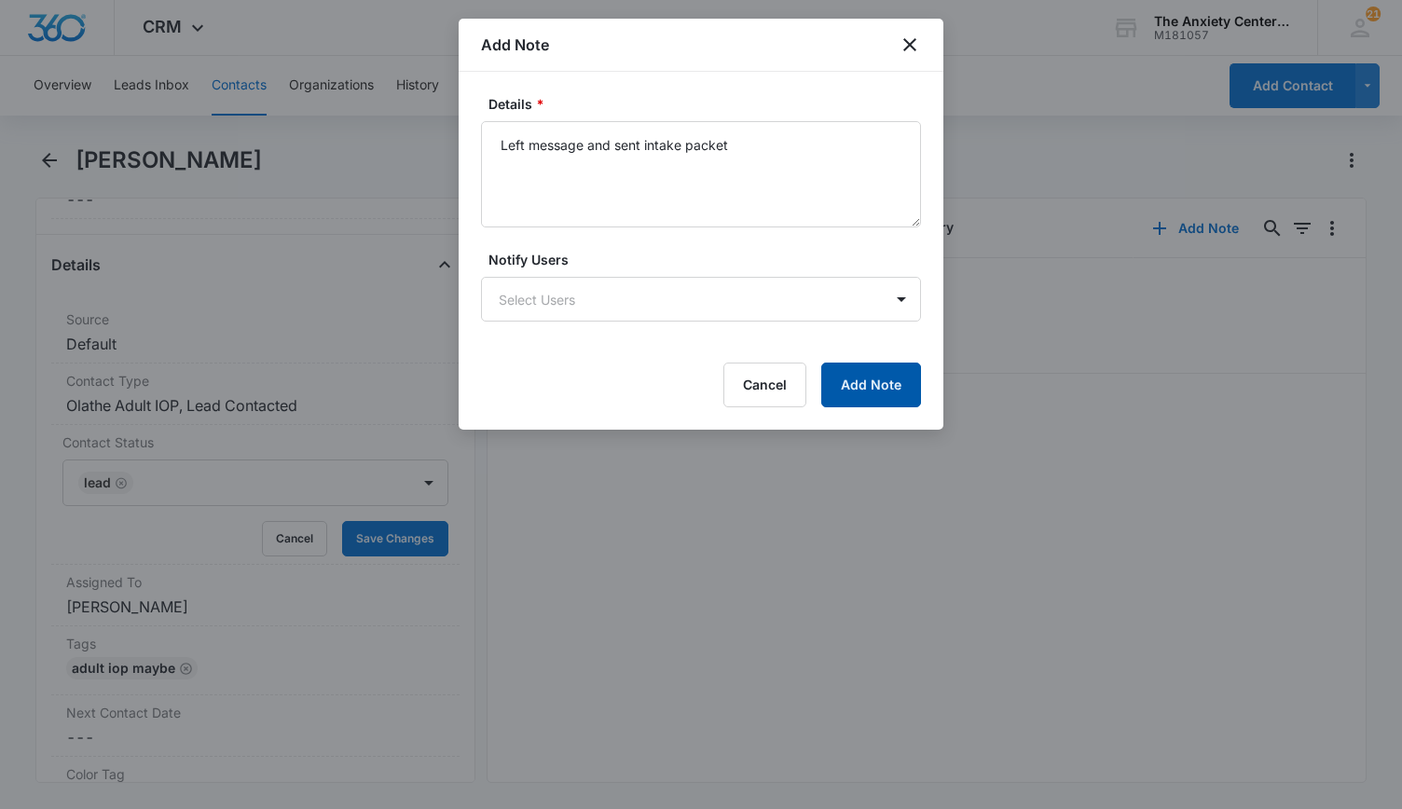
click at [900, 385] on button "Add Note" at bounding box center [871, 385] width 100 height 45
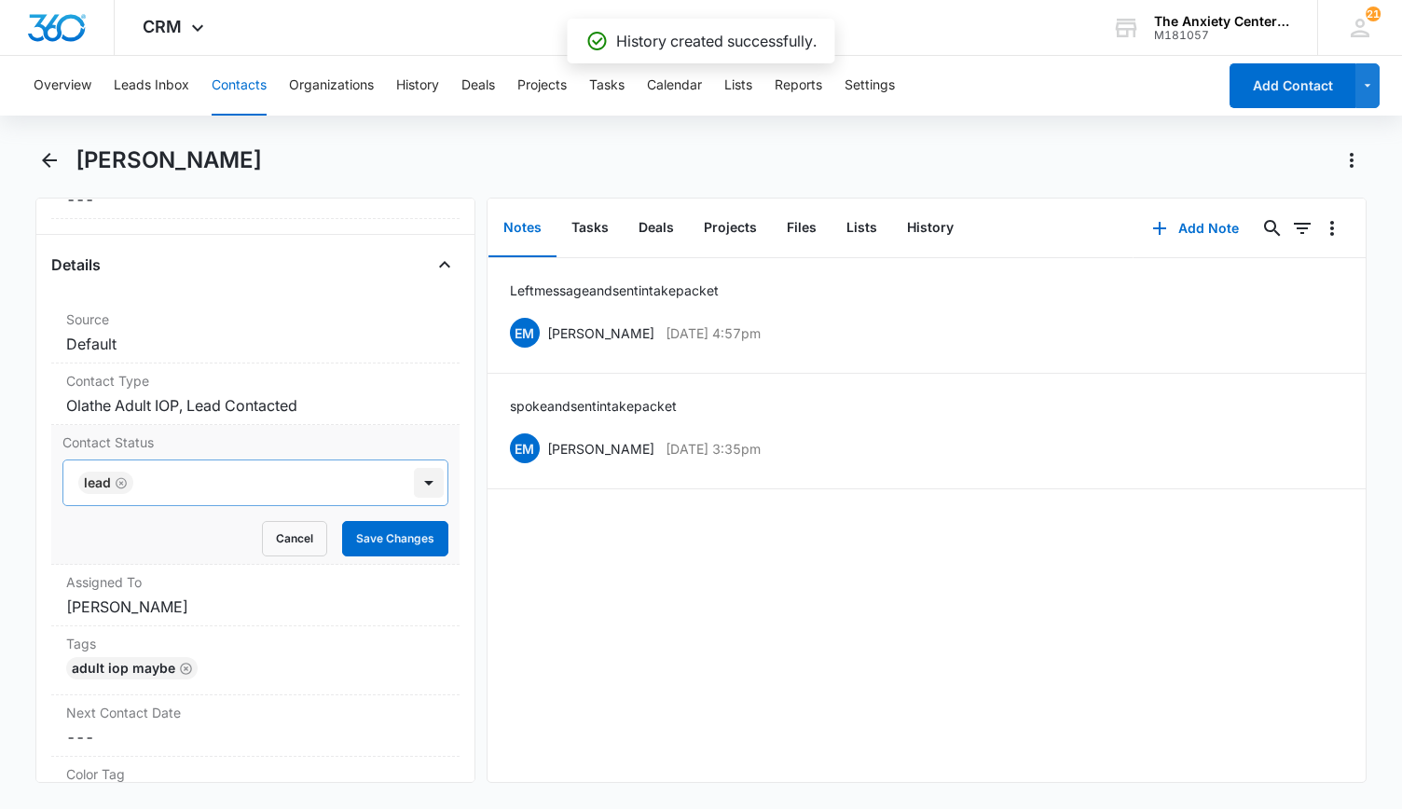
click at [414, 482] on div at bounding box center [429, 483] width 30 height 30
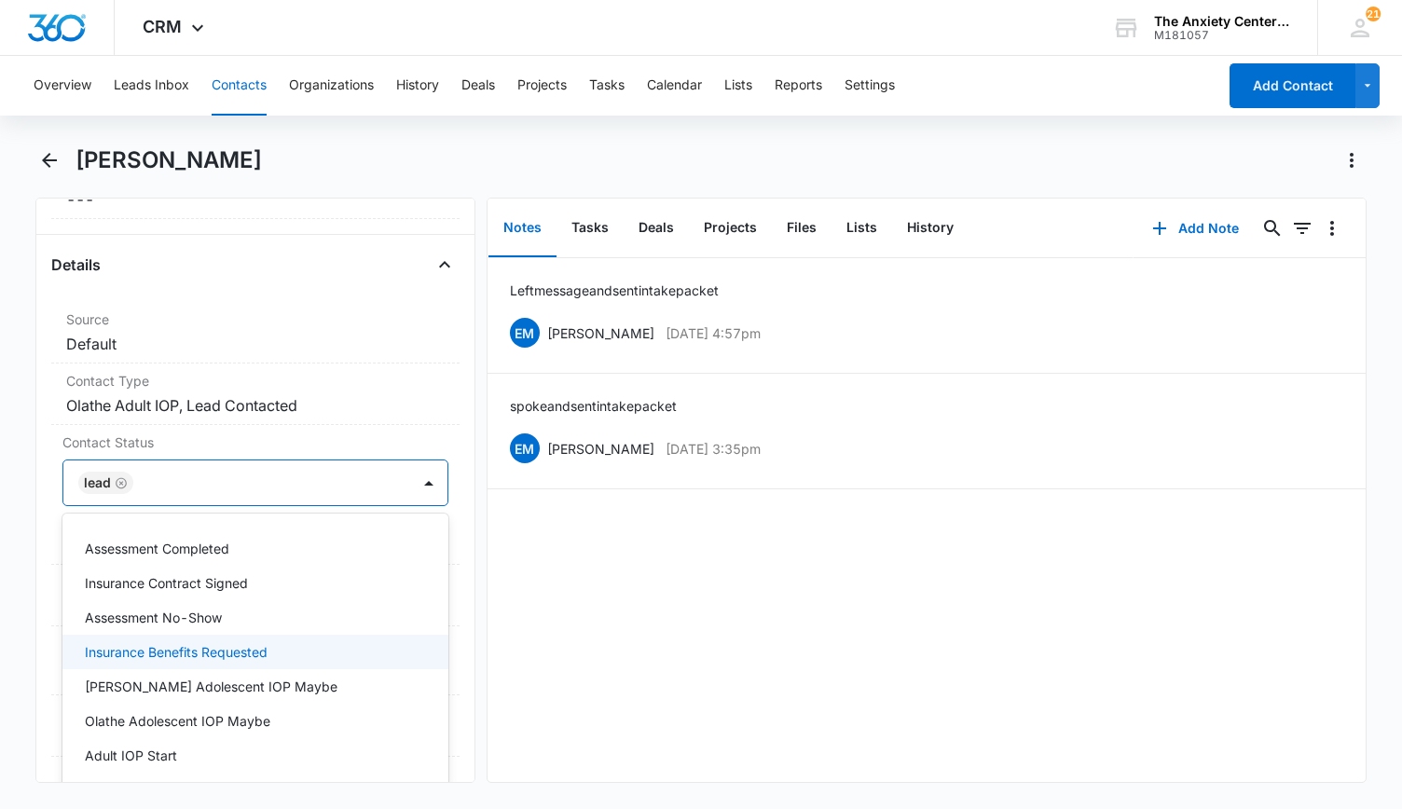
scroll to position [304, 0]
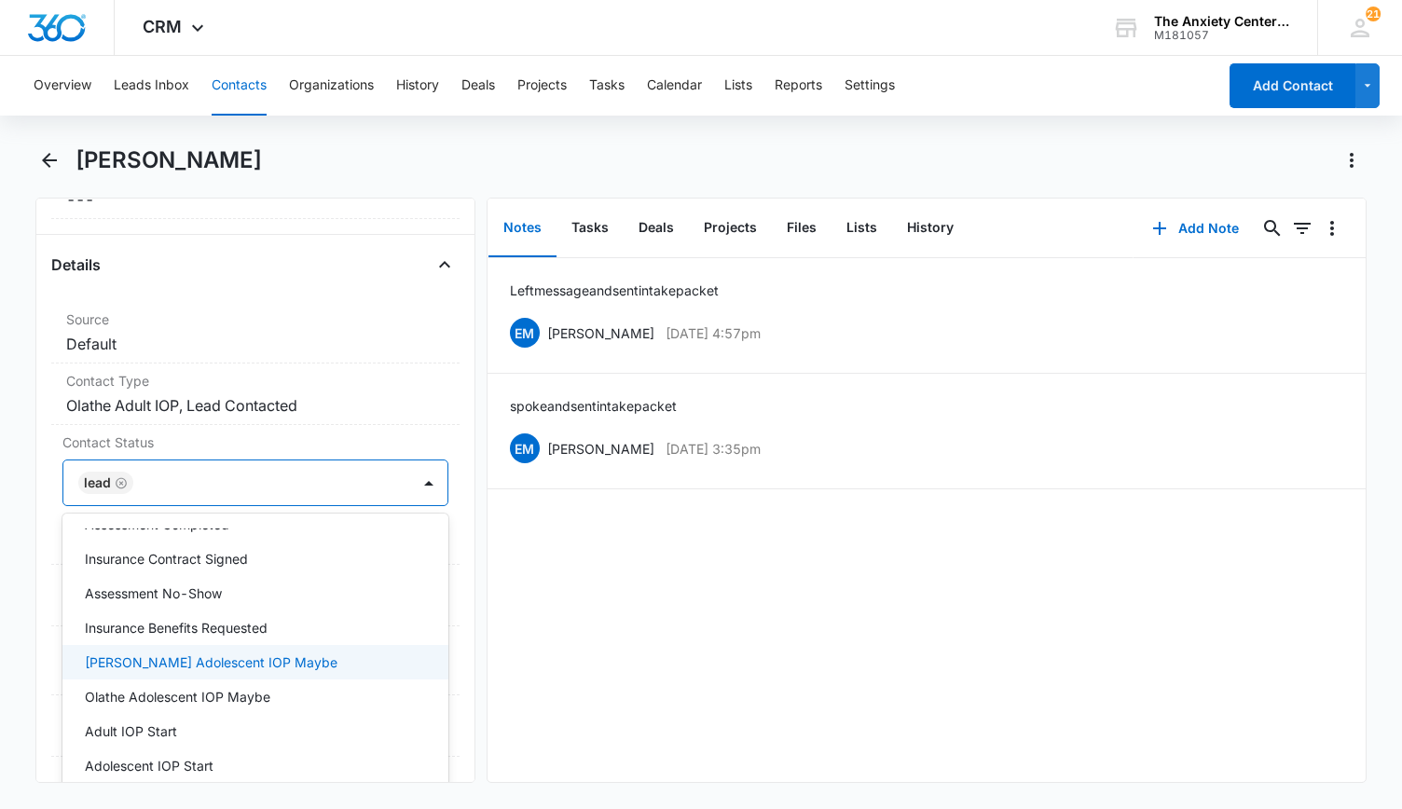
click at [517, 646] on div "Left message and sent intake packet EM [PERSON_NAME] [DATE] 4:57pm Delete Edit …" at bounding box center [926, 520] width 879 height 524
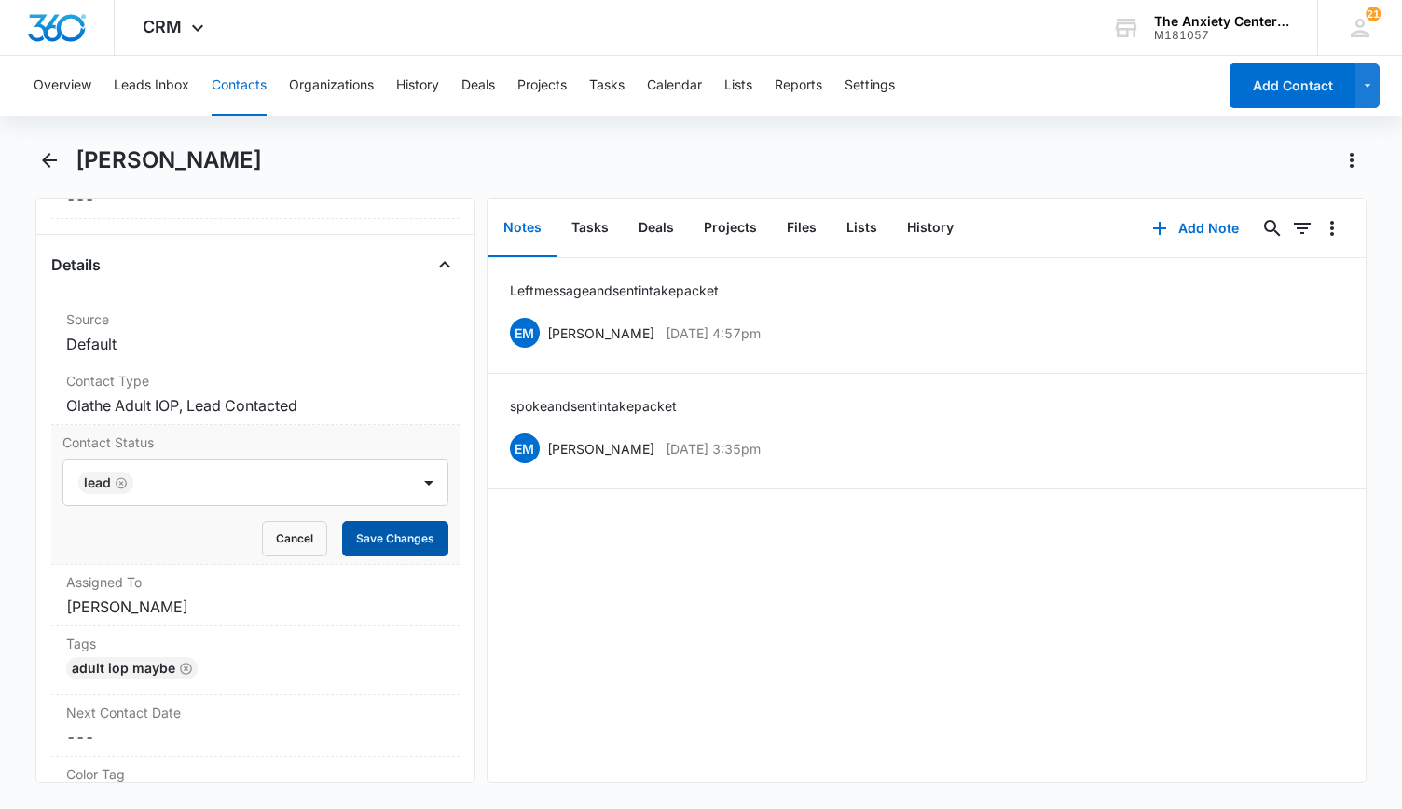
click at [396, 527] on button "Save Changes" at bounding box center [395, 538] width 106 height 35
